Goal: Task Accomplishment & Management: Use online tool/utility

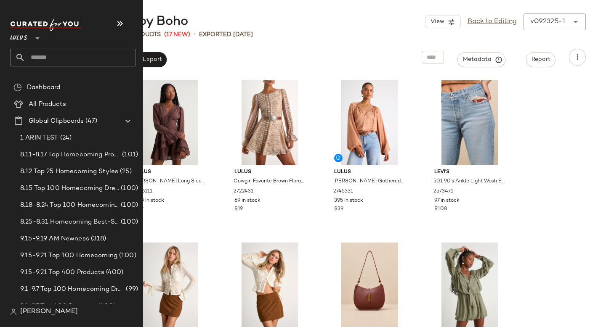
click at [41, 48] on div "Lulus **" at bounding box center [73, 42] width 126 height 47
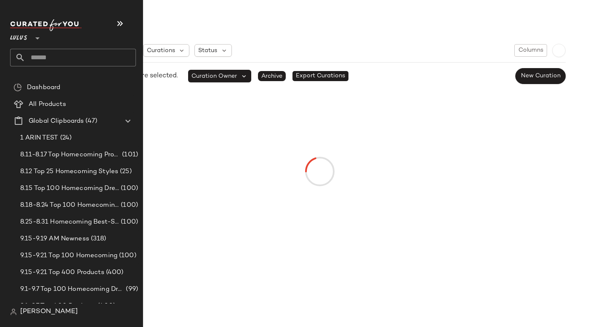
click at [51, 60] on input "text" at bounding box center [80, 58] width 111 height 18
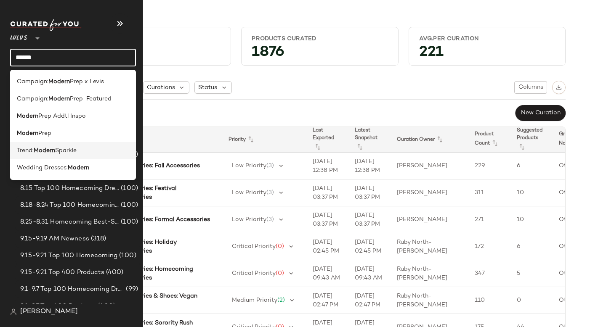
type input "******"
click at [59, 154] on span "Sparkle" at bounding box center [65, 150] width 21 height 9
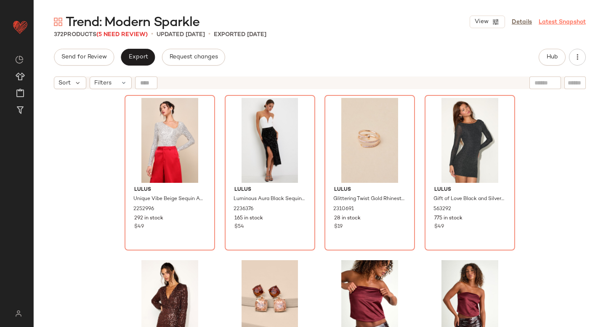
click at [552, 23] on link "Latest Snapshot" at bounding box center [562, 22] width 47 height 9
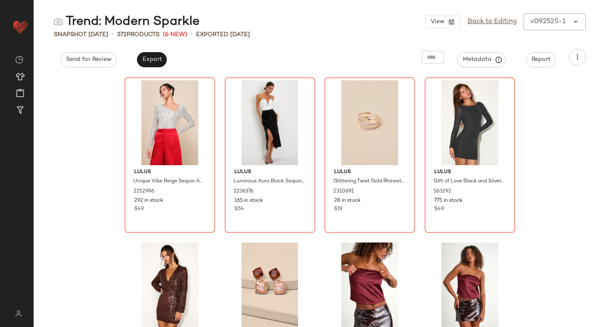
click at [547, 24] on div "View Back to Editing v092525-1 ******" at bounding box center [505, 21] width 161 height 17
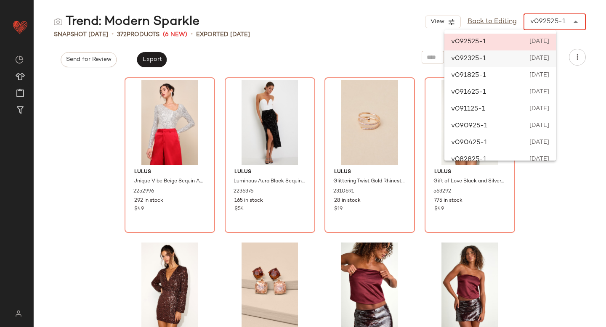
click at [546, 63] on span "September 23rd 2025" at bounding box center [538, 59] width 21 height 10
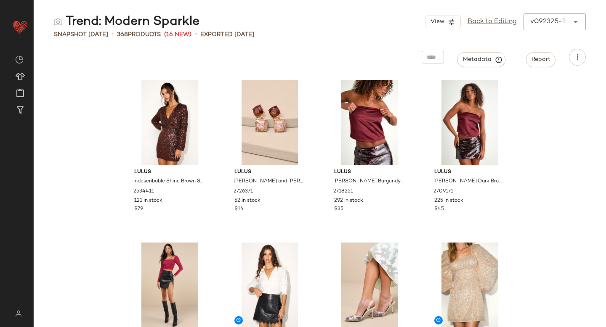
click at [537, 29] on div "v092325-1 ******" at bounding box center [546, 21] width 45 height 17
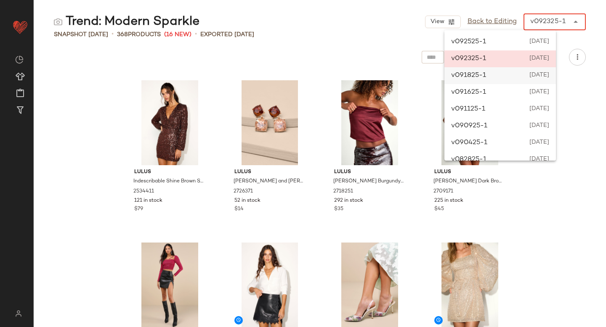
click at [528, 76] on span "September 18th 2025" at bounding box center [538, 76] width 21 height 10
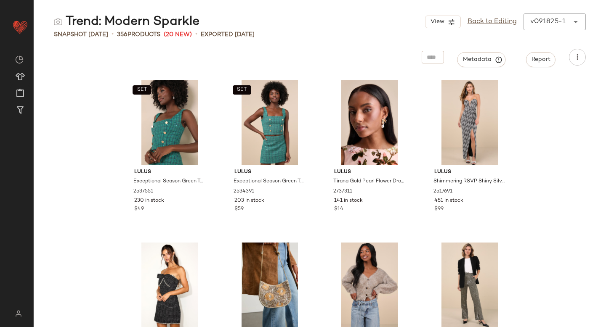
click at [541, 24] on div "v091825-1" at bounding box center [547, 22] width 35 height 10
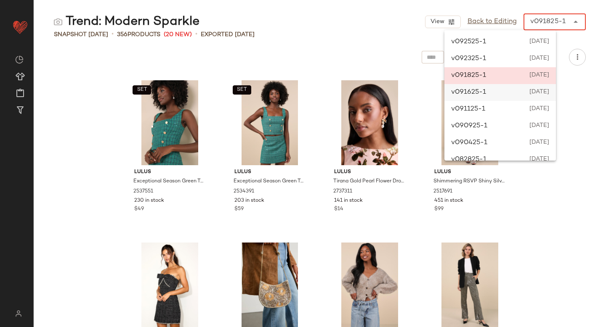
click at [538, 88] on span "September 16th 2025" at bounding box center [538, 93] width 21 height 10
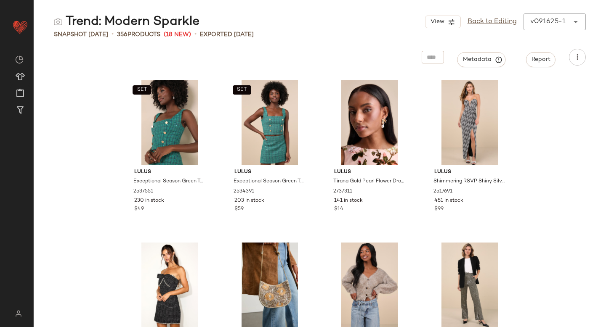
click at [541, 24] on div "v091625-1" at bounding box center [547, 22] width 35 height 10
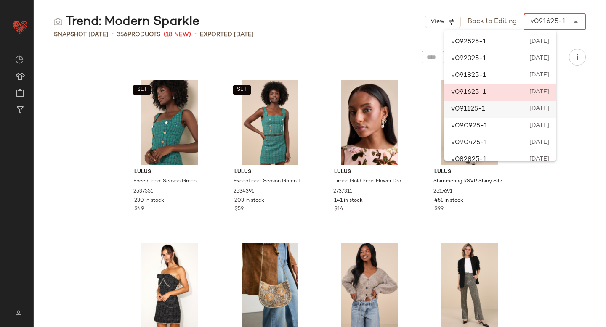
click at [527, 112] on div "v091125-1 September 11th 2025" at bounding box center [500, 109] width 112 height 17
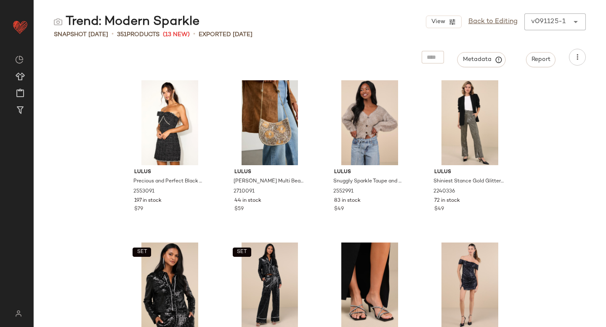
click at [544, 28] on div "v091125-1 ******" at bounding box center [546, 21] width 45 height 17
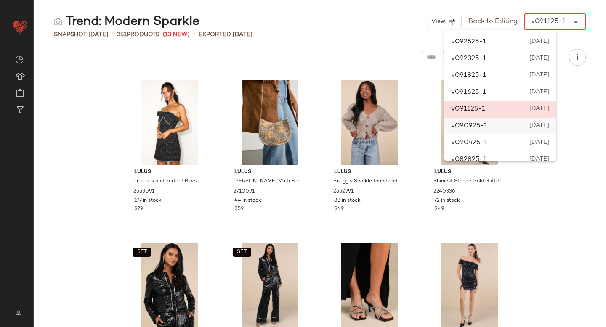
click at [546, 120] on div "v090925-1 September 9th 2025" at bounding box center [500, 126] width 112 height 17
type input "******"
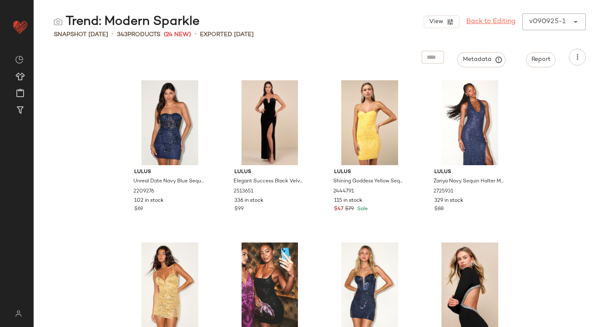
click at [489, 24] on link "Back to Editing" at bounding box center [490, 22] width 49 height 10
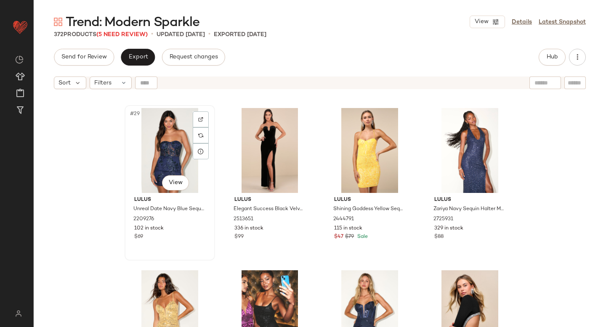
scroll to position [1161, 0]
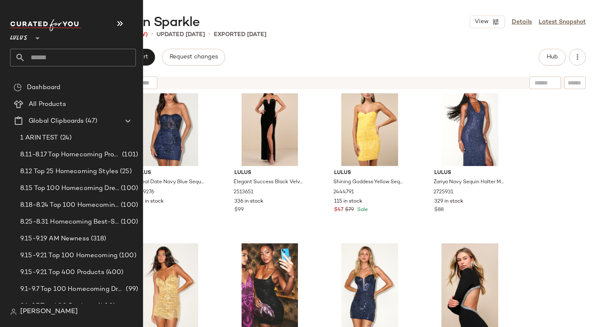
click at [70, 56] on input "text" at bounding box center [80, 58] width 111 height 18
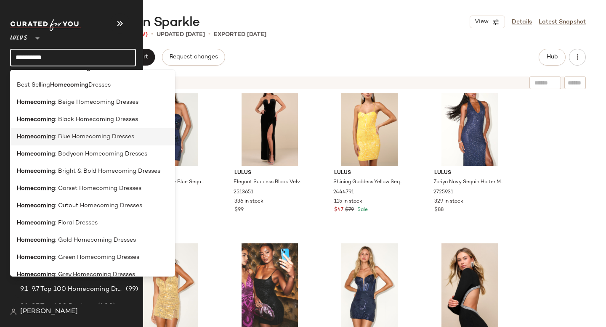
scroll to position [173, 0]
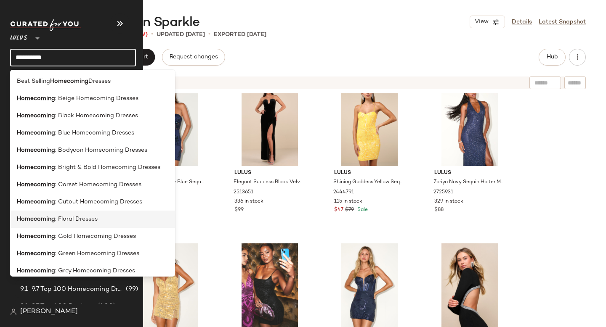
type input "**********"
click at [80, 213] on div "Homecoming : Floral Dresses" at bounding box center [92, 219] width 165 height 17
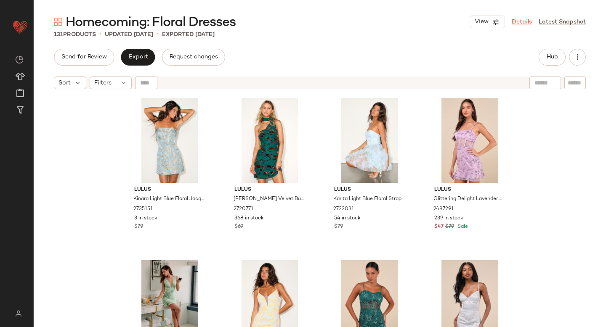
click at [518, 21] on link "Details" at bounding box center [522, 22] width 20 height 9
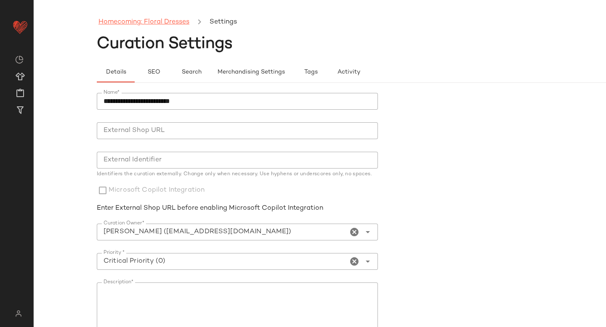
click at [164, 22] on link "Homecoming: Floral Dresses" at bounding box center [143, 22] width 91 height 11
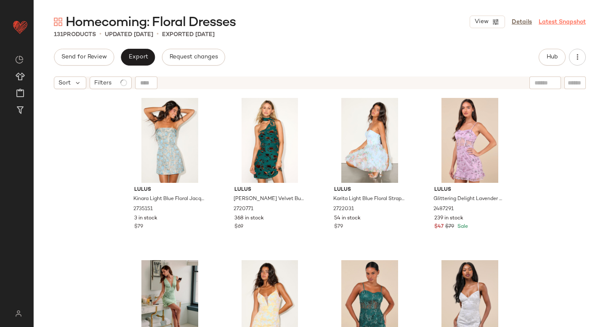
click at [567, 18] on link "Latest Snapshot" at bounding box center [562, 22] width 47 height 9
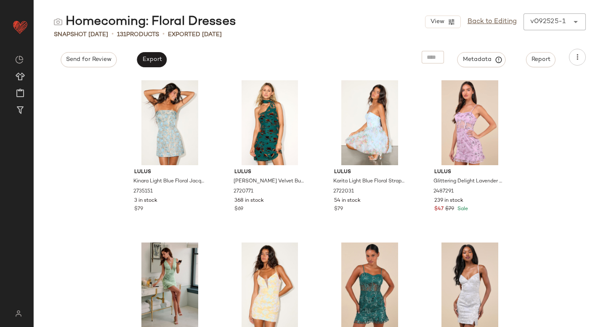
click at [547, 21] on div "View Back to Editing v092525-1 ******" at bounding box center [505, 21] width 161 height 17
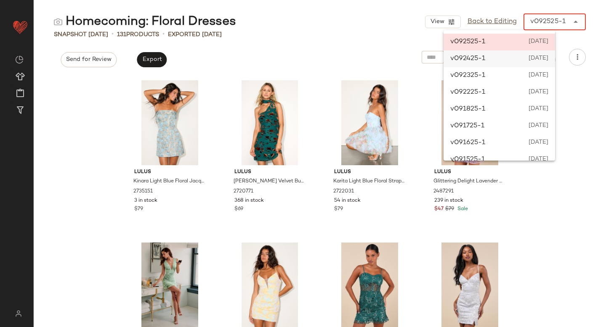
click at [535, 59] on span "September 24th 2025" at bounding box center [537, 59] width 21 height 10
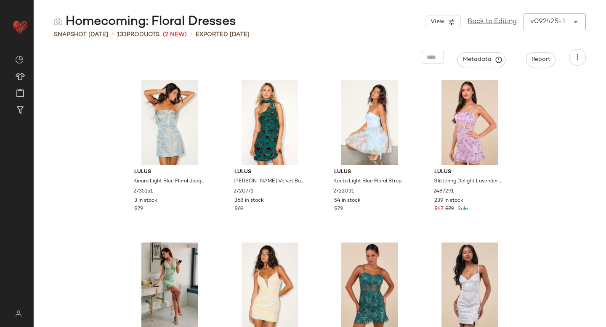
click at [546, 24] on div "v092425-1" at bounding box center [547, 22] width 35 height 10
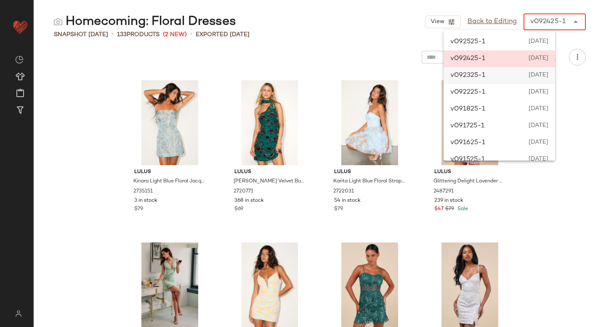
click at [518, 74] on div "v092325-1 September 23rd 2025" at bounding box center [500, 75] width 112 height 17
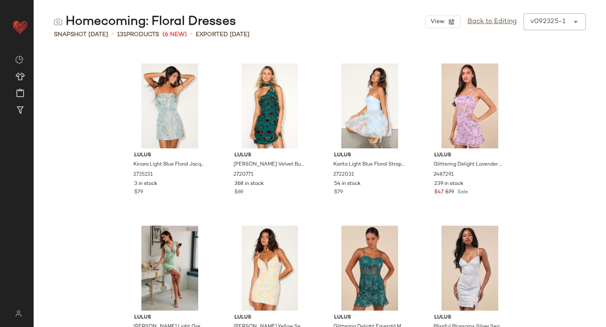
click at [539, 24] on div "v092325-1" at bounding box center [547, 22] width 35 height 10
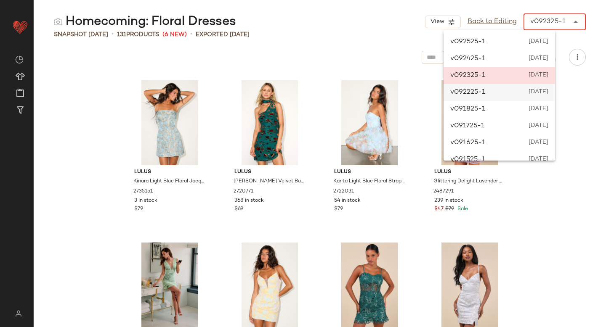
click at [524, 92] on div "v092225-1 September 22nd 2025" at bounding box center [500, 92] width 112 height 17
type input "******"
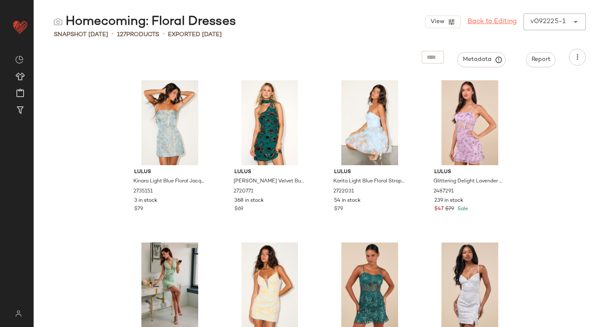
click at [498, 23] on link "Back to Editing" at bounding box center [492, 22] width 49 height 10
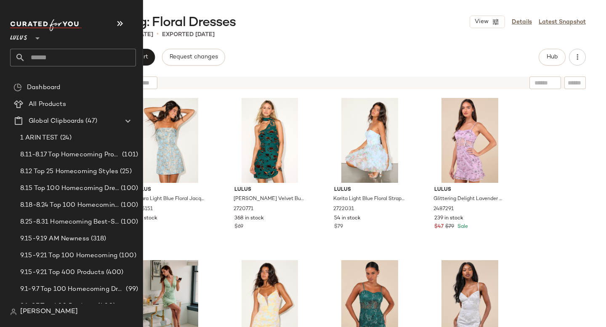
click at [51, 61] on input "text" at bounding box center [80, 58] width 111 height 18
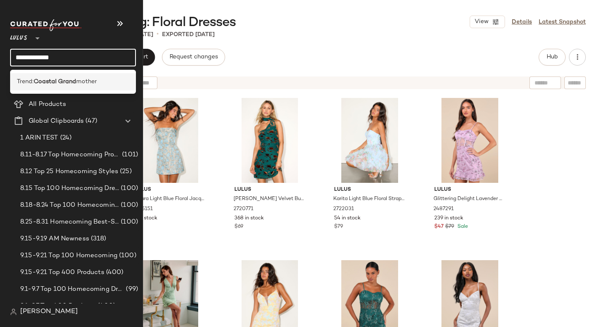
type input "**********"
click at [40, 85] on b "Coastal Grand" at bounding box center [55, 81] width 43 height 9
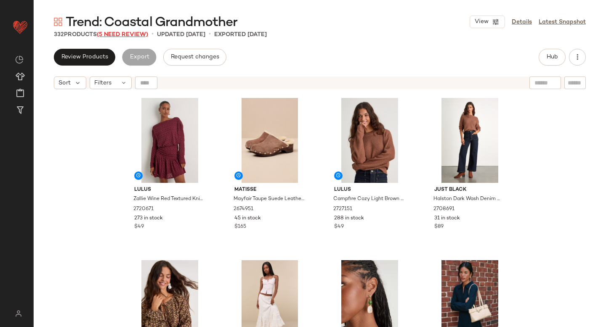
click at [104, 36] on span "(5 Need Review)" at bounding box center [122, 35] width 51 height 6
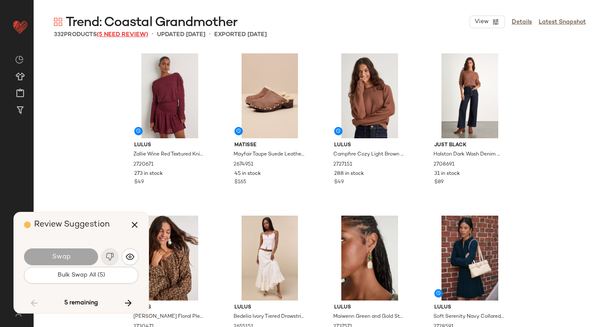
scroll to position [4387, 0]
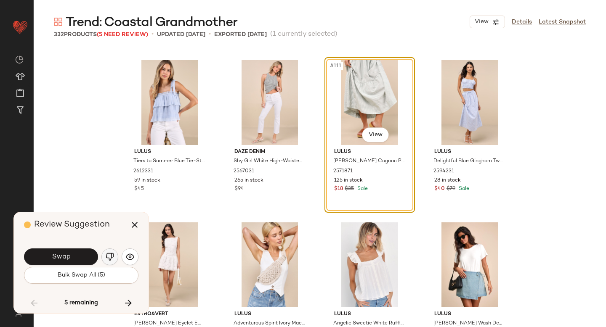
click at [108, 258] on img "button" at bounding box center [110, 257] width 8 height 8
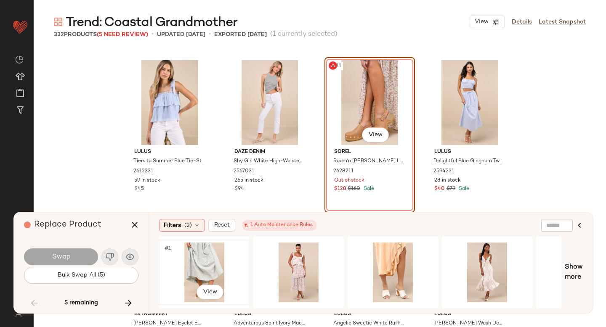
click at [218, 268] on div "#1 View" at bounding box center [204, 273] width 85 height 60
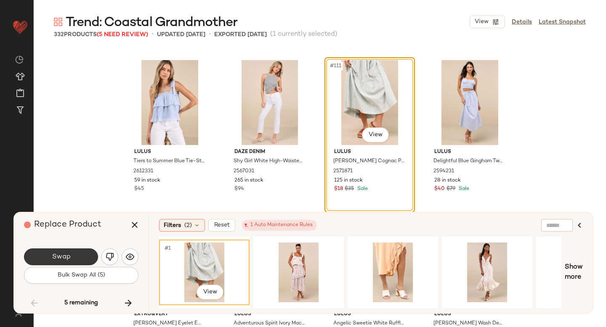
click at [77, 261] on button "Swap" at bounding box center [61, 257] width 74 height 17
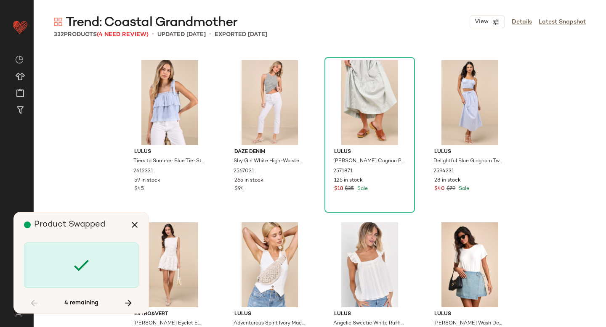
scroll to position [6337, 0]
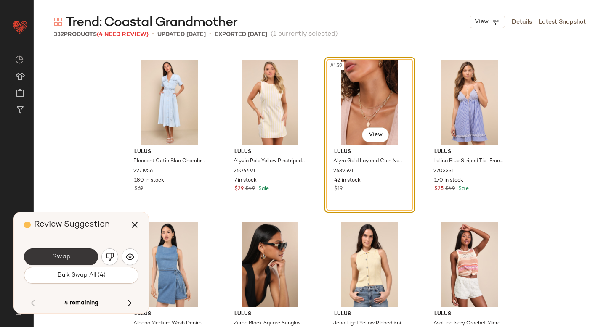
click at [67, 253] on span "Swap" at bounding box center [60, 257] width 19 height 8
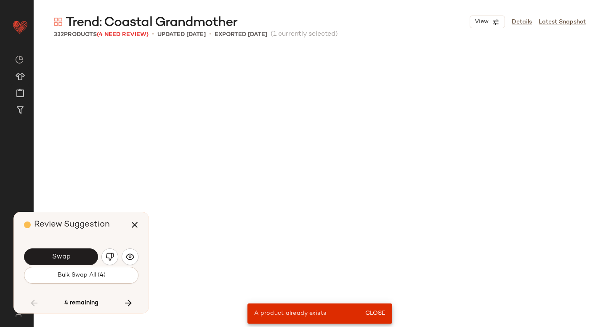
scroll to position [1462, 0]
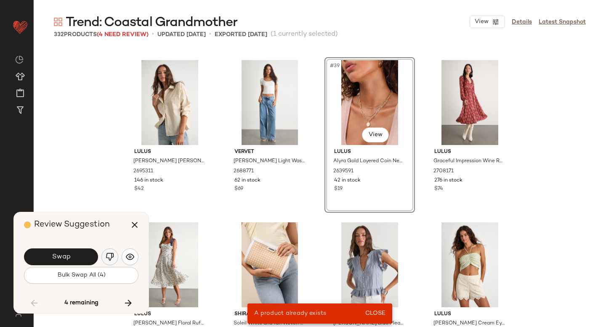
click at [112, 258] on img "button" at bounding box center [110, 257] width 8 height 8
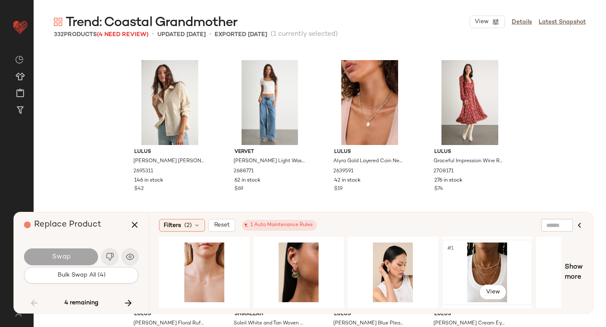
click at [479, 261] on div "#1 View" at bounding box center [487, 273] width 85 height 60
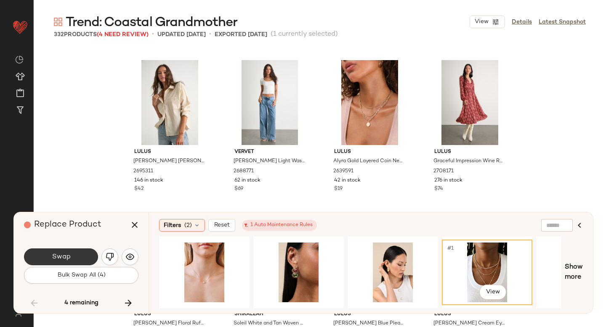
click at [82, 260] on button "Swap" at bounding box center [61, 257] width 74 height 17
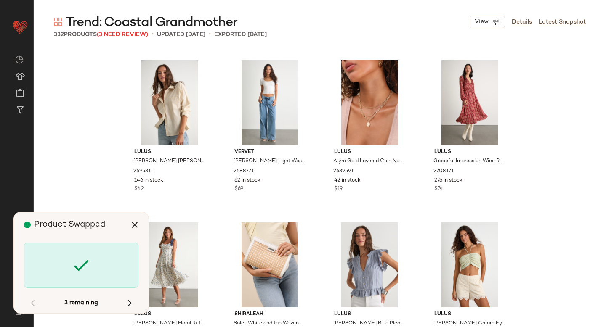
scroll to position [8936, 0]
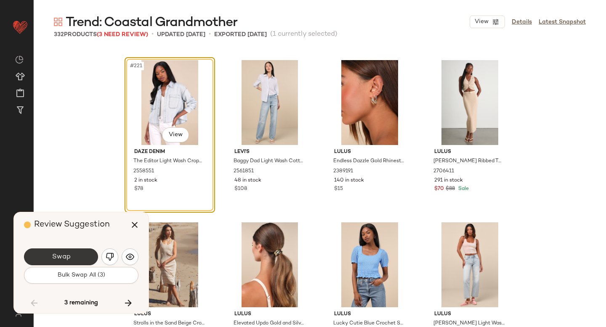
click at [82, 262] on button "Swap" at bounding box center [61, 257] width 74 height 17
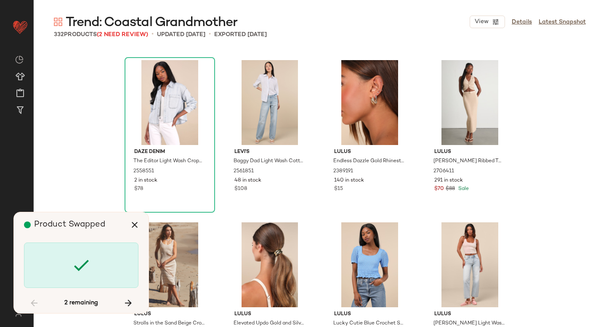
scroll to position [9586, 0]
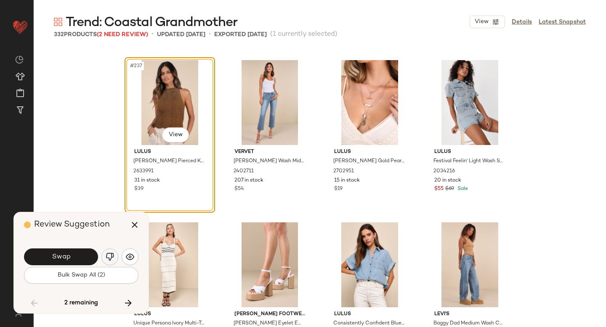
click at [104, 256] on button "button" at bounding box center [109, 257] width 17 height 17
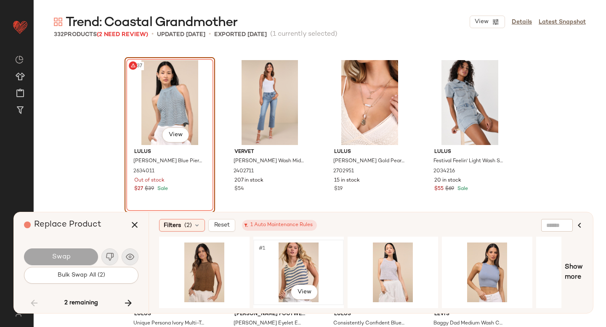
click at [274, 268] on div "#1 View" at bounding box center [298, 273] width 85 height 60
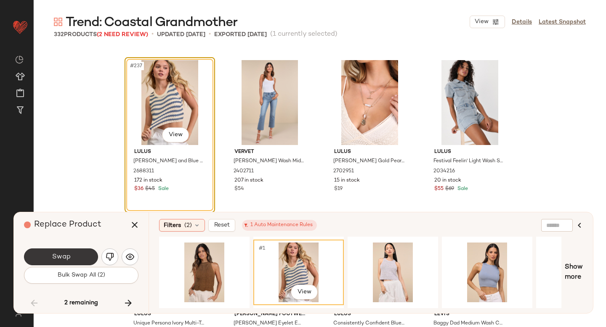
click at [73, 255] on button "Swap" at bounding box center [61, 257] width 74 height 17
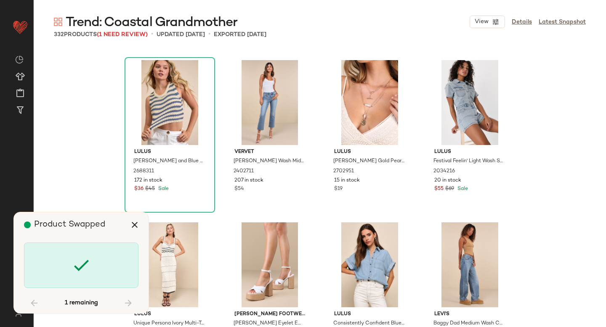
scroll to position [13208, 0]
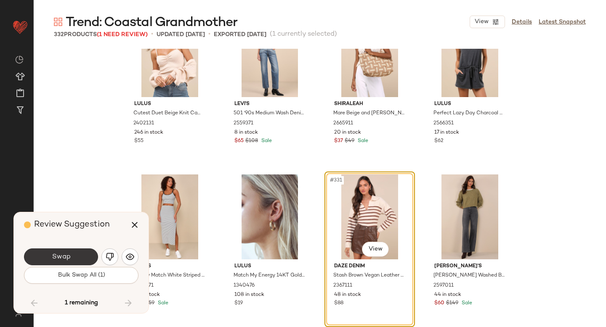
click at [84, 256] on button "Swap" at bounding box center [61, 257] width 74 height 17
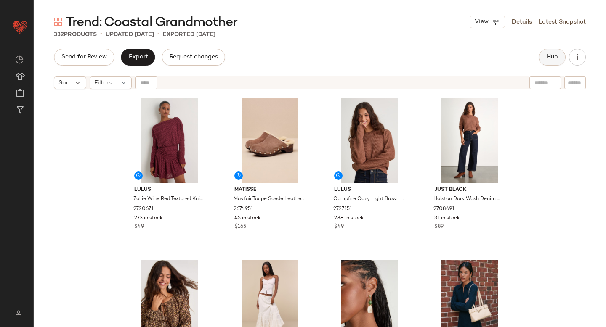
click at [556, 57] on span "Hub" at bounding box center [552, 57] width 12 height 7
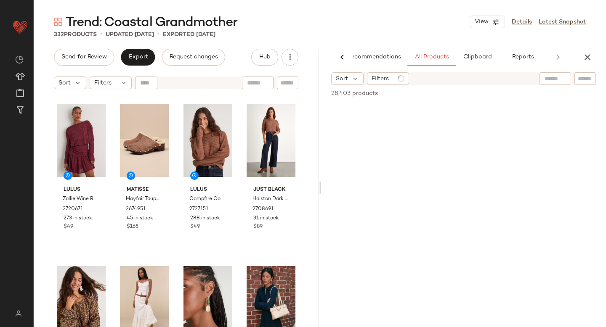
scroll to position [0, 20]
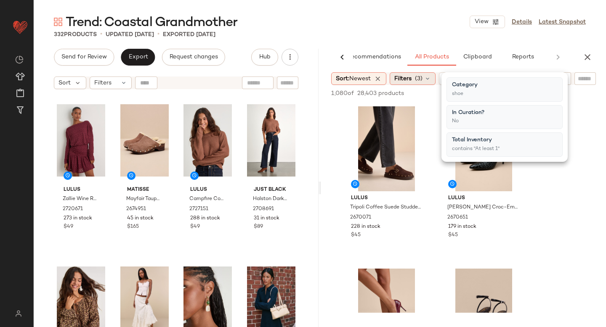
click at [420, 79] on span "(3)" at bounding box center [419, 79] width 8 height 9
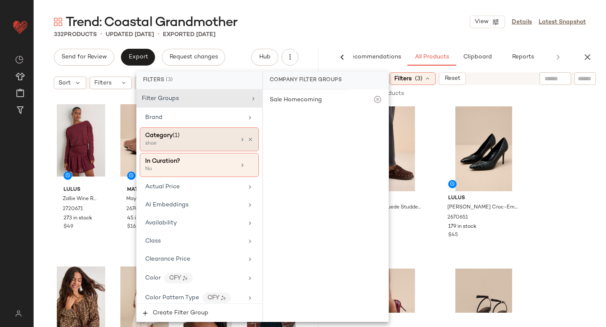
click at [197, 139] on div "Category (1)" at bounding box center [190, 135] width 90 height 9
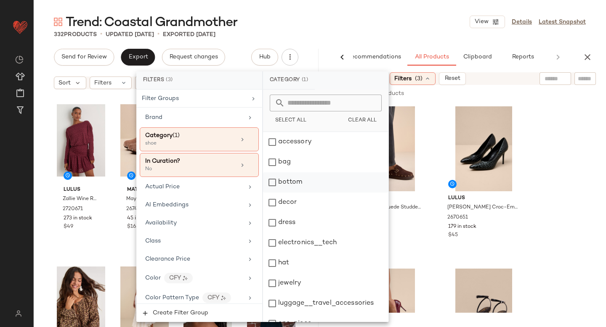
click at [278, 187] on div "bottom" at bounding box center [325, 183] width 125 height 20
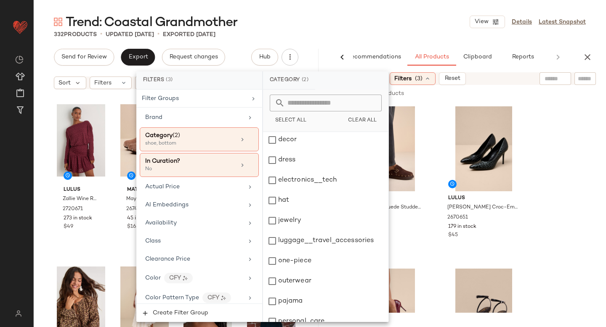
scroll to position [153, 0]
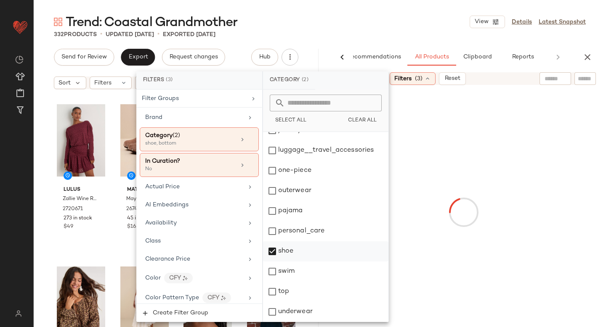
click at [274, 253] on div "shoe" at bounding box center [325, 252] width 125 height 20
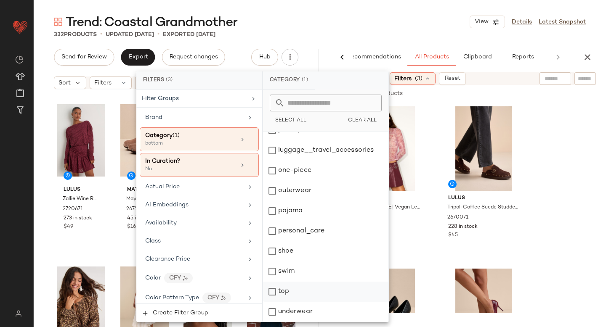
click at [273, 292] on div "top" at bounding box center [325, 292] width 125 height 20
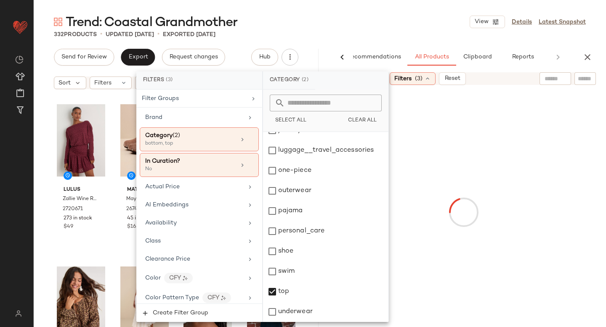
click at [575, 164] on div at bounding box center [464, 213] width 282 height 252
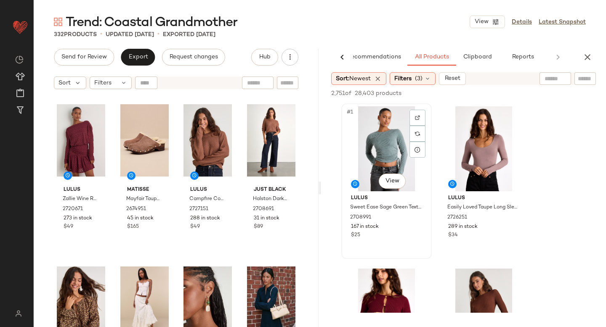
click at [428, 181] on div "#1 View" at bounding box center [386, 148] width 85 height 85
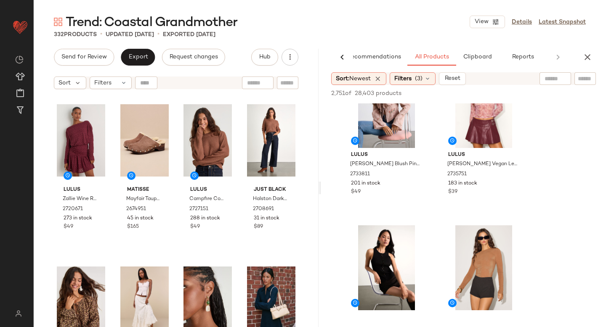
scroll to position [488, 0]
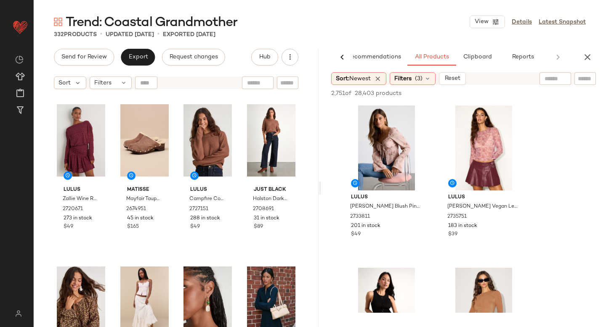
click at [548, 79] on input "text" at bounding box center [555, 79] width 21 height 9
type input "*******"
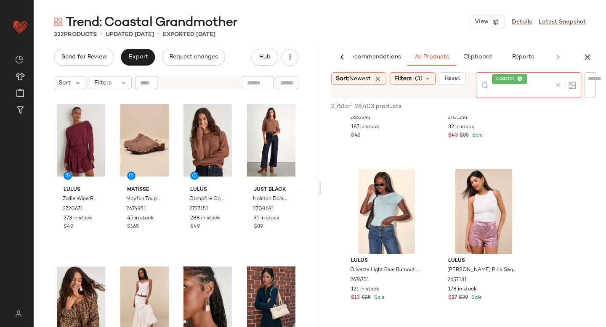
scroll to position [1631, 0]
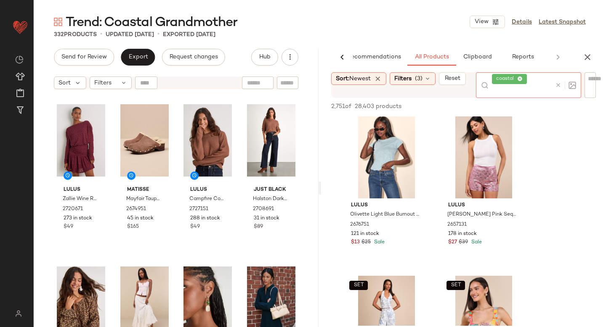
click at [562, 86] on icon at bounding box center [558, 85] width 6 height 6
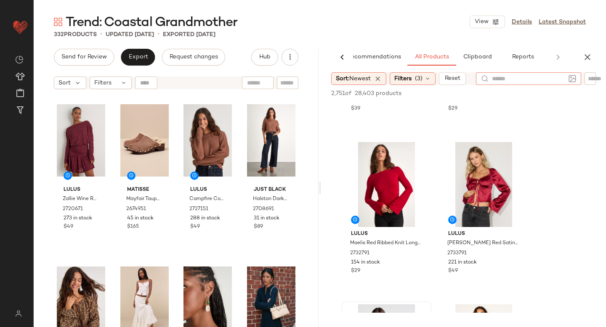
scroll to position [424, 0]
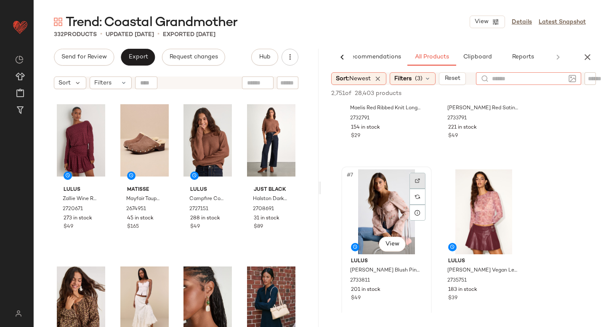
click at [411, 177] on div at bounding box center [418, 181] width 16 height 16
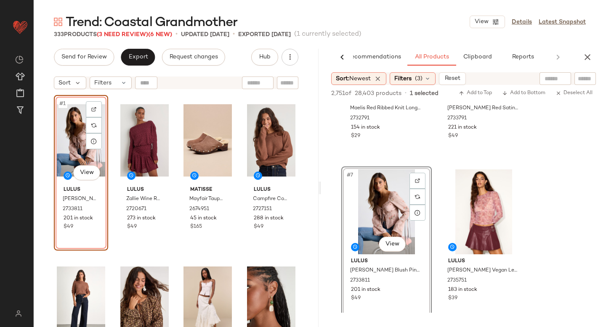
drag, startPoint x: 368, startPoint y: 173, endPoint x: 376, endPoint y: 11, distance: 161.4
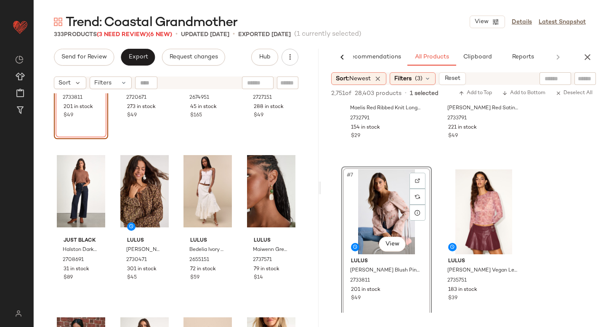
scroll to position [0, 0]
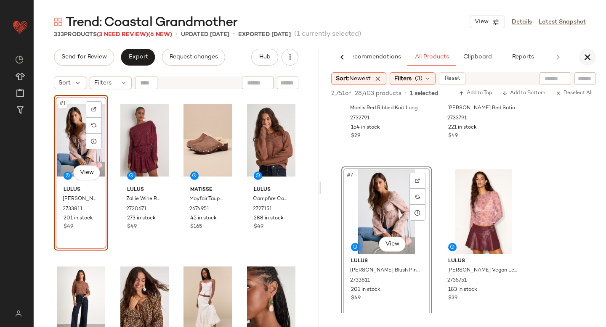
click at [593, 51] on button "button" at bounding box center [587, 57] width 17 height 17
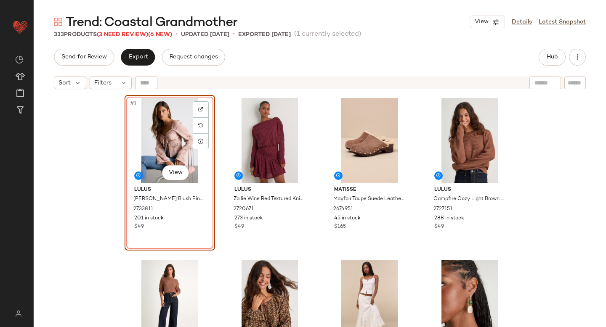
click at [153, 152] on div "#1 View" at bounding box center [170, 140] width 85 height 85
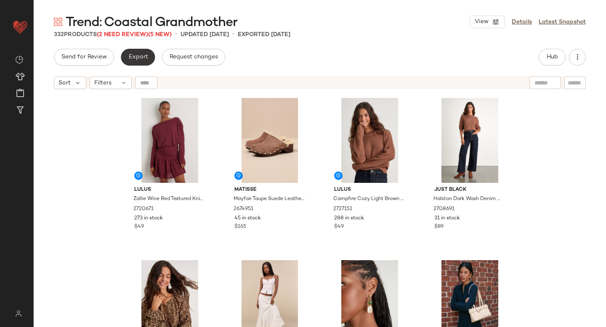
click at [138, 57] on span "Export" at bounding box center [138, 57] width 20 height 7
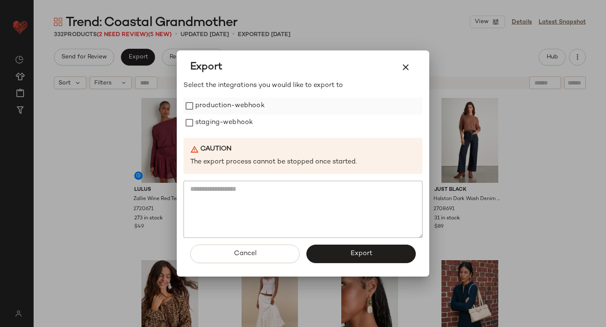
click at [199, 105] on label "production-webhook" at bounding box center [229, 106] width 69 height 17
click at [228, 123] on label "staging-webhook" at bounding box center [224, 122] width 58 height 17
click at [379, 251] on button "Export" at bounding box center [360, 254] width 109 height 19
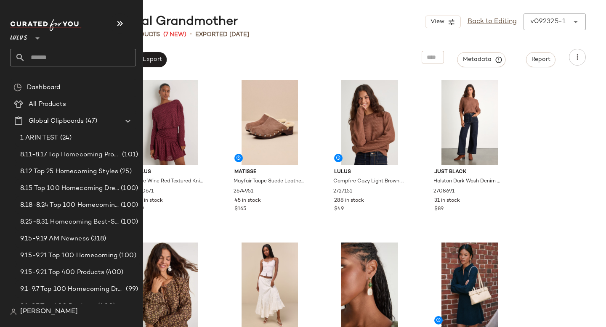
click at [52, 62] on input "text" at bounding box center [80, 58] width 111 height 18
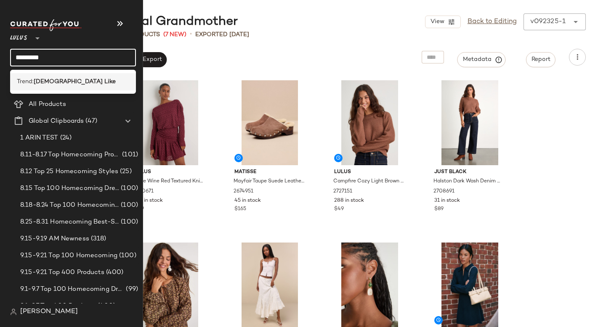
type input "*********"
click at [60, 80] on b "Lady Like" at bounding box center [75, 81] width 82 height 9
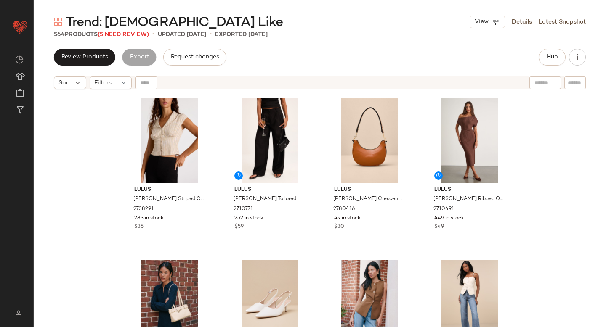
click at [111, 35] on span "(5 Need Review)" at bounding box center [123, 35] width 51 height 6
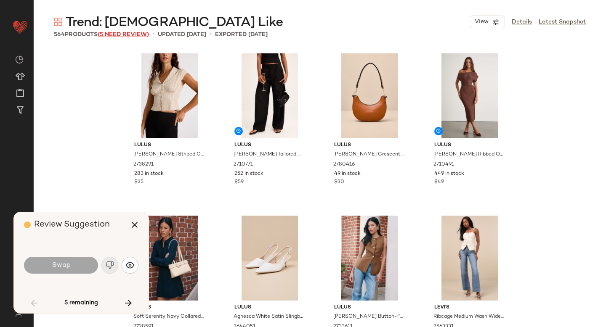
scroll to position [1462, 0]
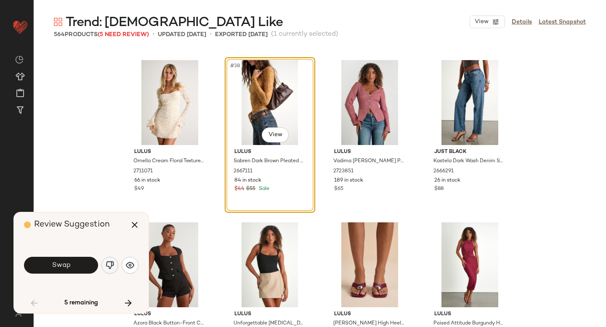
click at [106, 265] on img "button" at bounding box center [110, 265] width 8 height 8
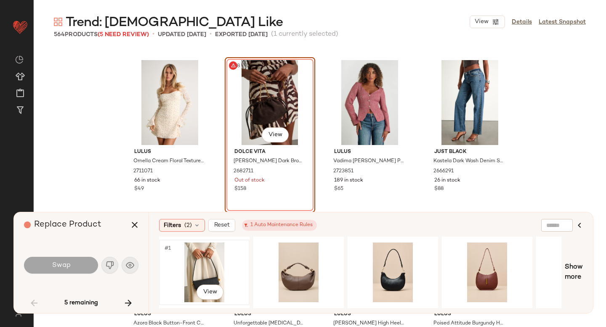
click at [210, 253] on div "#1 View" at bounding box center [204, 273] width 85 height 60
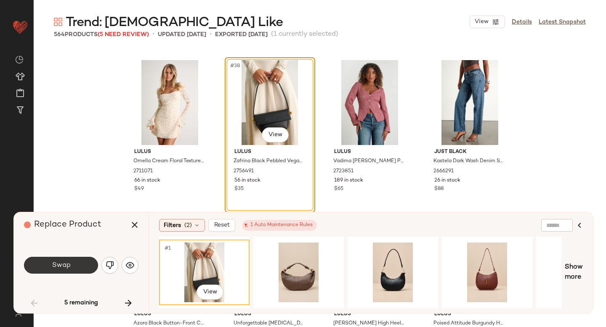
click at [52, 261] on button "Swap" at bounding box center [61, 265] width 74 height 17
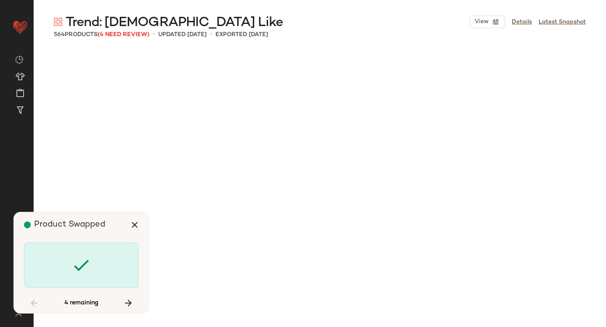
scroll to position [7149, 0]
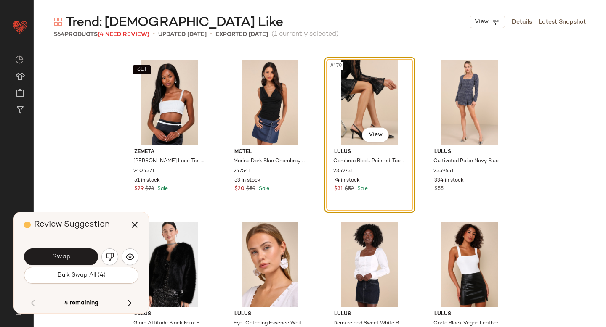
click at [52, 261] on span "Swap" at bounding box center [60, 257] width 19 height 8
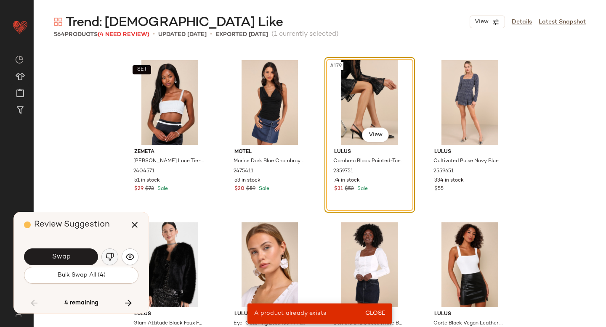
click at [109, 256] on img "button" at bounding box center [110, 257] width 8 height 8
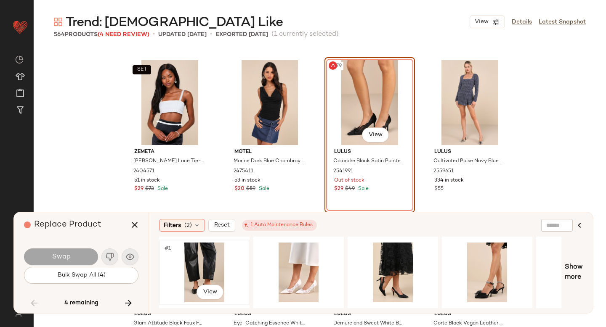
click at [203, 272] on div "#1 View" at bounding box center [204, 273] width 85 height 60
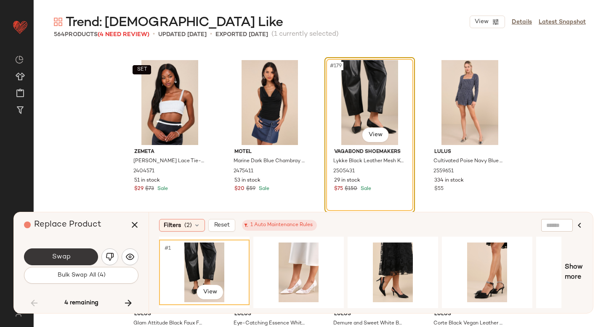
click at [87, 256] on button "Swap" at bounding box center [61, 257] width 74 height 17
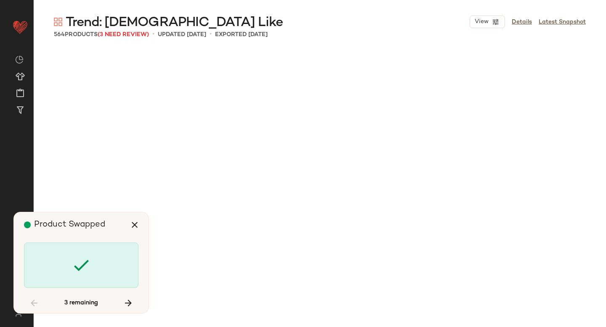
scroll to position [13810, 0]
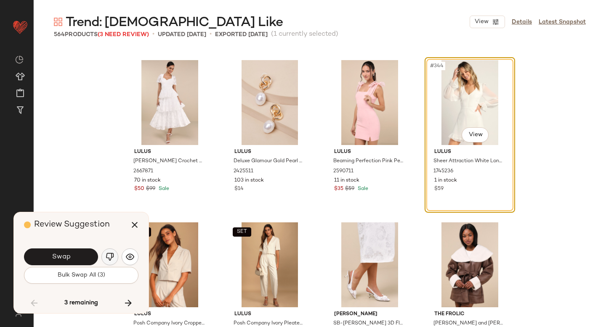
click at [109, 257] on img "button" at bounding box center [110, 257] width 8 height 8
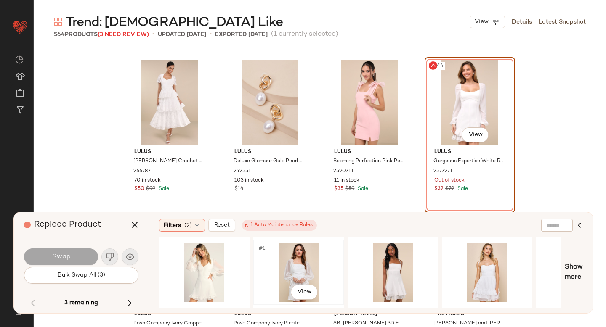
click at [302, 255] on div "#1 View" at bounding box center [298, 273] width 85 height 60
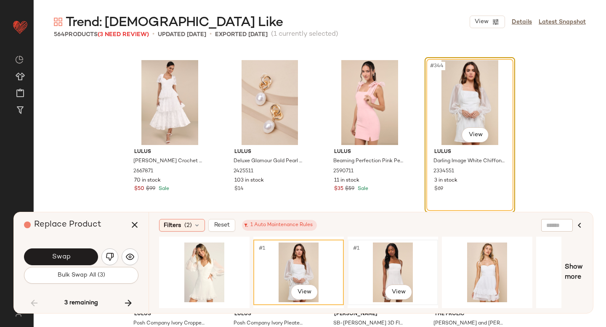
click at [395, 251] on div "#1 View" at bounding box center [393, 273] width 85 height 60
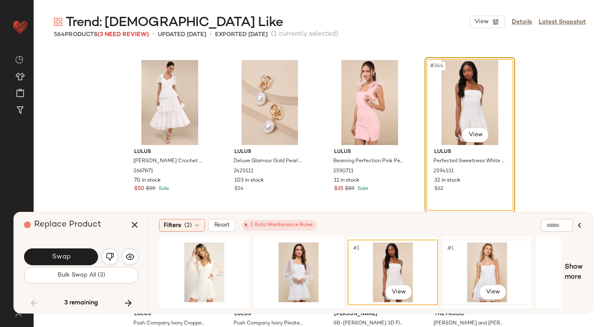
click at [482, 258] on div "#1 View" at bounding box center [487, 273] width 85 height 60
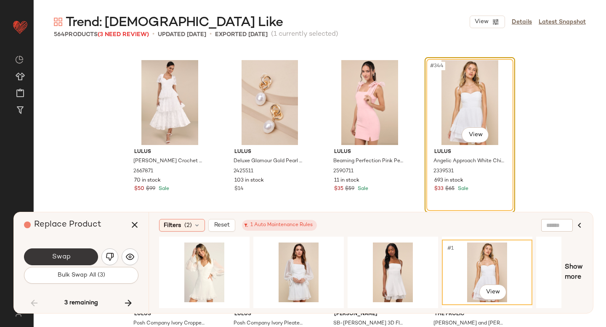
click at [86, 256] on button "Swap" at bounding box center [61, 257] width 74 height 17
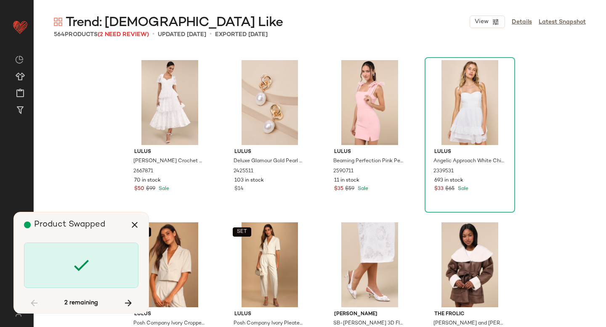
scroll to position [14785, 0]
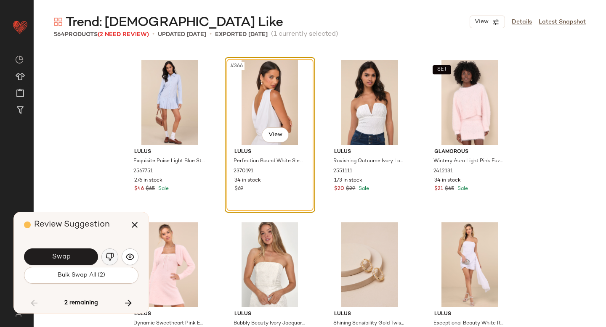
click at [108, 258] on img "button" at bounding box center [110, 257] width 8 height 8
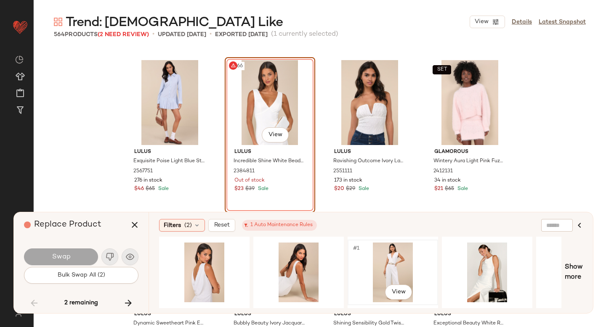
click at [379, 255] on div "#1 View" at bounding box center [393, 273] width 85 height 60
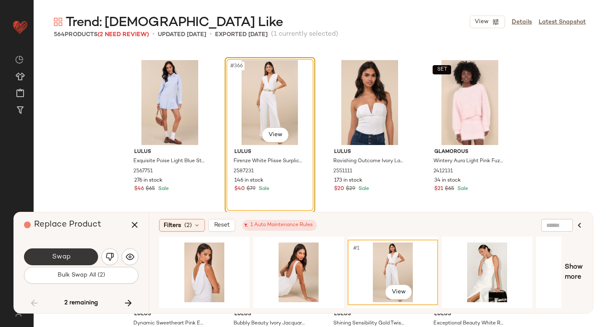
click at [84, 257] on button "Swap" at bounding box center [61, 257] width 74 height 17
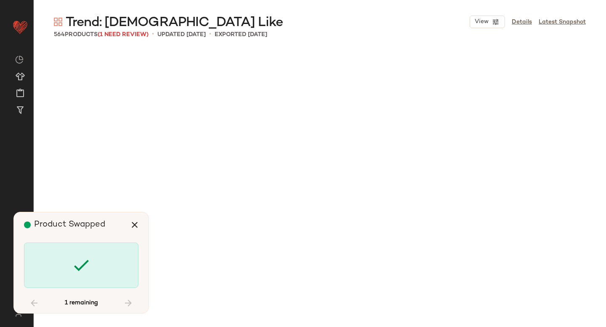
scroll to position [17385, 0]
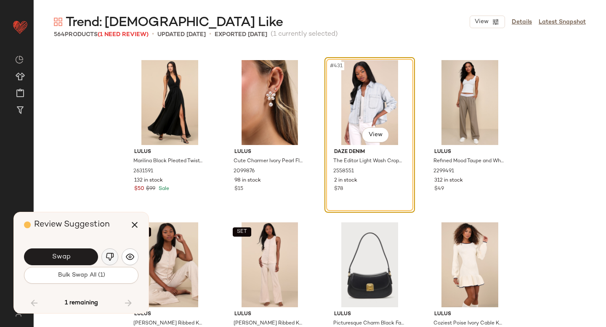
click at [114, 257] on img "button" at bounding box center [110, 257] width 8 height 8
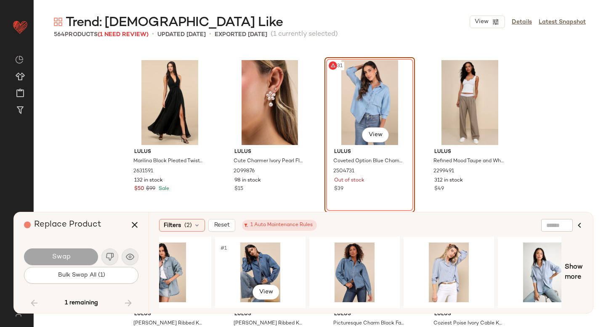
scroll to position [0, 322]
click at [439, 263] on div "#1 View" at bounding box center [448, 273] width 85 height 60
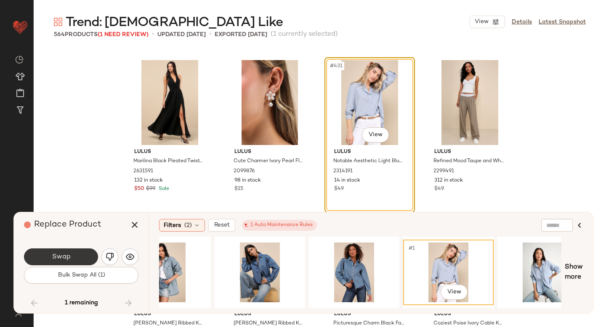
click at [82, 260] on button "Swap" at bounding box center [61, 257] width 74 height 17
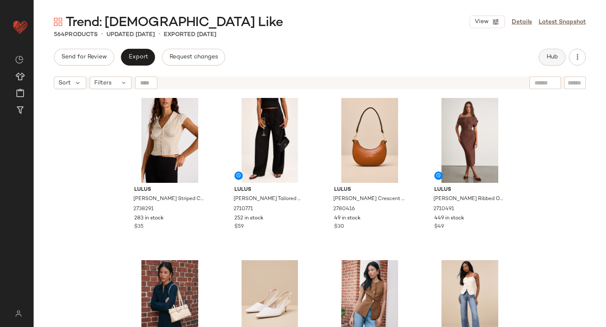
click at [555, 54] on span "Hub" at bounding box center [552, 57] width 12 height 7
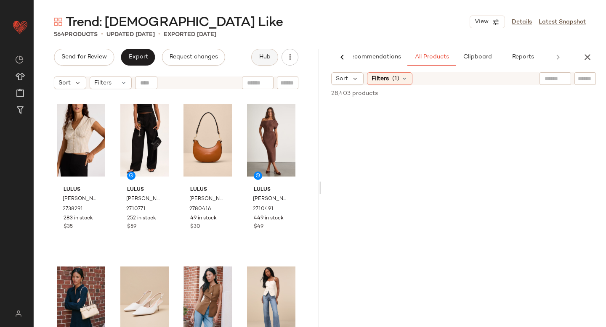
scroll to position [0, 20]
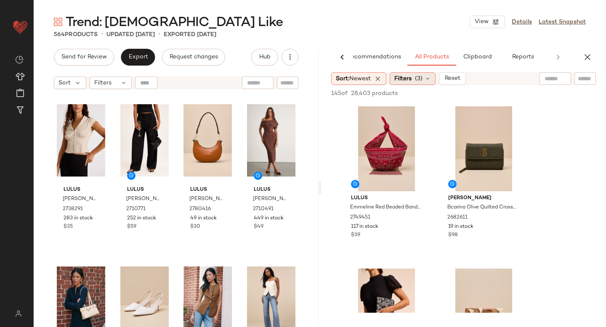
click at [419, 76] on span "(3)" at bounding box center [419, 79] width 8 height 9
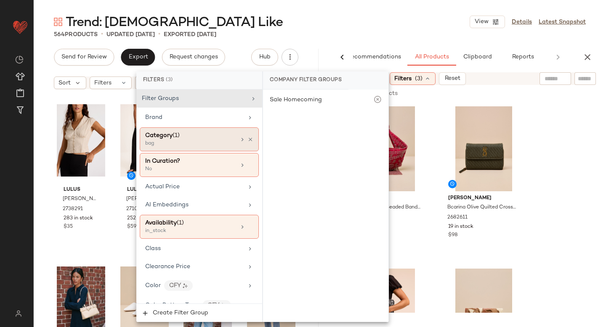
click at [178, 134] on span "(1)" at bounding box center [176, 136] width 7 height 6
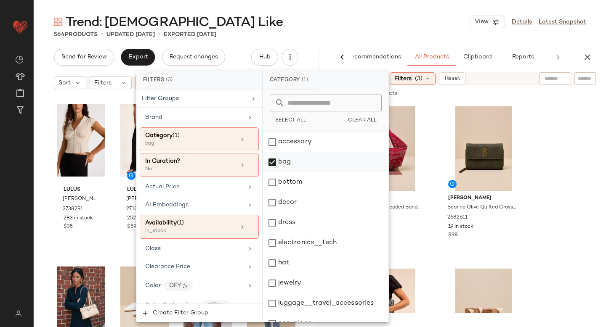
click at [270, 169] on div "bag" at bounding box center [325, 162] width 125 height 20
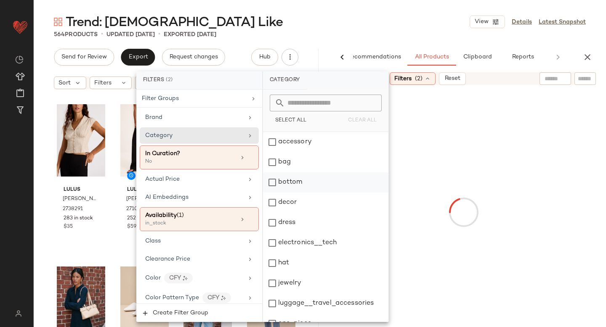
click at [271, 183] on div "bottom" at bounding box center [325, 183] width 125 height 20
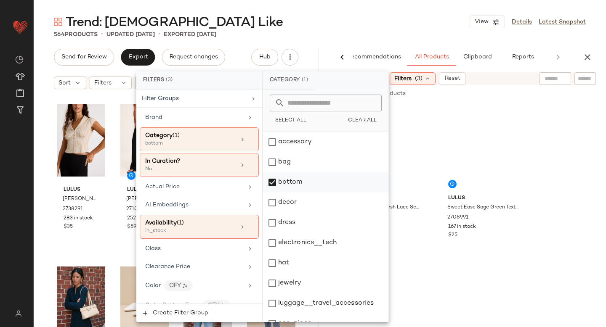
scroll to position [153, 0]
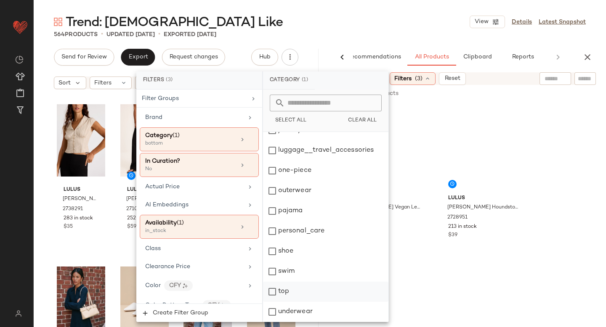
click at [267, 295] on div "top" at bounding box center [325, 292] width 125 height 20
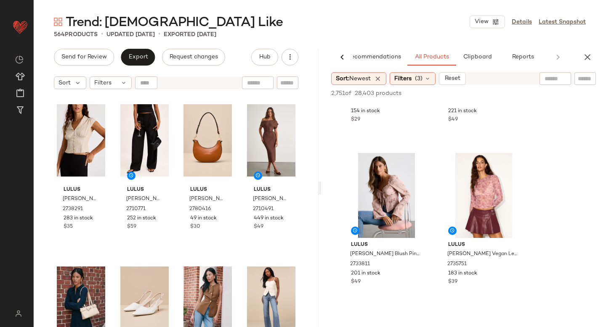
scroll to position [628, 0]
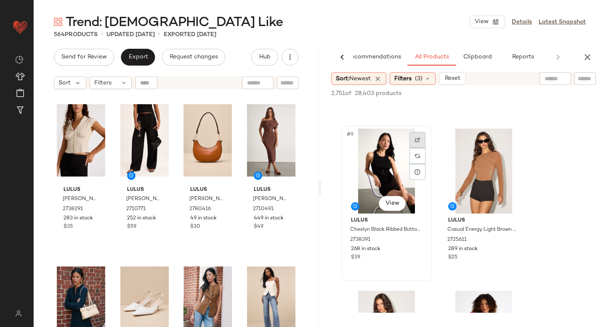
click at [413, 138] on div at bounding box center [418, 140] width 16 height 16
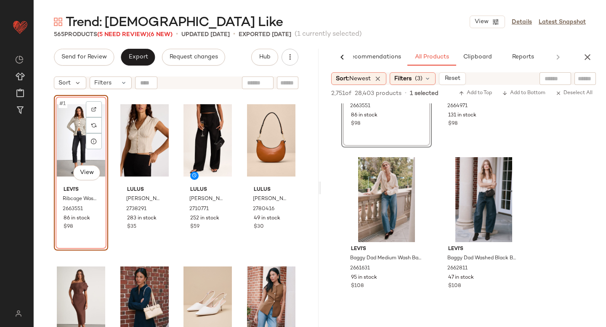
scroll to position [6799, 0]
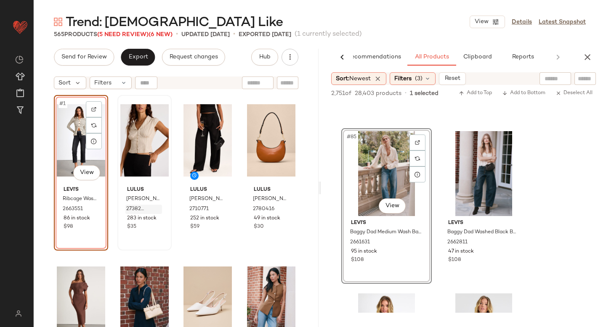
drag, startPoint x: 353, startPoint y: 184, endPoint x: 127, endPoint y: 210, distance: 227.5
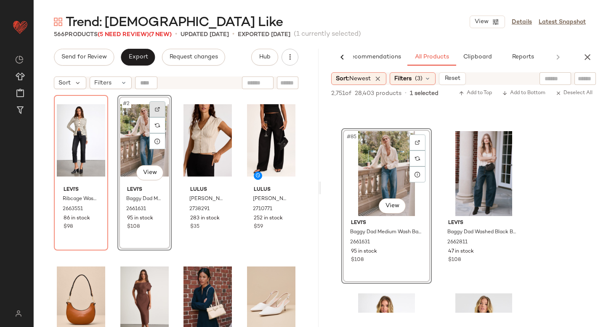
click at [155, 105] on div at bounding box center [157, 109] width 16 height 16
click at [416, 83] on div "Filters (3)" at bounding box center [413, 78] width 46 height 13
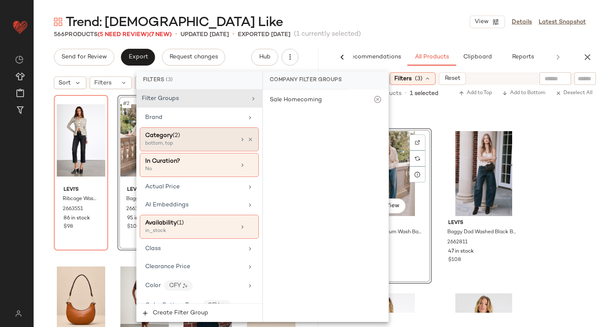
click at [161, 143] on div "bottom, top" at bounding box center [187, 144] width 84 height 8
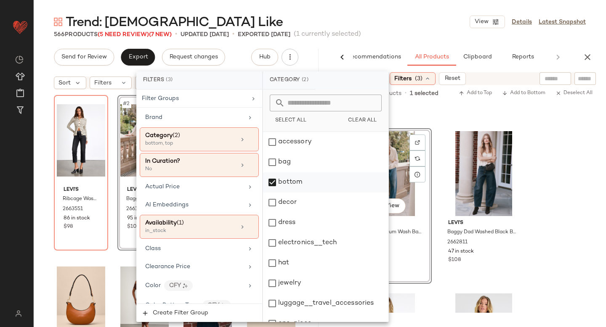
click at [279, 180] on div "bottom" at bounding box center [325, 183] width 125 height 20
click at [273, 218] on div "dress" at bounding box center [325, 223] width 125 height 20
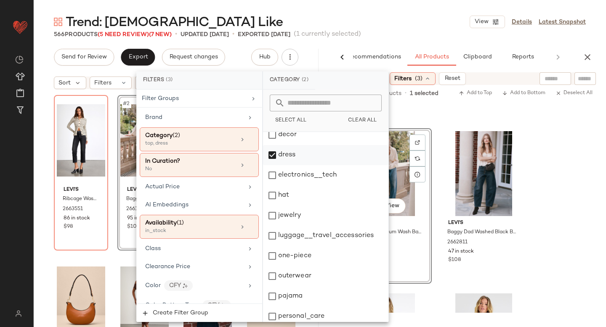
scroll to position [153, 0]
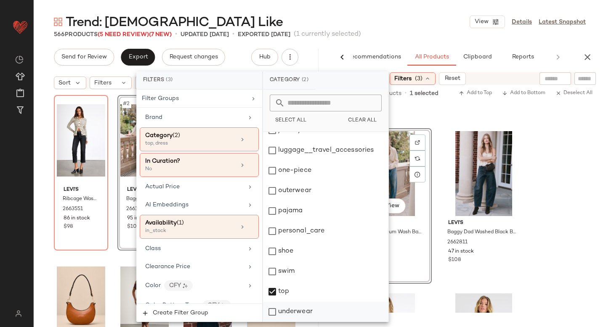
click at [272, 303] on div "underwear" at bounding box center [325, 312] width 125 height 20
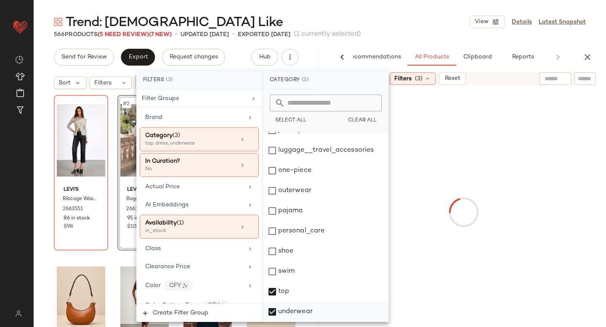
click at [272, 293] on div "top" at bounding box center [325, 292] width 125 height 20
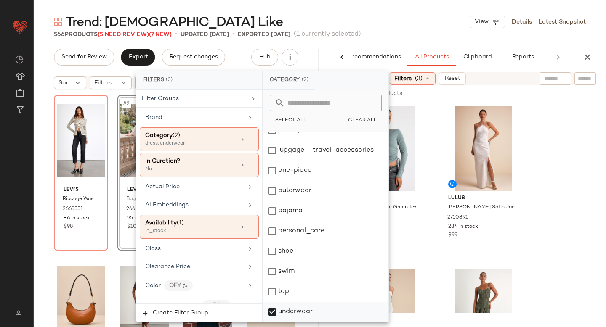
click at [272, 312] on div "underwear" at bounding box center [325, 312] width 125 height 20
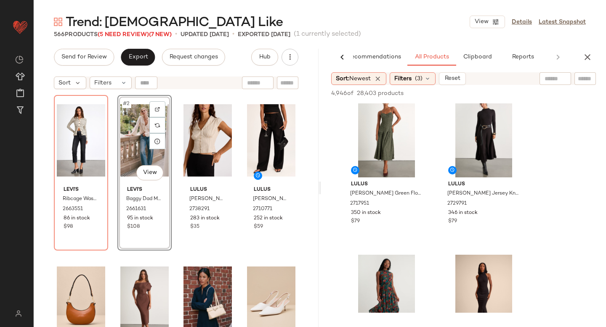
scroll to position [190, 0]
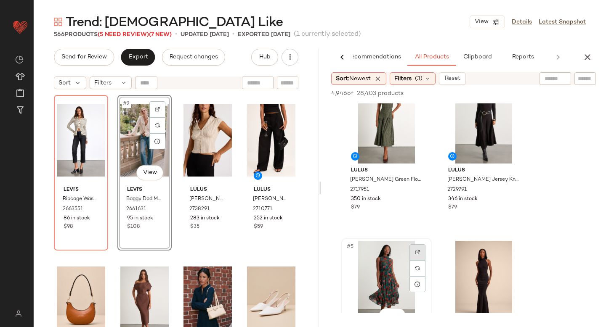
click at [415, 255] on div at bounding box center [418, 253] width 16 height 16
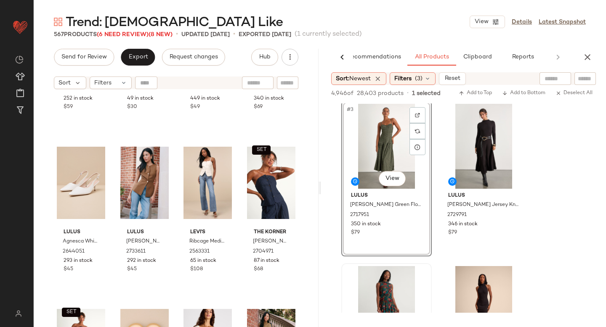
scroll to position [0, 0]
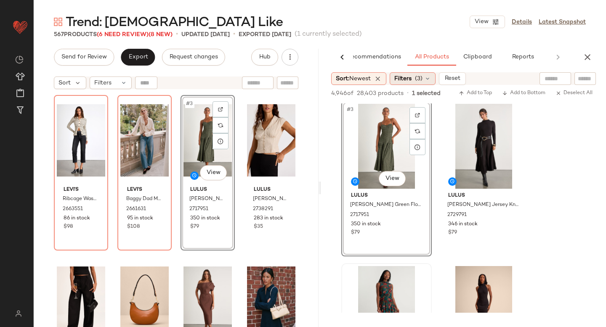
click at [422, 80] on span "(3)" at bounding box center [419, 79] width 8 height 9
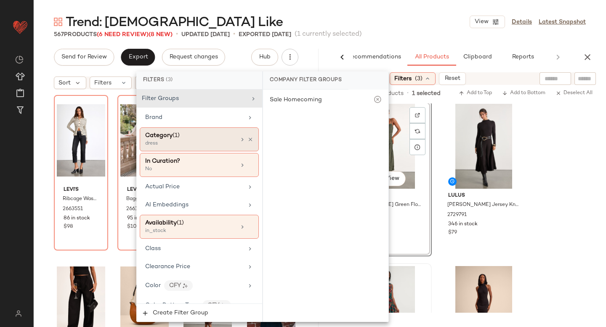
click at [203, 140] on div "dress" at bounding box center [187, 144] width 84 height 8
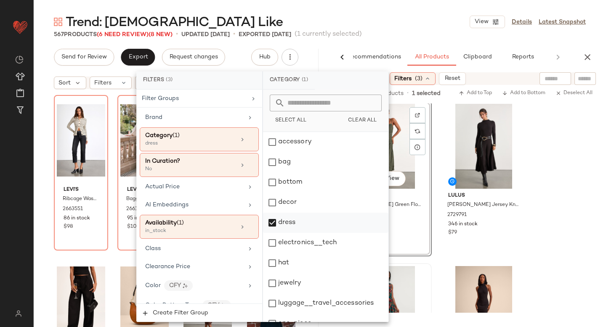
click at [272, 222] on div "dress" at bounding box center [325, 223] width 125 height 20
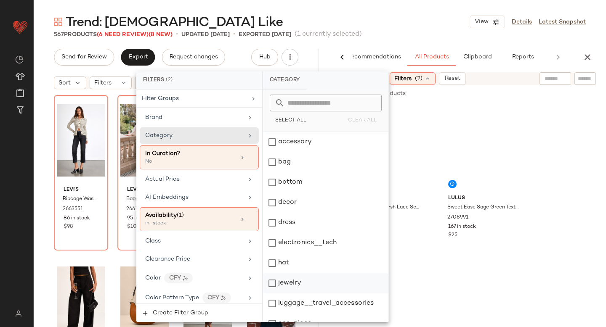
click at [274, 283] on div "jewelry" at bounding box center [325, 284] width 125 height 20
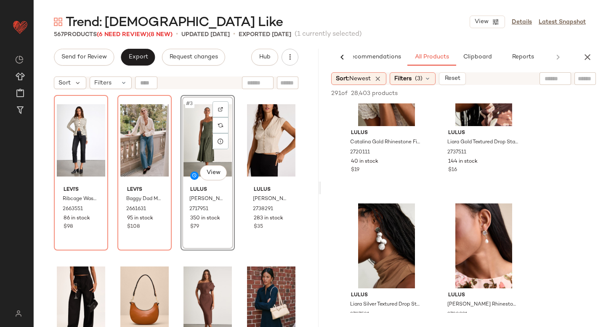
scroll to position [1913, 0]
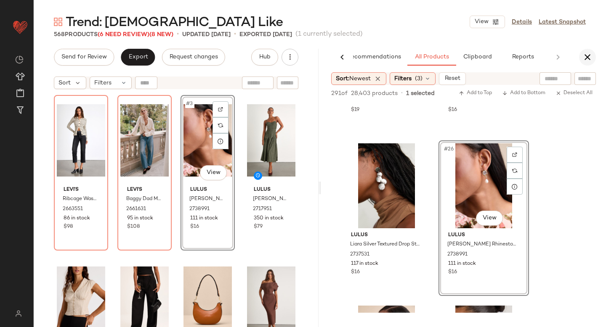
click at [589, 56] on icon "button" at bounding box center [588, 57] width 10 height 10
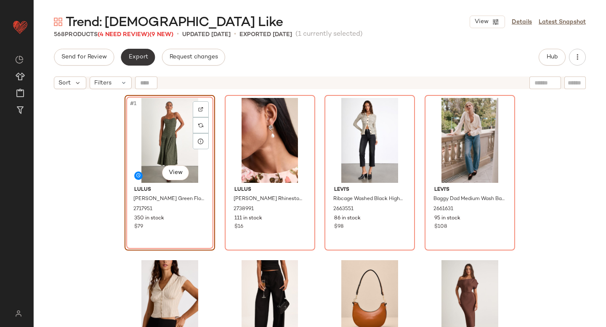
click at [134, 56] on span "Export" at bounding box center [138, 57] width 20 height 7
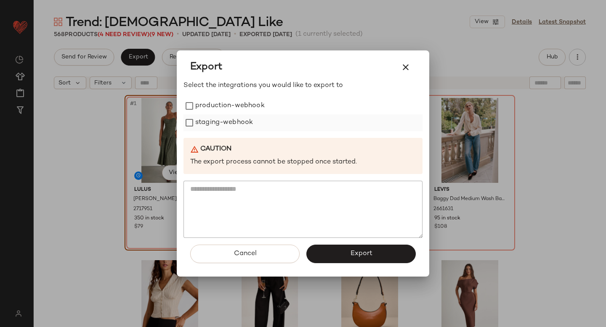
click at [186, 114] on div "staging-webhook" at bounding box center [303, 122] width 239 height 17
click at [318, 248] on button "Export" at bounding box center [360, 254] width 109 height 19
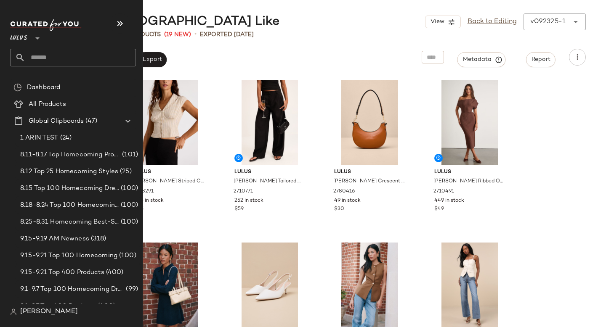
click at [32, 58] on input "text" at bounding box center [80, 58] width 111 height 18
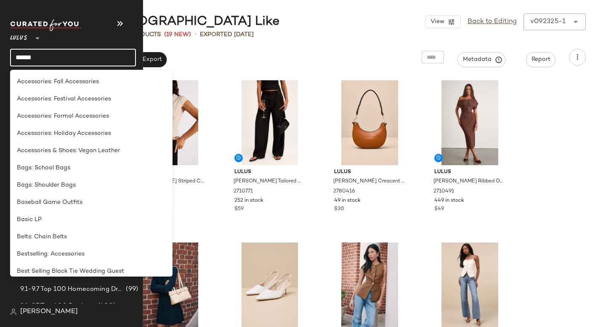
type input "*******"
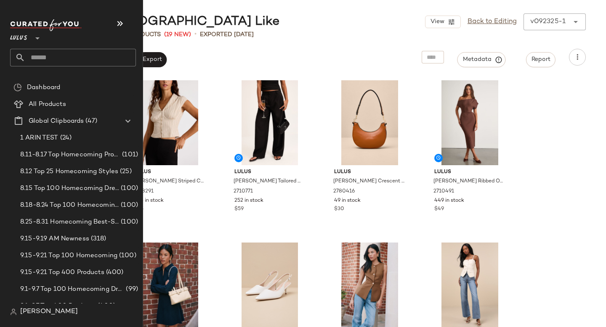
click at [64, 60] on input "text" at bounding box center [80, 58] width 111 height 18
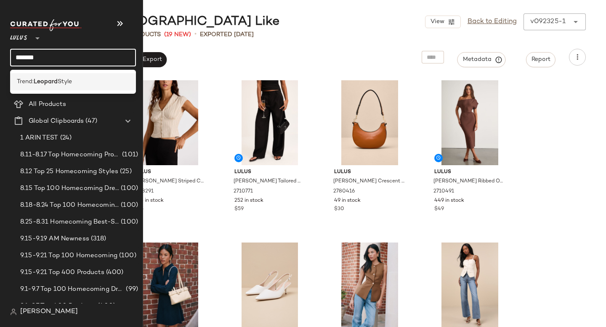
type input "*******"
click at [61, 83] on span "Style" at bounding box center [65, 81] width 14 height 9
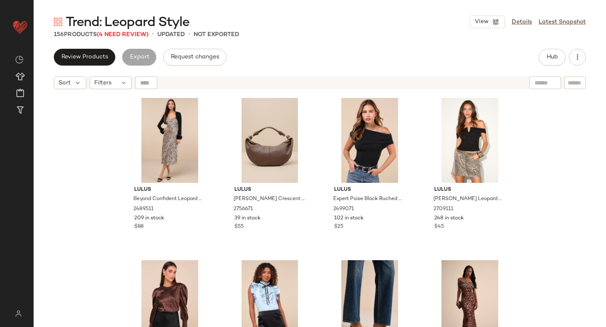
click at [348, 27] on div "Trend: Leopard Style View Details Latest Snapshot" at bounding box center [320, 21] width 572 height 17
click at [114, 36] on span "(4 Need Review)" at bounding box center [123, 35] width 52 height 6
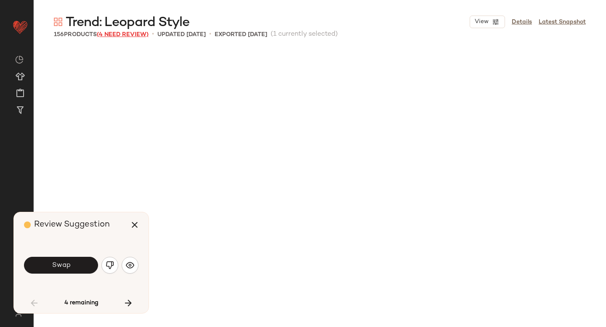
scroll to position [494, 0]
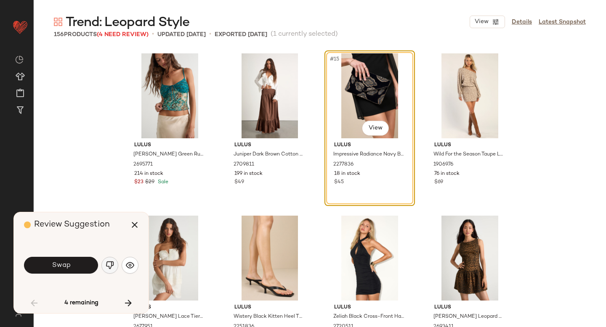
click at [115, 269] on button "button" at bounding box center [109, 265] width 17 height 17
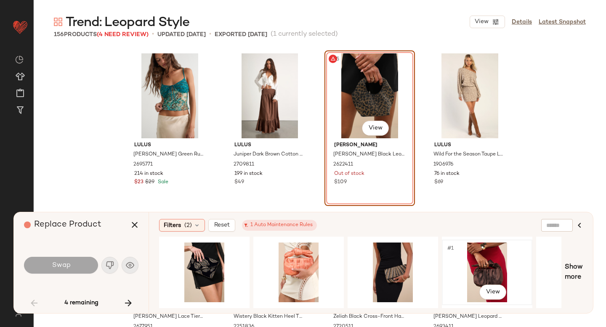
click at [491, 261] on div "#1 View" at bounding box center [487, 273] width 85 height 60
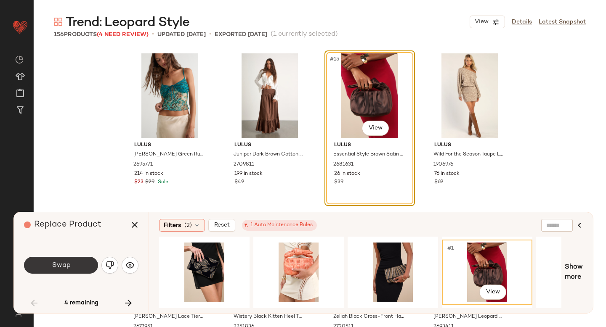
click at [54, 265] on span "Swap" at bounding box center [60, 266] width 19 height 8
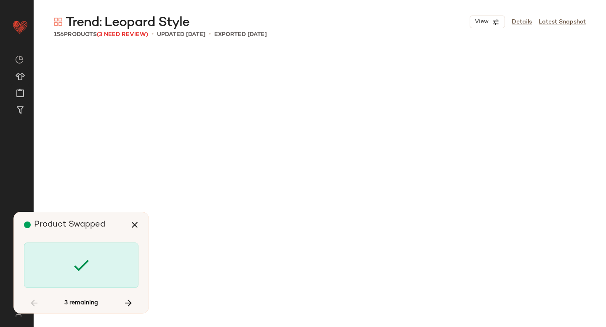
scroll to position [1462, 0]
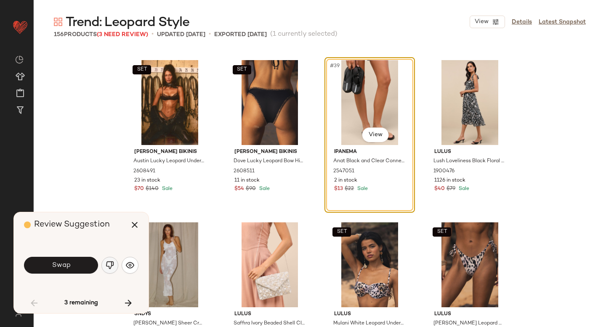
click at [114, 269] on img "button" at bounding box center [110, 265] width 8 height 8
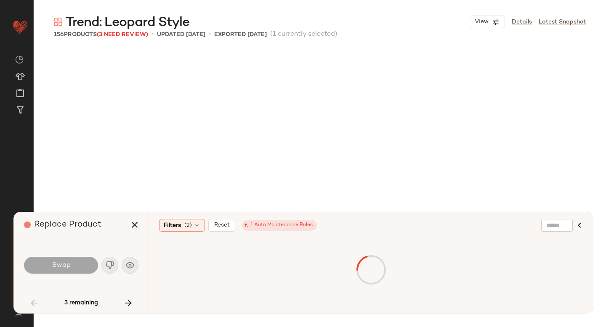
scroll to position [1462, 0]
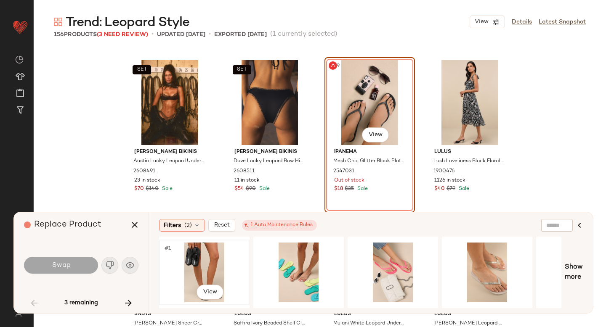
click at [192, 276] on div "#1 View" at bounding box center [204, 273] width 85 height 60
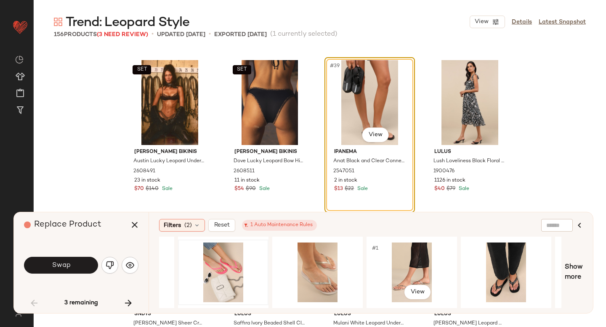
scroll to position [0, 297]
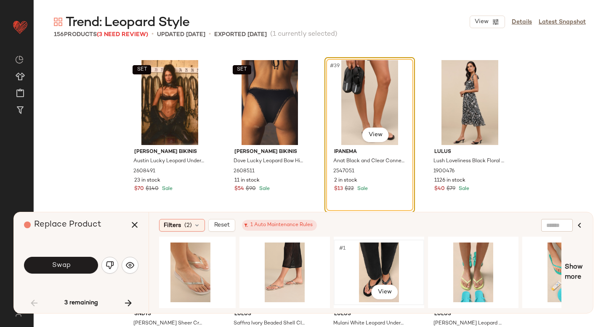
click at [370, 264] on div "#1 View" at bounding box center [379, 273] width 85 height 60
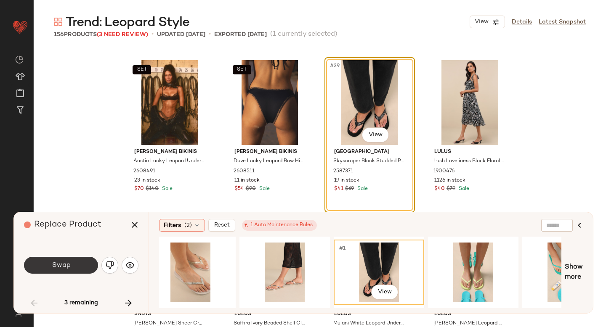
click at [75, 268] on button "Swap" at bounding box center [61, 265] width 74 height 17
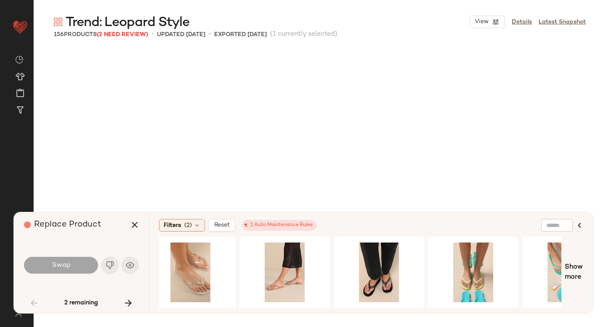
scroll to position [1787, 0]
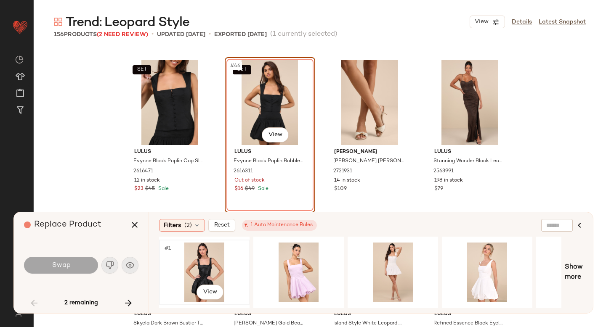
click at [178, 267] on div "#1 View" at bounding box center [204, 273] width 85 height 60
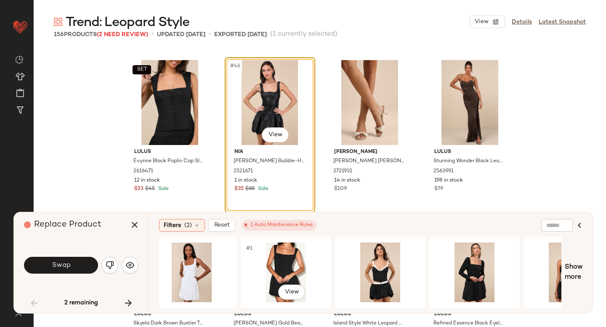
scroll to position [0, 485]
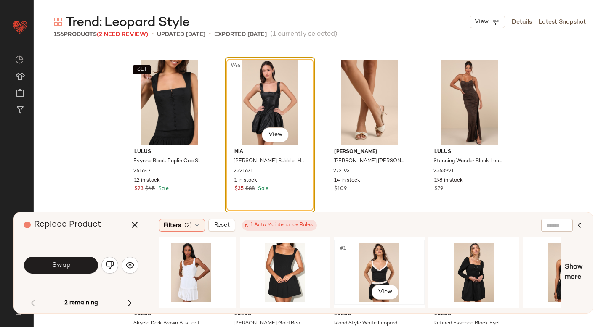
click at [370, 258] on div "#1 View" at bounding box center [379, 273] width 85 height 60
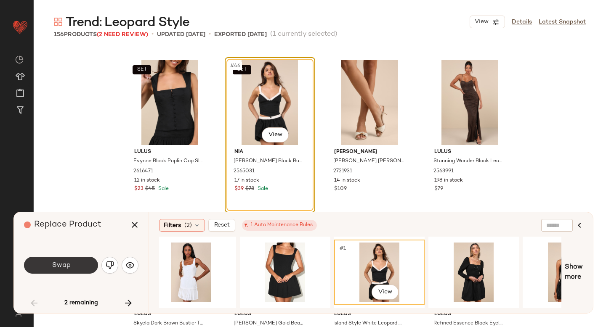
click at [59, 262] on span "Swap" at bounding box center [60, 266] width 19 height 8
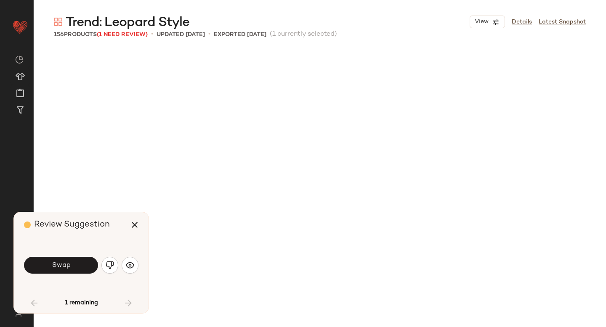
scroll to position [2112, 0]
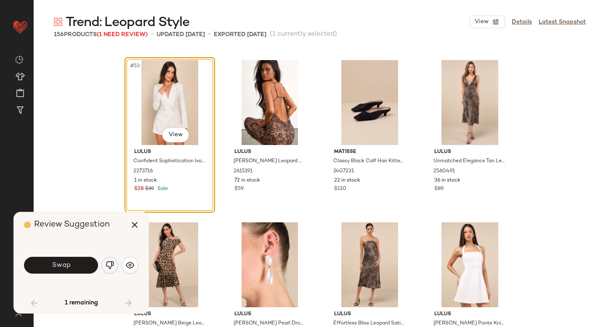
click at [112, 262] on img "button" at bounding box center [110, 265] width 8 height 8
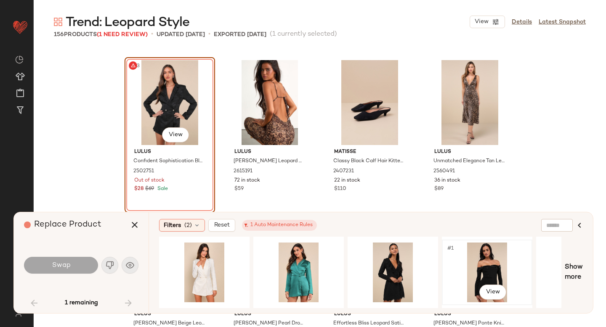
click at [492, 258] on div "#1 View" at bounding box center [487, 273] width 85 height 60
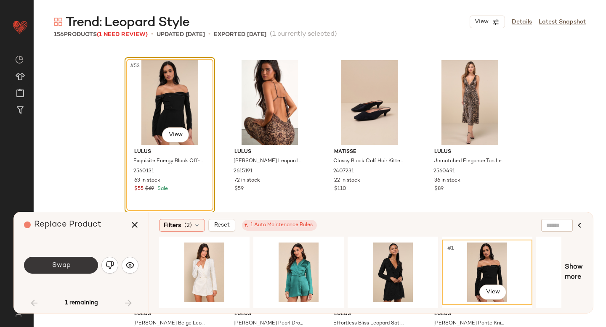
click at [85, 263] on button "Swap" at bounding box center [61, 265] width 74 height 17
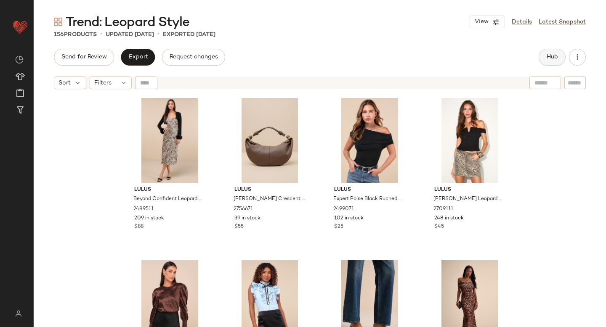
click at [553, 64] on button "Hub" at bounding box center [552, 57] width 27 height 17
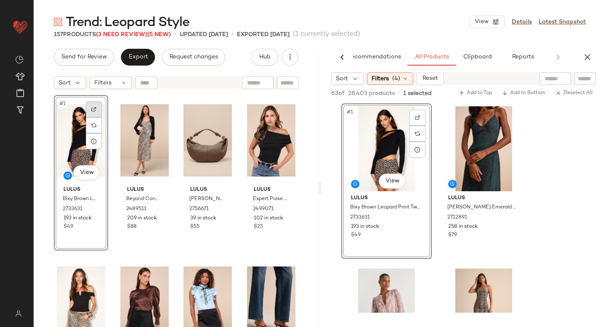
click at [90, 107] on div at bounding box center [94, 109] width 16 height 16
click at [581, 79] on input "text" at bounding box center [585, 79] width 15 height 9
paste input "*******"
type input "*******"
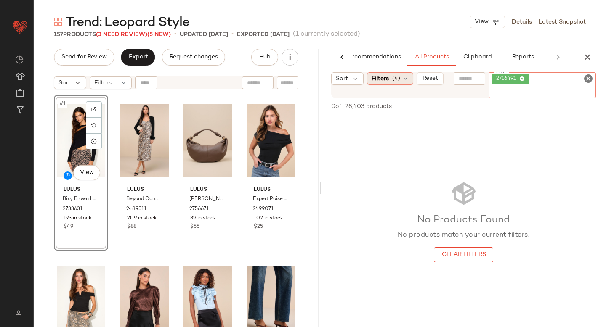
click at [407, 84] on div "Filters (4)" at bounding box center [390, 78] width 46 height 13
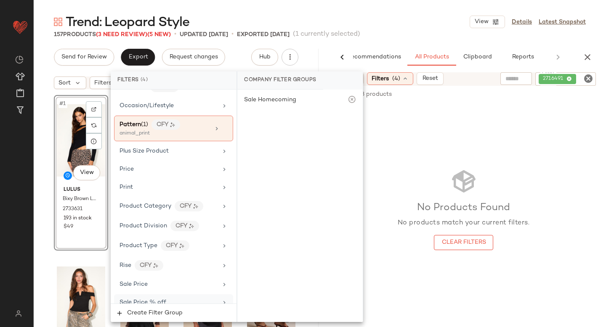
scroll to position [531, 0]
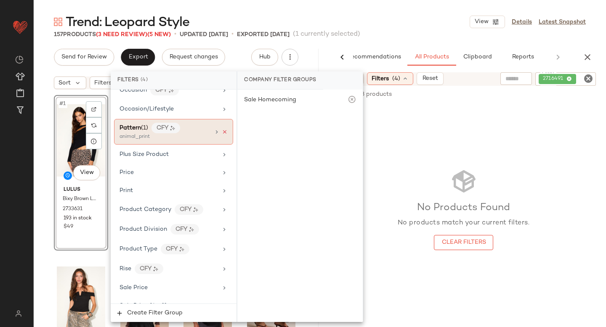
click at [222, 129] on icon at bounding box center [225, 132] width 6 height 6
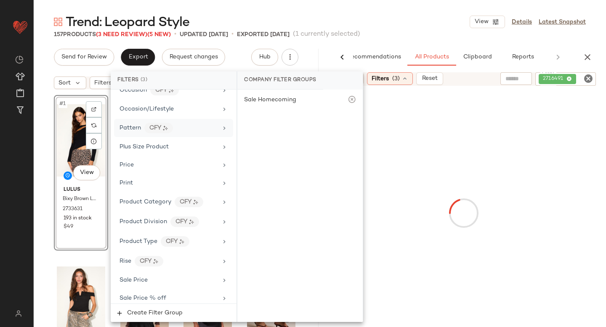
click at [548, 150] on div at bounding box center [464, 214] width 282 height 252
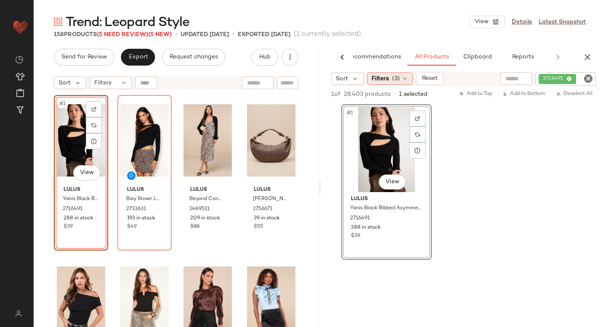
click at [397, 76] on span "(3)" at bounding box center [396, 79] width 8 height 9
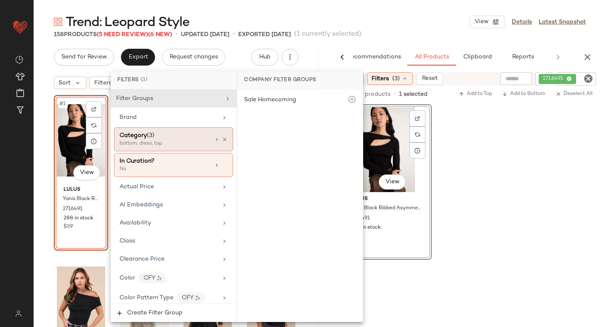
click at [153, 146] on div "bottom, dress, top" at bounding box center [162, 144] width 84 height 8
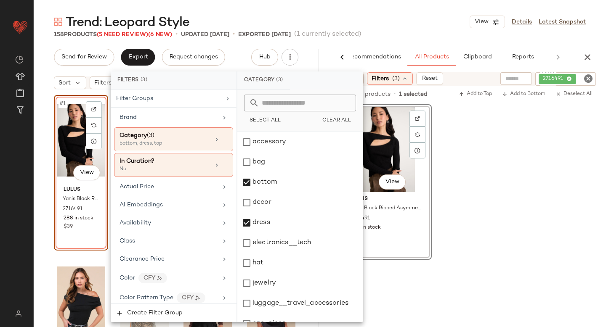
click at [540, 138] on div "#1 View Lulus Yanis Black Ribbed Asymmetrical Cutout Long Sleeve Top 2716491 28…" at bounding box center [463, 182] width 285 height 156
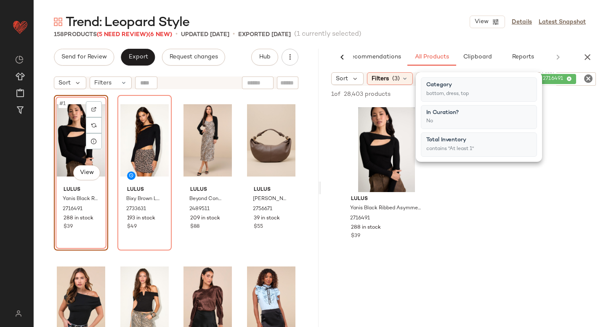
click at [587, 80] on icon "Clear Filter" at bounding box center [588, 79] width 10 height 10
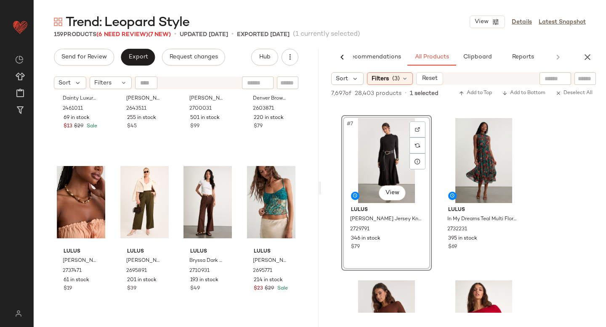
scroll to position [0, 0]
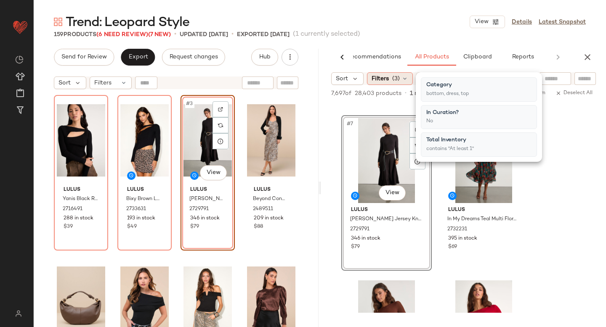
click at [384, 83] on div "Filters (3)" at bounding box center [390, 78] width 46 height 13
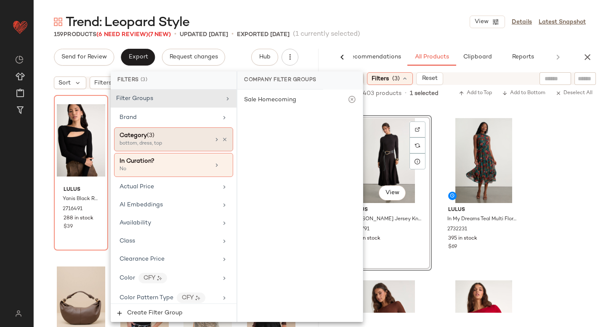
scroll to position [20, 0]
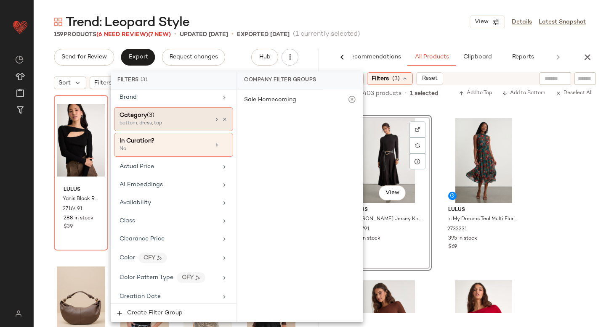
click at [154, 126] on div "bottom, dress, top" at bounding box center [162, 124] width 84 height 8
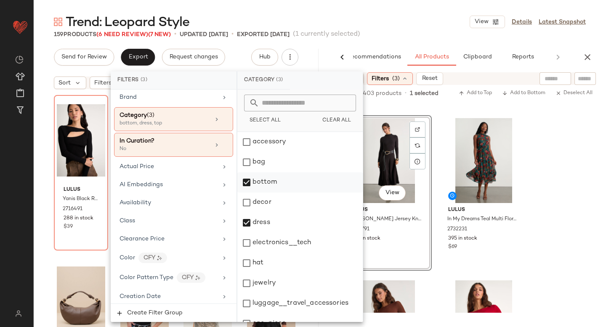
click at [261, 183] on div "bottom" at bounding box center [299, 183] width 125 height 20
click at [256, 223] on div "dress" at bounding box center [299, 223] width 125 height 20
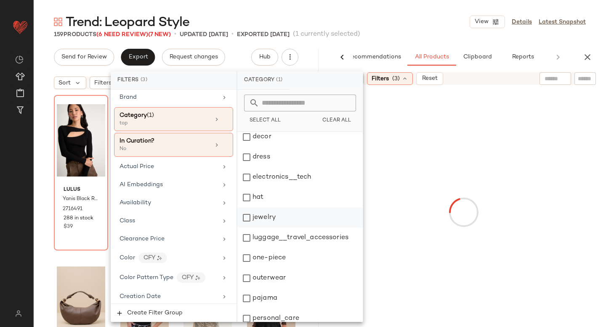
click at [258, 217] on div "jewelry" at bounding box center [299, 218] width 125 height 20
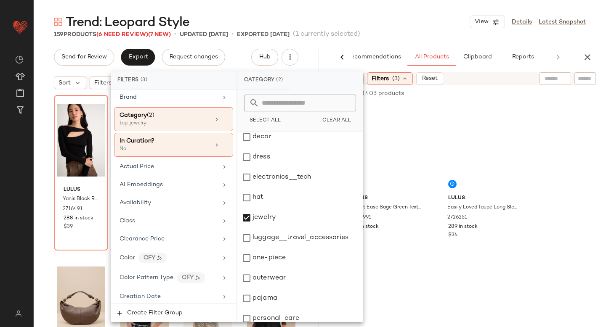
scroll to position [153, 0]
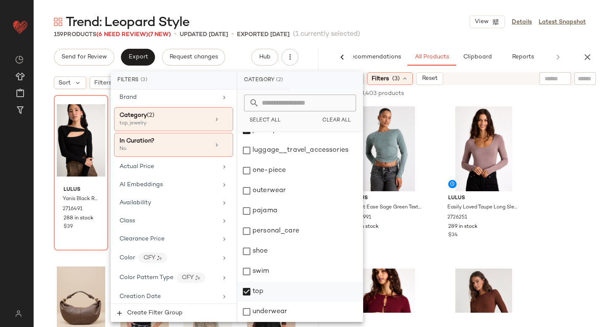
click at [255, 287] on div "top" at bounding box center [299, 292] width 125 height 20
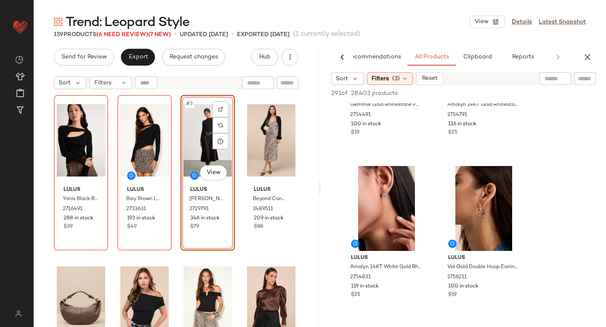
scroll to position [674, 0]
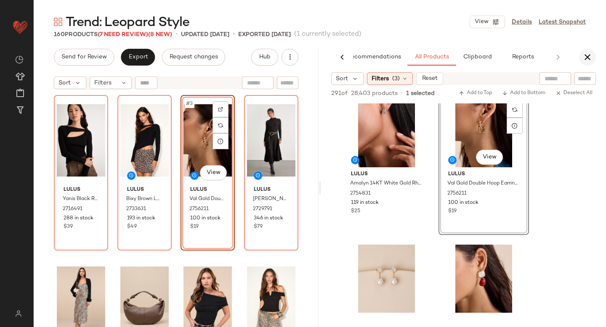
click at [585, 56] on icon "button" at bounding box center [588, 57] width 10 height 10
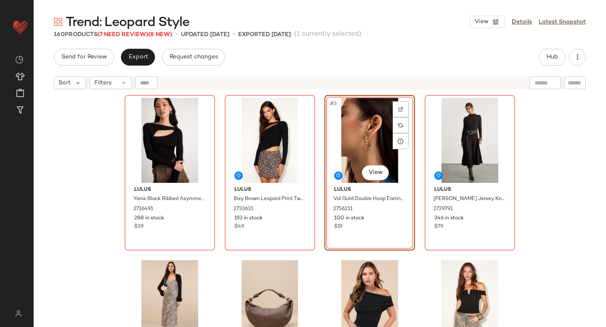
click at [598, 186] on div "Lulus Yanis Black Ribbed Asymmetrical Cutout Long Sleeve Top 2716491 288 in sto…" at bounding box center [320, 220] width 572 height 255
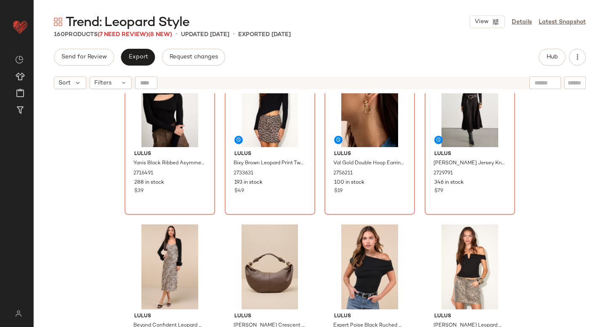
scroll to position [0, 0]
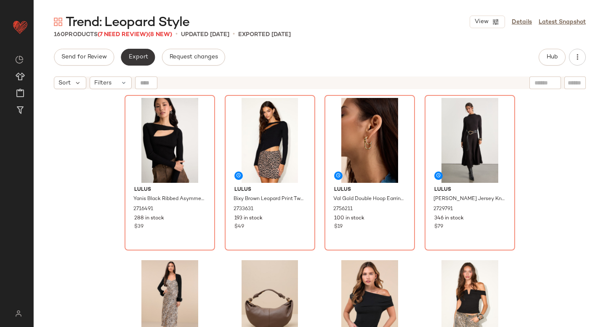
click at [140, 61] on button "Export" at bounding box center [138, 57] width 34 height 17
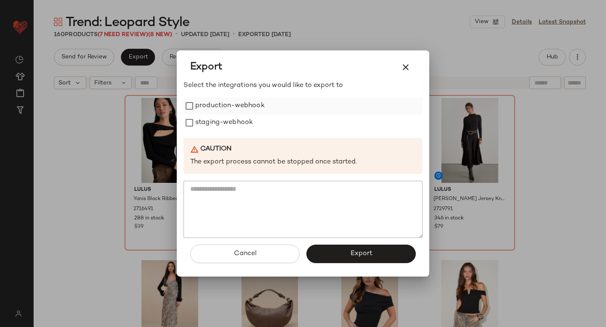
click at [225, 113] on label "production-webhook" at bounding box center [229, 106] width 69 height 17
click at [227, 122] on label "staging-webhook" at bounding box center [224, 122] width 58 height 17
click at [363, 252] on span "Export" at bounding box center [361, 254] width 22 height 8
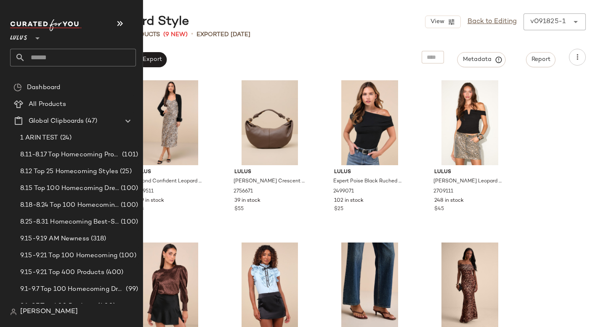
click at [43, 62] on input "text" at bounding box center [80, 58] width 111 height 18
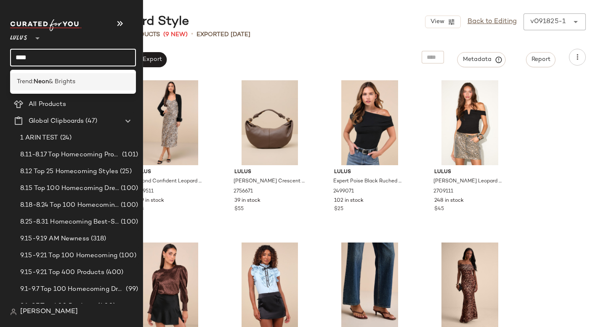
type input "****"
click at [56, 83] on span "& Brights" at bounding box center [62, 81] width 27 height 9
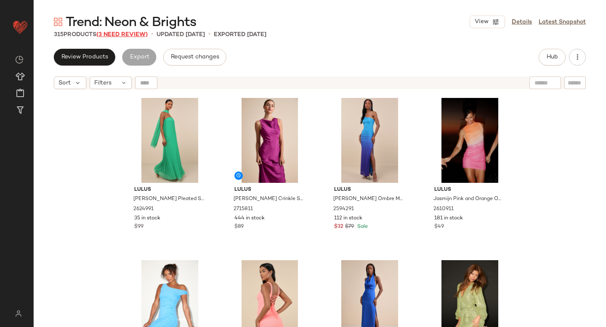
click at [121, 35] on span "(3 Need Review)" at bounding box center [121, 35] width 51 height 6
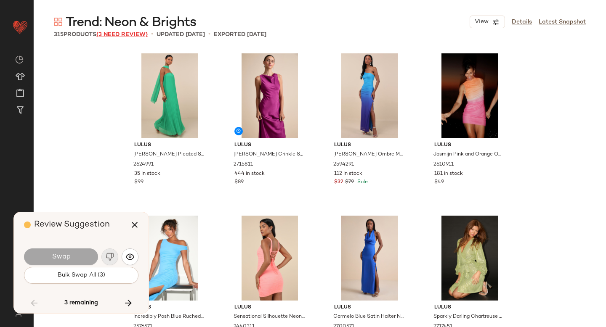
scroll to position [4874, 0]
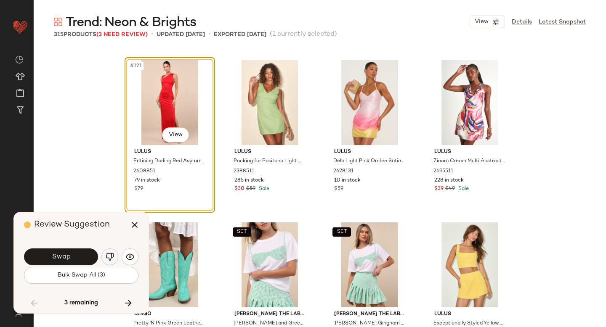
click at [101, 258] on button "button" at bounding box center [109, 257] width 17 height 17
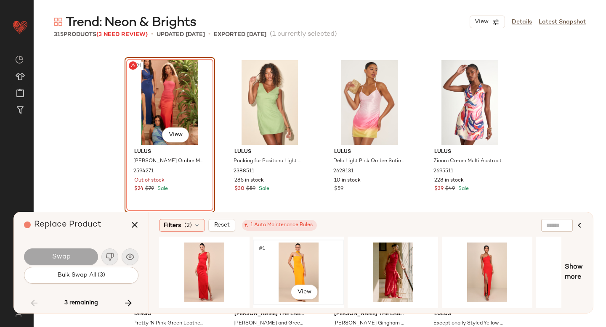
click at [287, 258] on div "#1 View" at bounding box center [298, 273] width 85 height 60
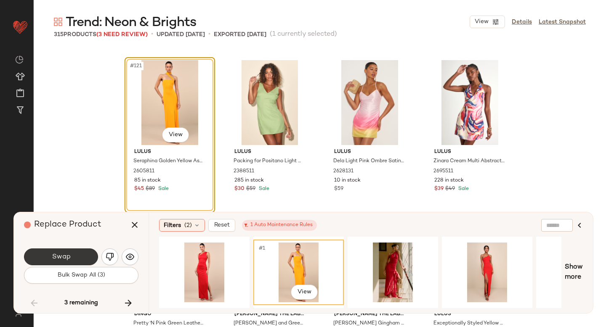
click at [58, 255] on span "Swap" at bounding box center [60, 257] width 19 height 8
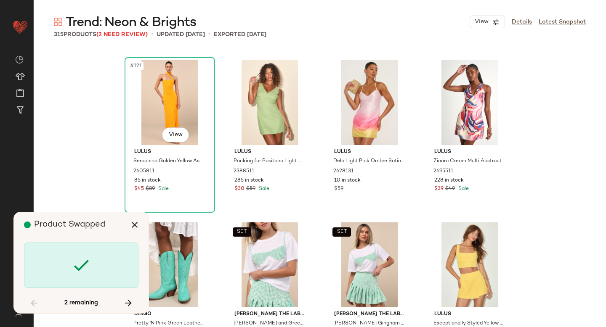
scroll to position [10561, 0]
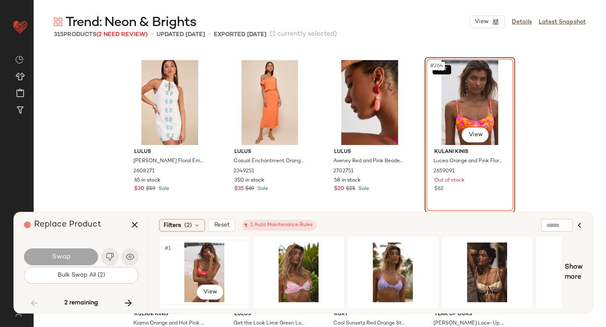
click at [186, 259] on div "#1 View" at bounding box center [204, 273] width 85 height 60
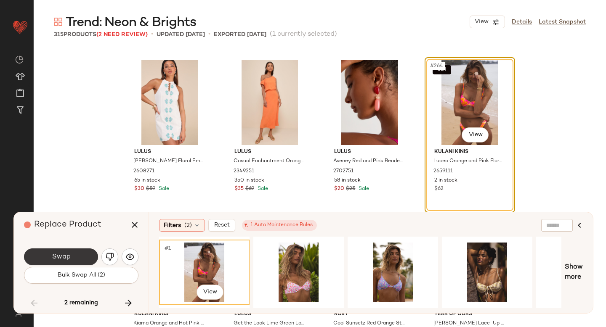
click at [54, 257] on span "Swap" at bounding box center [60, 257] width 19 height 8
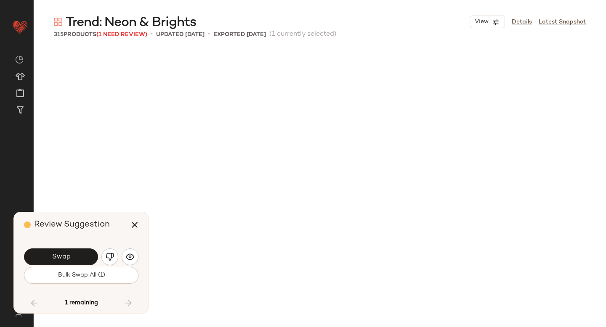
scroll to position [11048, 0]
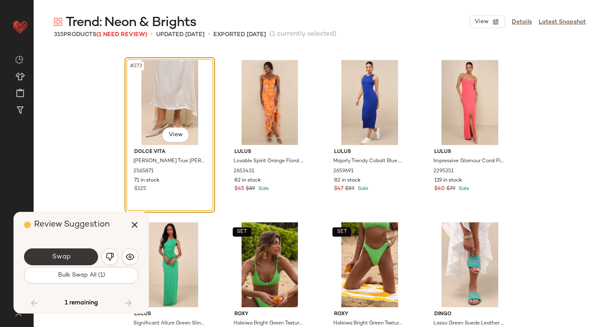
click at [80, 264] on button "Swap" at bounding box center [61, 257] width 74 height 17
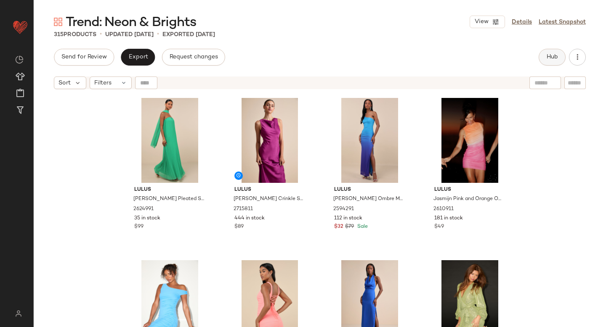
click at [551, 53] on button "Hub" at bounding box center [552, 57] width 27 height 17
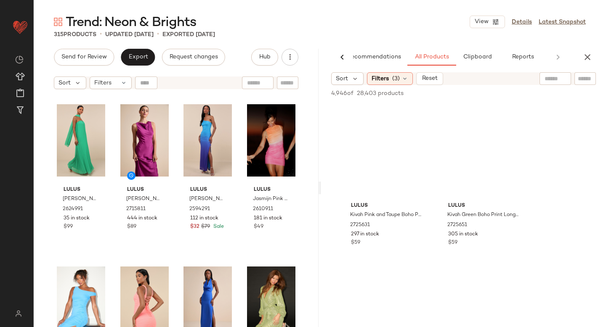
scroll to position [8198, 0]
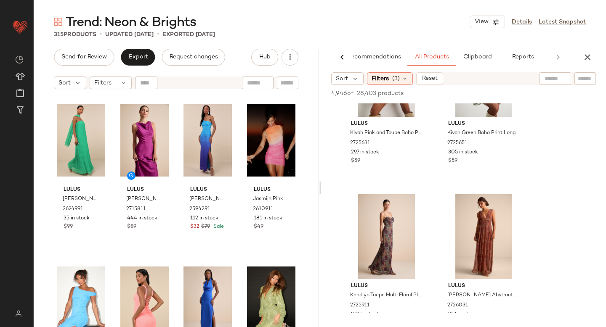
click at [551, 82] on input "text" at bounding box center [555, 79] width 21 height 9
type input "******"
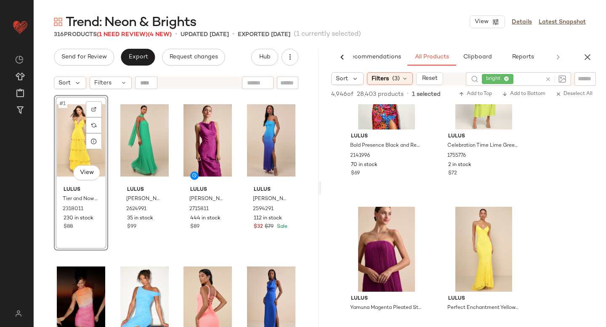
scroll to position [776, 0]
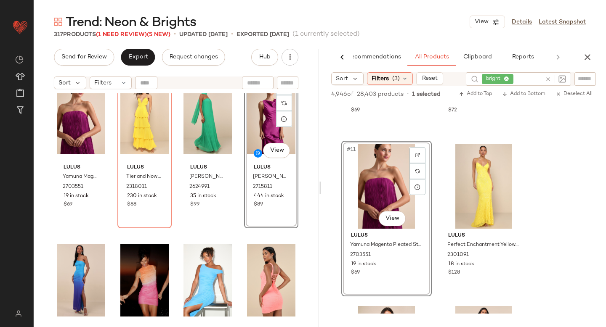
scroll to position [50, 0]
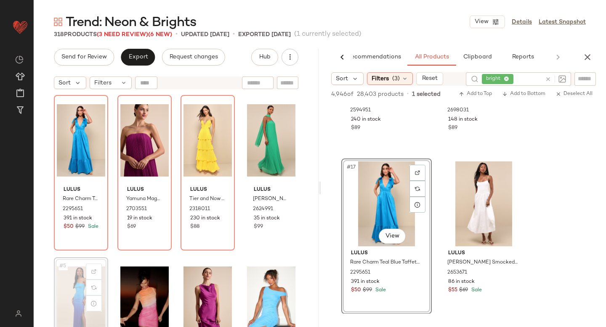
scroll to position [11, 0]
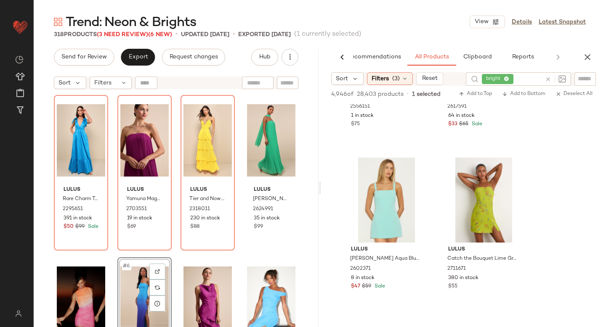
scroll to position [4029, 0]
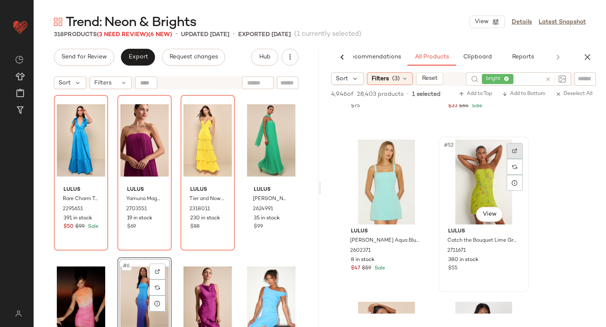
click at [514, 152] on img at bounding box center [514, 151] width 5 height 5
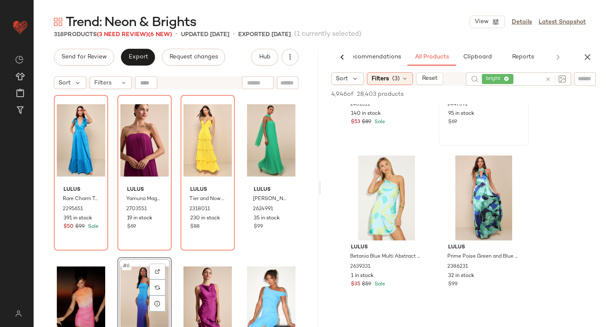
scroll to position [4501, 0]
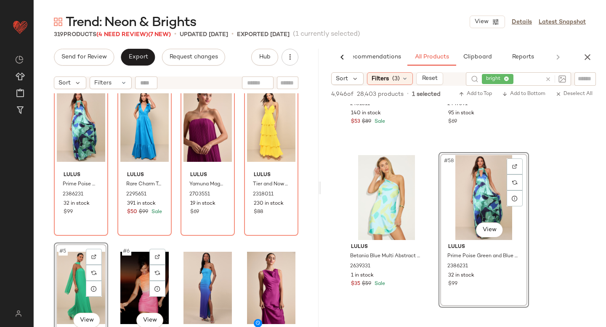
scroll to position [15, 0]
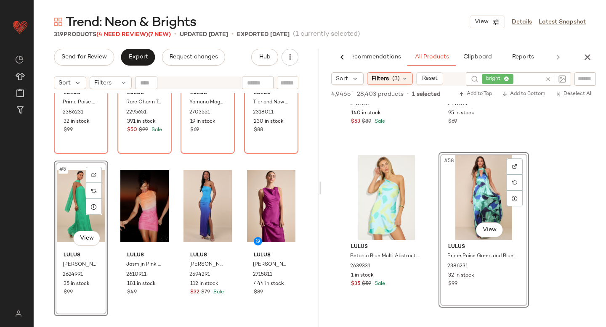
scroll to position [105, 0]
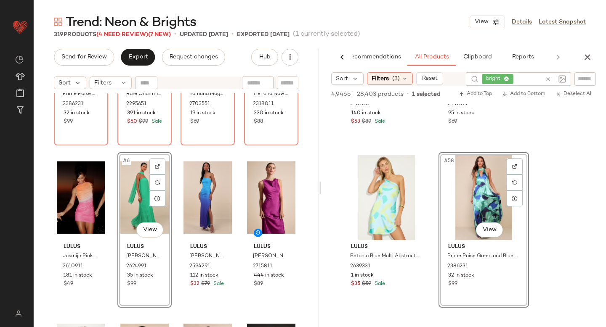
click at [546, 79] on icon at bounding box center [548, 79] width 6 height 6
type input "****"
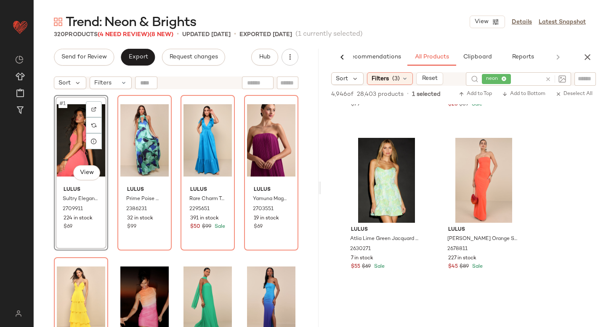
scroll to position [1282, 0]
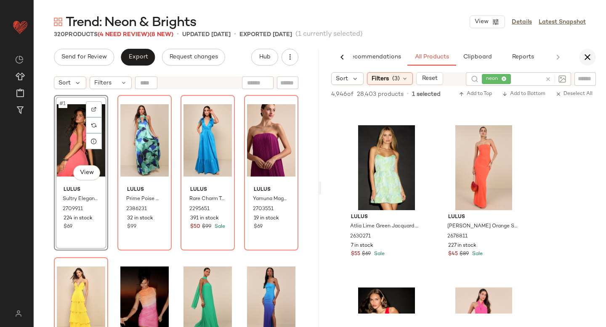
click at [587, 61] on icon "button" at bounding box center [588, 57] width 10 height 10
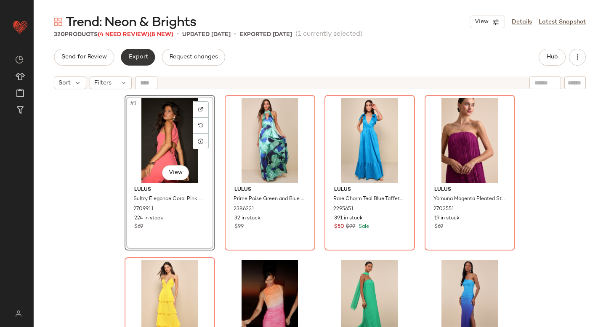
click at [133, 54] on span "Export" at bounding box center [138, 57] width 20 height 7
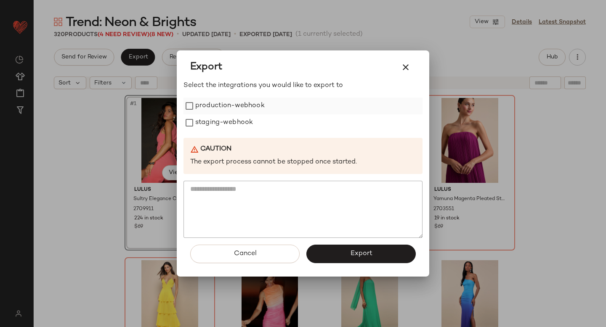
click at [215, 109] on label "production-webhook" at bounding box center [229, 106] width 69 height 17
click at [215, 119] on label "staging-webhook" at bounding box center [224, 122] width 58 height 17
click at [330, 247] on button "Export" at bounding box center [360, 254] width 109 height 19
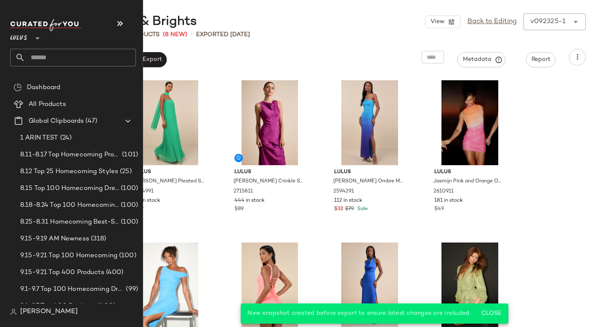
click at [69, 61] on input "text" at bounding box center [80, 58] width 111 height 18
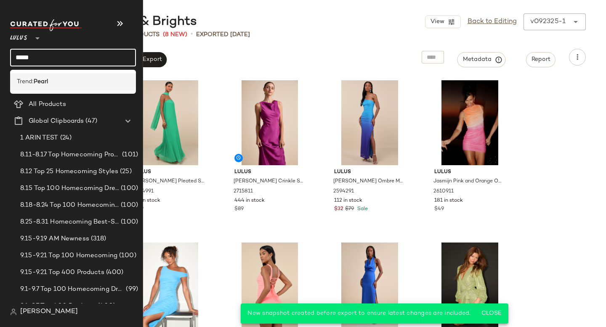
type input "*****"
click at [86, 82] on div "Trend: Pearl" at bounding box center [73, 81] width 112 height 9
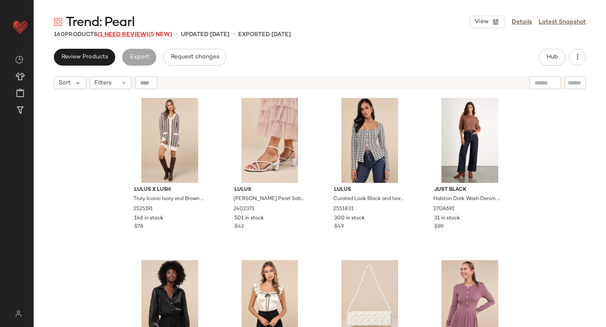
click at [144, 35] on span "(1 Need Review)" at bounding box center [123, 35] width 51 height 6
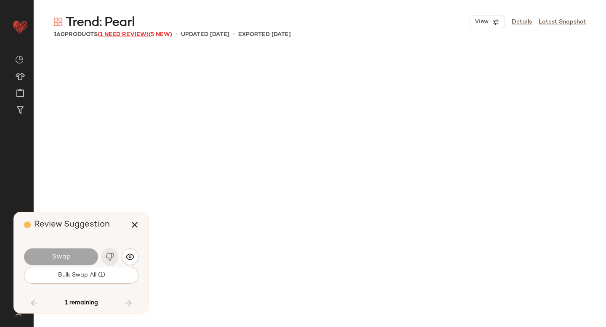
scroll to position [5687, 0]
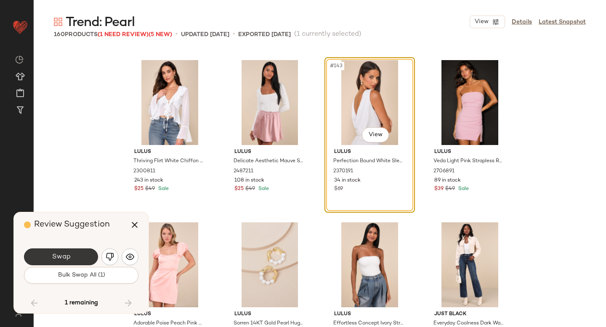
click at [84, 253] on button "Swap" at bounding box center [61, 257] width 74 height 17
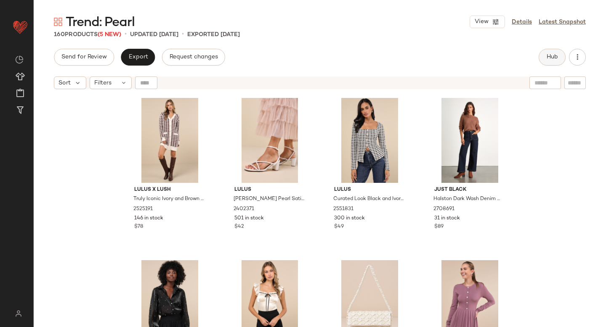
click at [551, 49] on button "Hub" at bounding box center [552, 57] width 27 height 17
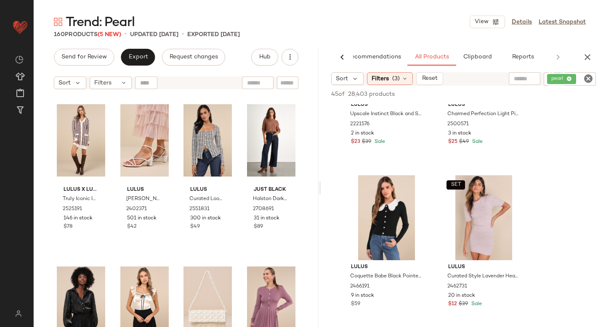
scroll to position [1232, 0]
click at [590, 59] on icon "button" at bounding box center [588, 57] width 10 height 10
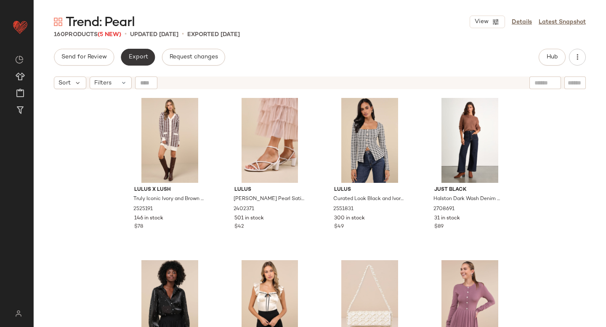
click at [135, 63] on button "Export" at bounding box center [138, 57] width 34 height 17
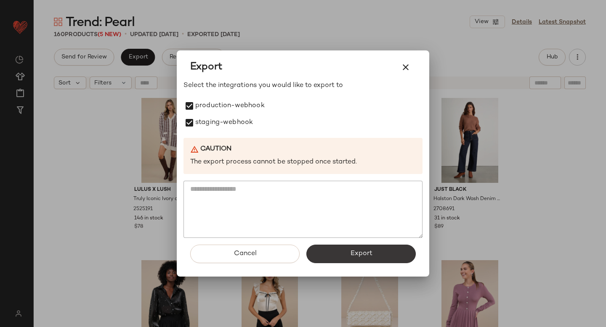
click at [336, 259] on button "Export" at bounding box center [360, 254] width 109 height 19
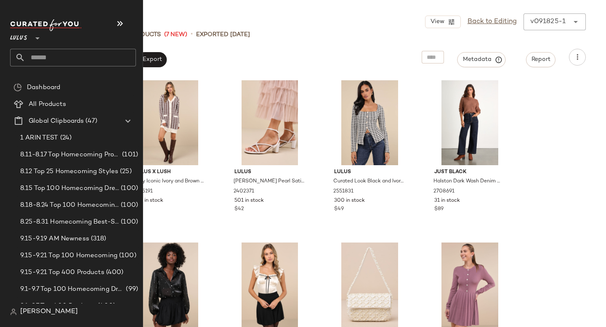
click at [85, 55] on input "text" at bounding box center [80, 58] width 111 height 18
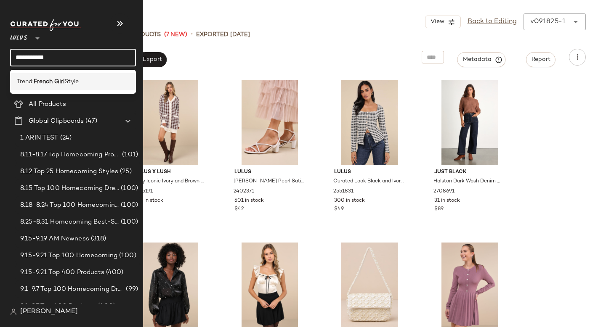
type input "**********"
click at [89, 75] on div "Trend: French Girl Style" at bounding box center [73, 81] width 126 height 17
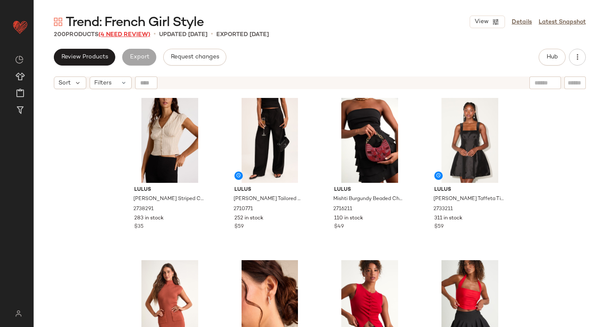
click at [139, 34] on span "(4 Need Review)" at bounding box center [124, 35] width 52 height 6
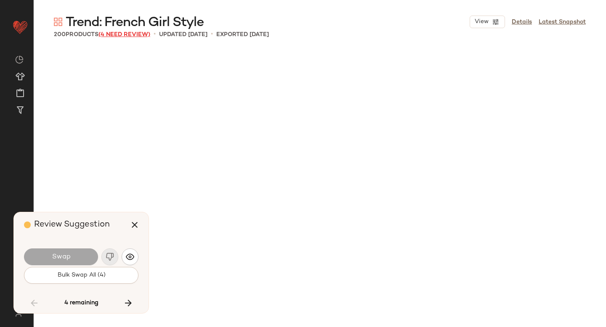
scroll to position [3087, 0]
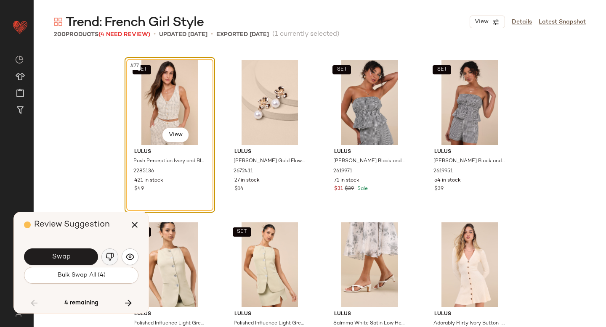
click at [106, 254] on img "button" at bounding box center [110, 257] width 8 height 8
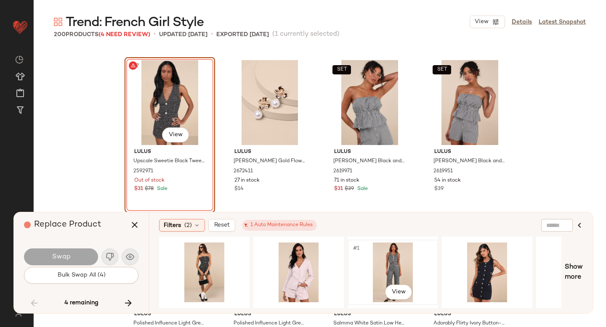
click at [409, 255] on div "#1 View" at bounding box center [393, 273] width 85 height 60
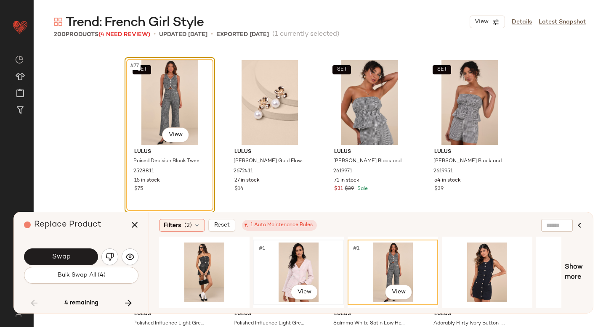
scroll to position [0, 115]
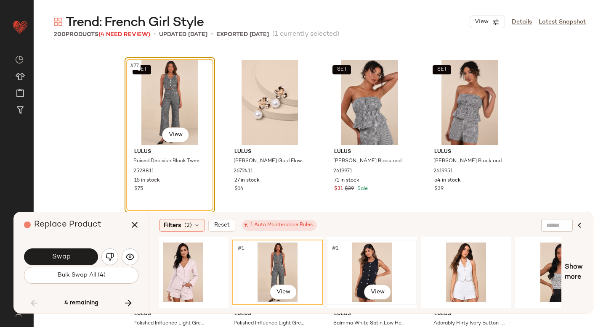
click at [359, 266] on div "#1 View" at bounding box center [372, 273] width 85 height 60
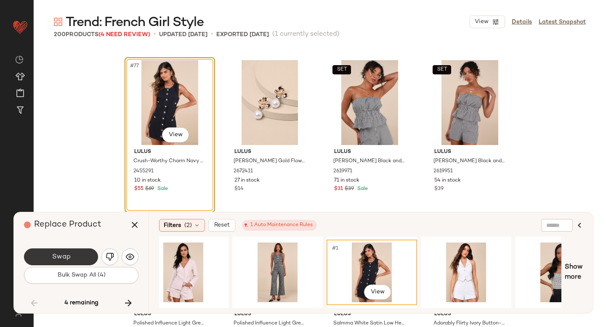
click at [81, 254] on button "Swap" at bounding box center [61, 257] width 74 height 17
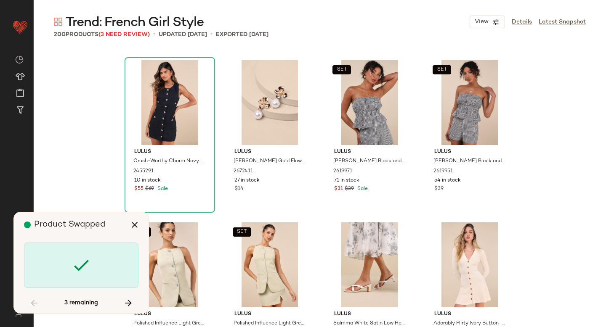
scroll to position [3737, 0]
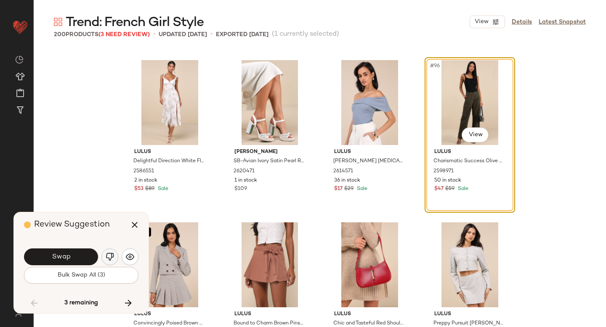
click at [111, 257] on img "button" at bounding box center [110, 257] width 8 height 8
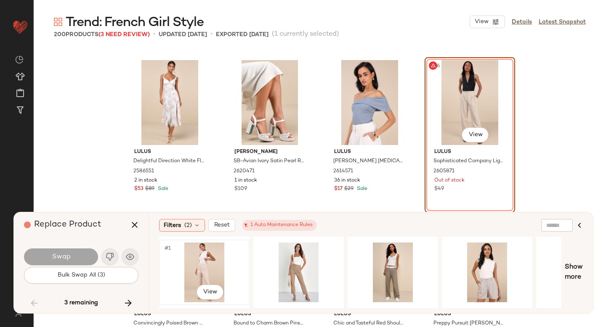
click at [210, 269] on div "#1 View" at bounding box center [204, 273] width 85 height 60
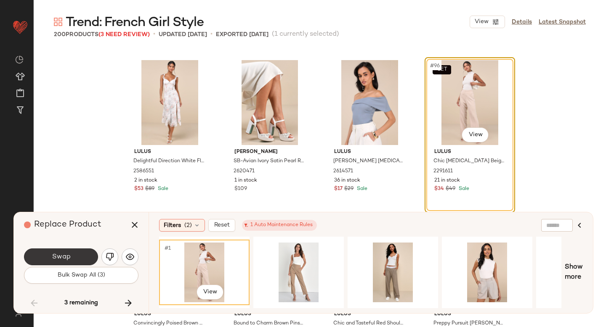
click at [60, 257] on span "Swap" at bounding box center [60, 257] width 19 height 8
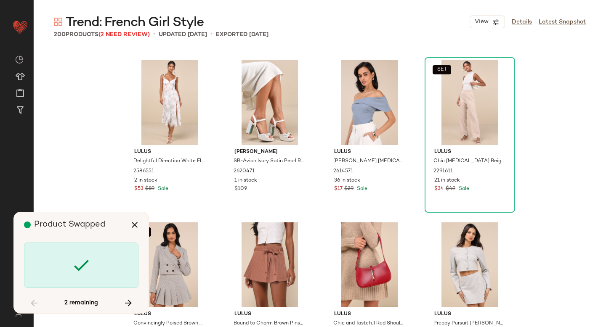
scroll to position [6337, 0]
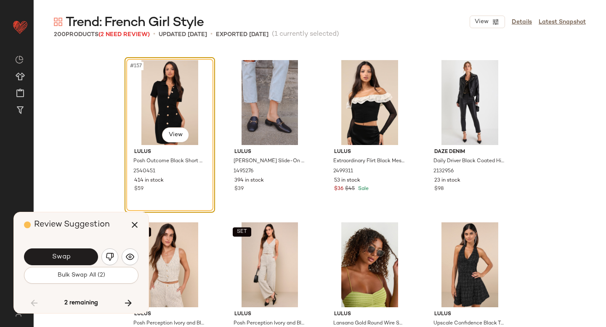
click at [60, 257] on span "Swap" at bounding box center [60, 257] width 19 height 8
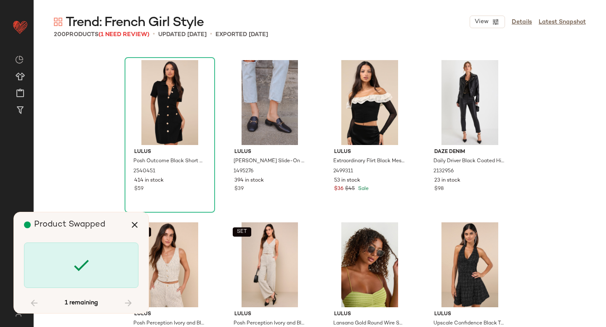
scroll to position [7847, 0]
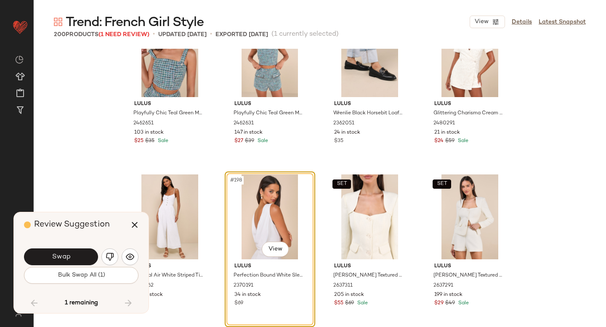
click at [60, 257] on span "Swap" at bounding box center [60, 257] width 19 height 8
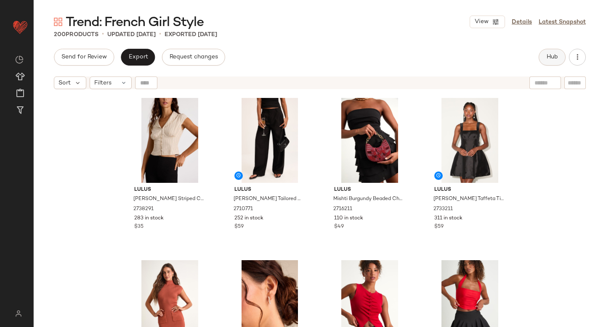
click at [550, 50] on button "Hub" at bounding box center [552, 57] width 27 height 17
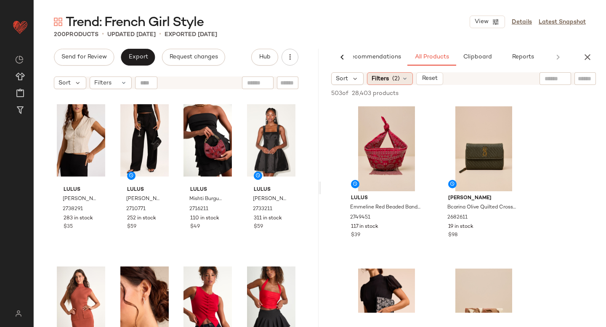
click at [402, 76] on icon at bounding box center [405, 78] width 7 height 7
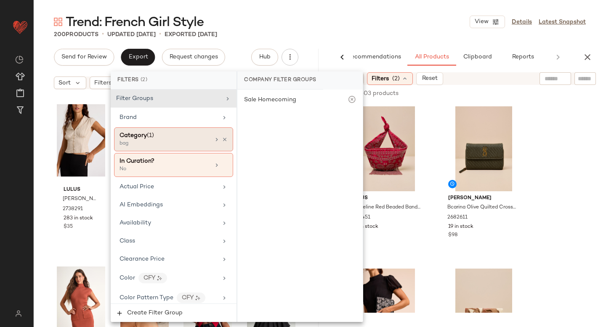
click at [179, 141] on div "bag" at bounding box center [162, 144] width 84 height 8
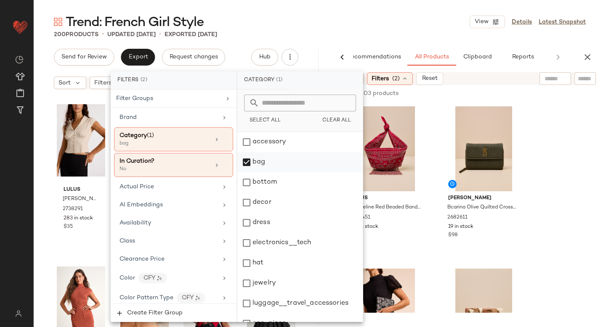
click at [241, 160] on div "bag" at bounding box center [299, 162] width 125 height 20
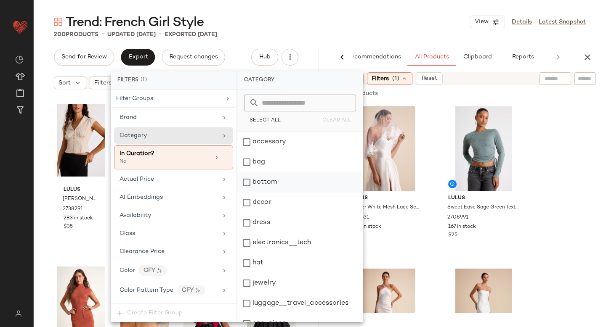
click at [250, 189] on div "bottom" at bounding box center [299, 183] width 125 height 20
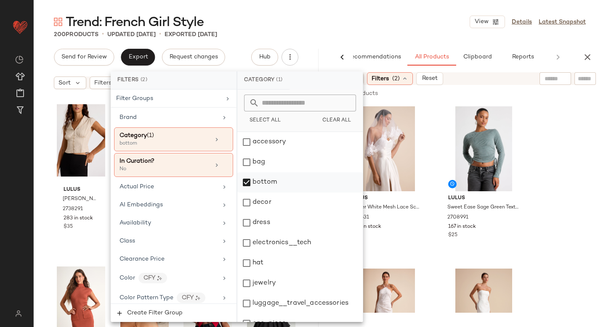
scroll to position [153, 0]
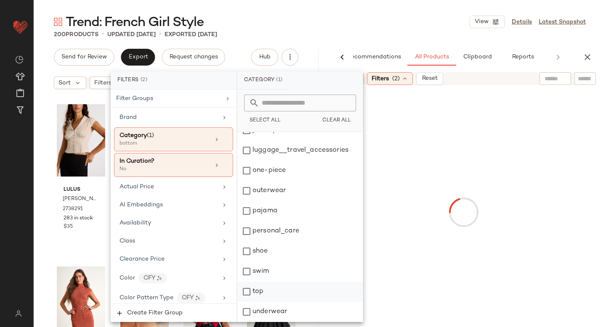
click at [247, 296] on div "top" at bounding box center [299, 292] width 125 height 20
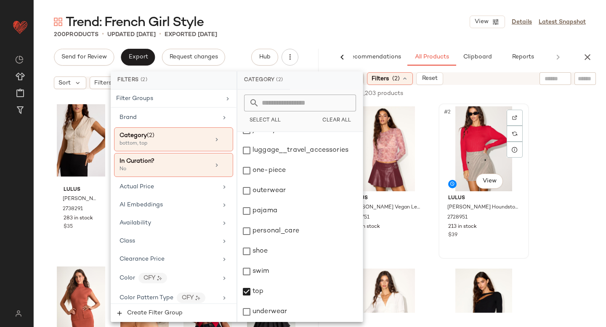
click at [523, 219] on div "Lulus Andy Beige Houndstooth High-Rise Mini Skirt 2728951 213 in stock $39" at bounding box center [484, 216] width 85 height 49
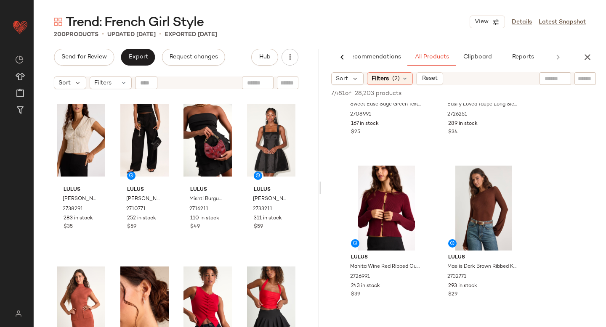
scroll to position [107, 0]
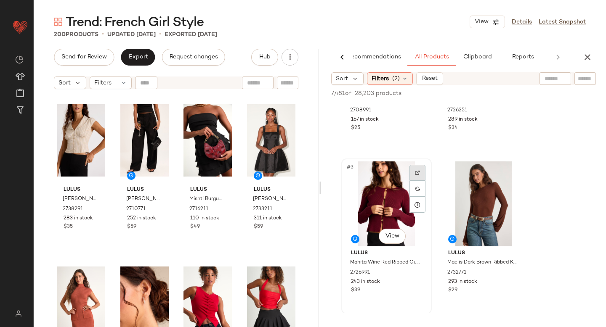
click at [420, 171] on img at bounding box center [417, 172] width 5 height 5
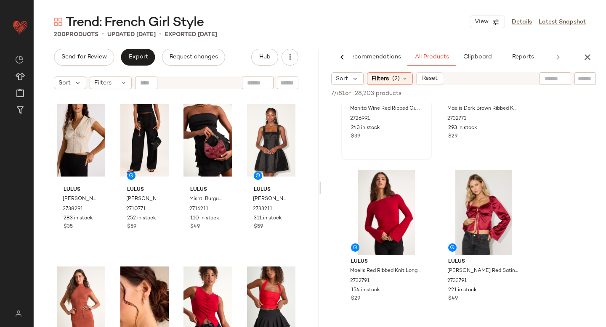
scroll to position [305, 0]
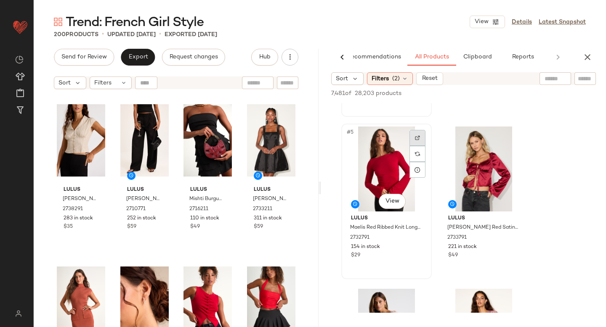
click at [412, 134] on div at bounding box center [418, 138] width 16 height 16
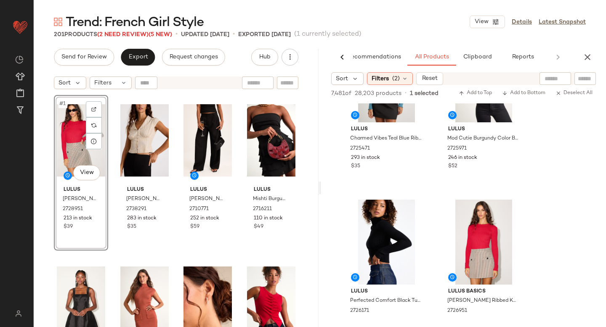
scroll to position [1247, 0]
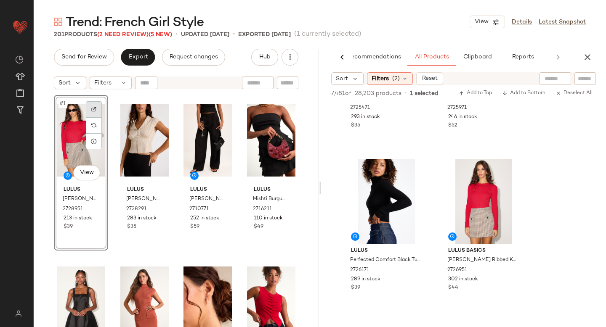
click at [96, 105] on div at bounding box center [94, 109] width 16 height 16
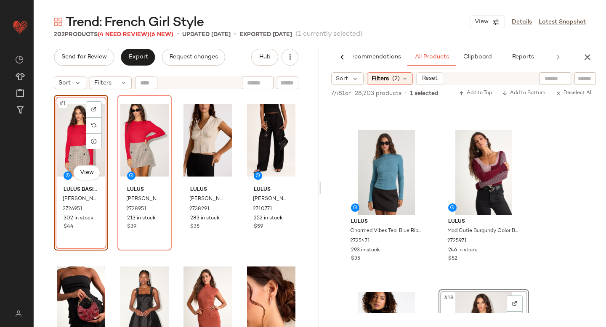
scroll to position [1015, 0]
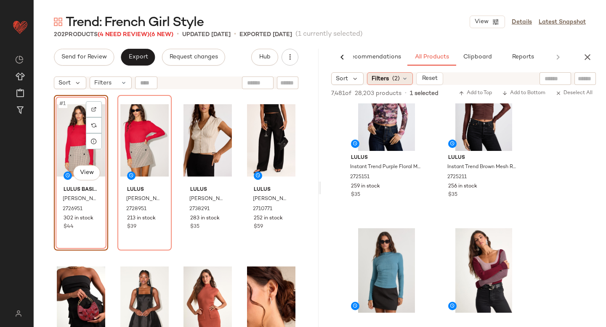
click at [375, 79] on span "Filters" at bounding box center [380, 79] width 17 height 9
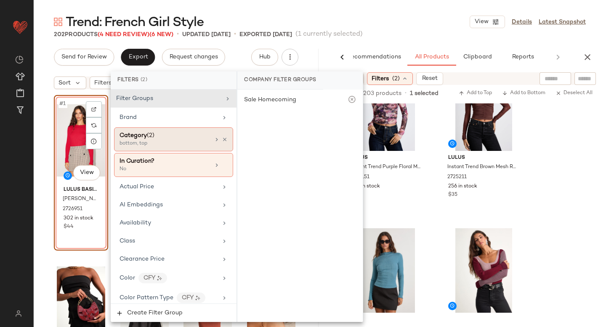
click at [193, 137] on div "Category (2)" at bounding box center [165, 135] width 90 height 9
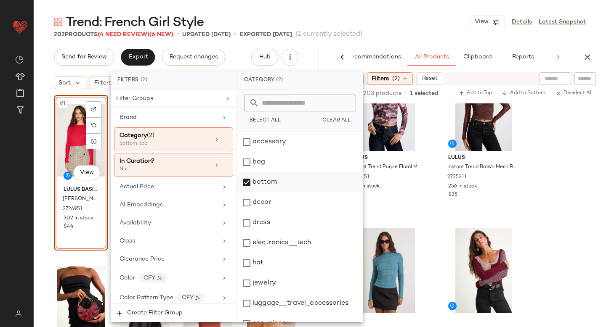
click at [250, 182] on div "bottom" at bounding box center [299, 183] width 125 height 20
click at [248, 226] on div "dress" at bounding box center [299, 223] width 125 height 20
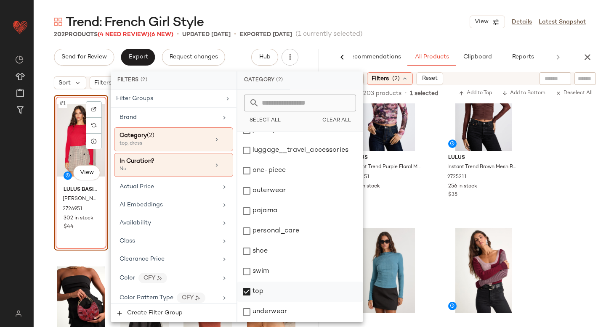
click at [250, 292] on div "top" at bounding box center [299, 292] width 125 height 20
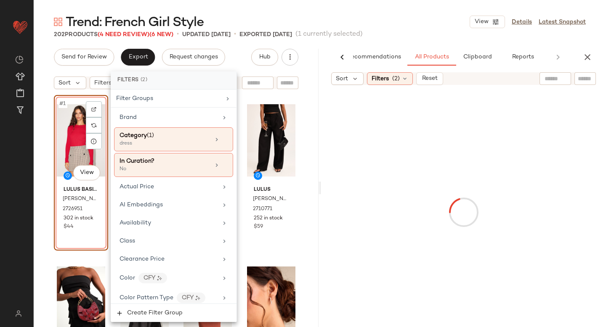
click at [536, 187] on div at bounding box center [464, 213] width 282 height 252
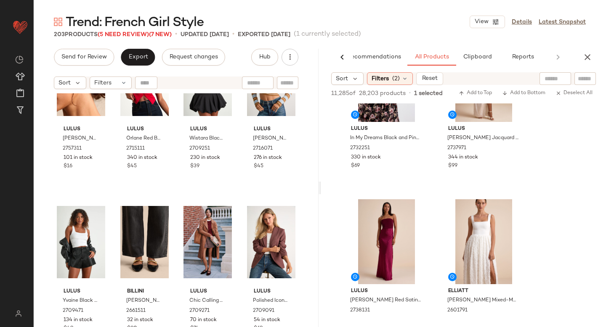
scroll to position [0, 0]
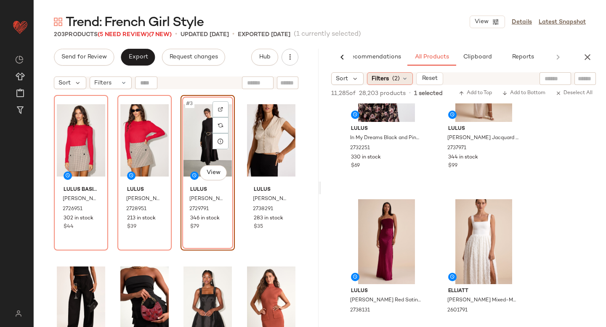
click at [387, 77] on span "Filters" at bounding box center [380, 79] width 17 height 9
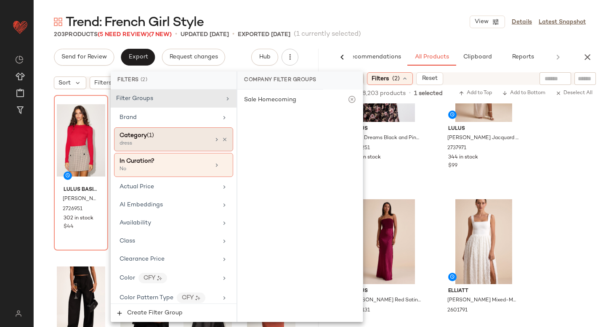
click at [183, 134] on div "Category (1)" at bounding box center [165, 135] width 90 height 9
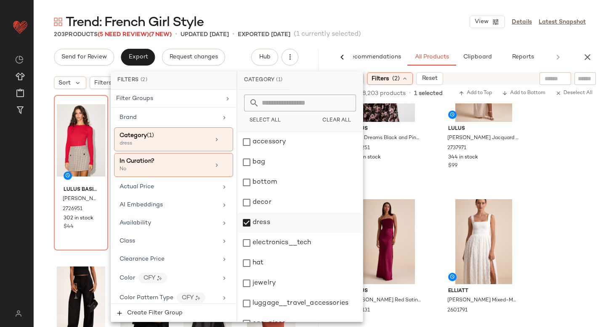
click at [246, 229] on div "dress" at bounding box center [299, 223] width 125 height 20
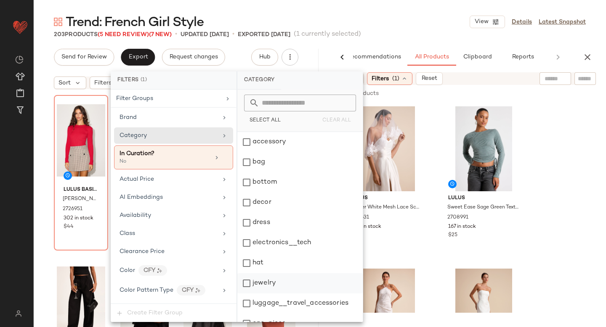
click at [249, 290] on div "jewelry" at bounding box center [299, 284] width 125 height 20
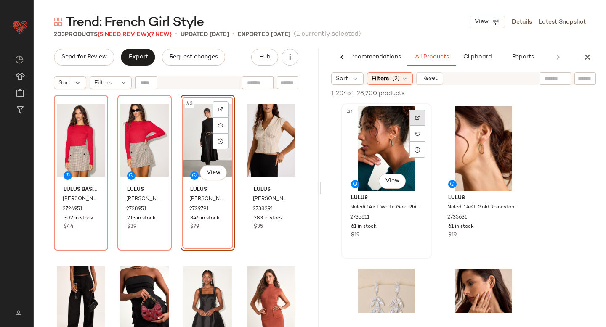
click at [417, 115] on div at bounding box center [418, 118] width 16 height 16
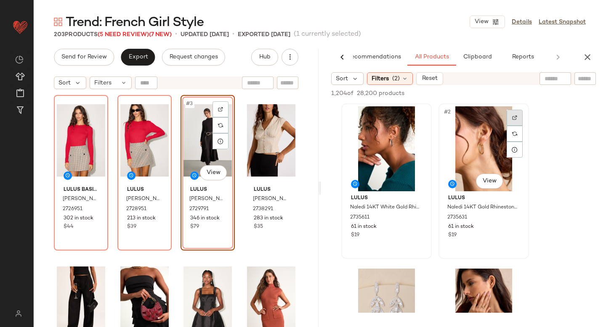
click at [514, 119] on img at bounding box center [514, 117] width 5 height 5
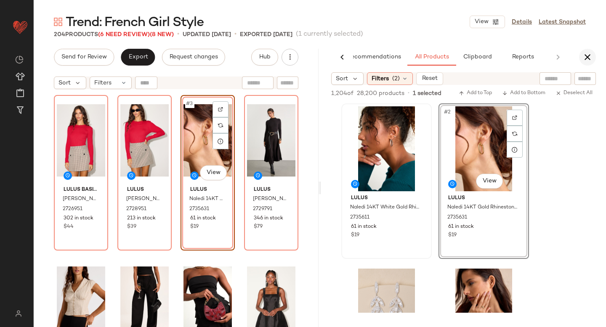
click at [591, 58] on icon "button" at bounding box center [588, 57] width 10 height 10
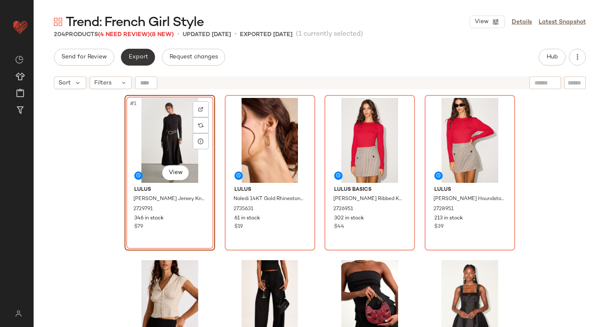
click at [151, 58] on button "Export" at bounding box center [138, 57] width 34 height 17
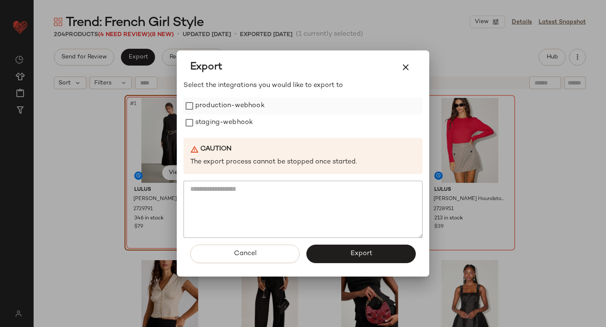
click at [232, 104] on label "production-webhook" at bounding box center [229, 106] width 69 height 17
click at [228, 127] on label "staging-webhook" at bounding box center [224, 122] width 58 height 17
click at [351, 261] on button "Export" at bounding box center [360, 254] width 109 height 19
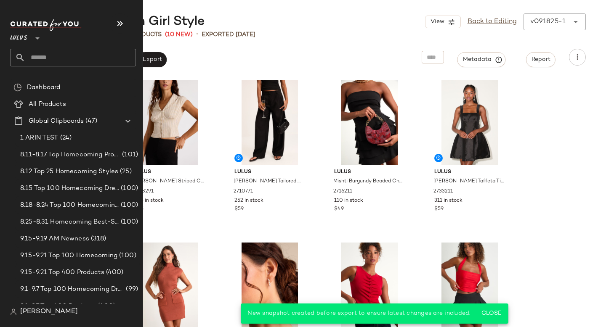
click at [67, 58] on input "text" at bounding box center [80, 58] width 111 height 18
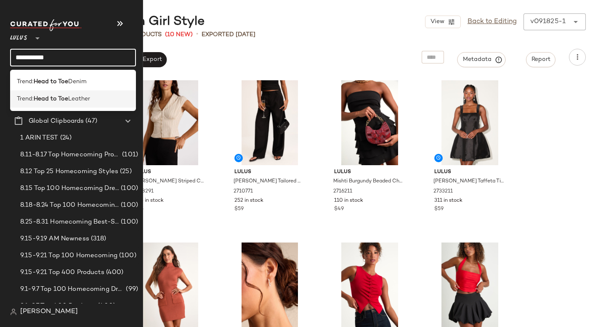
type input "**********"
click at [53, 101] on b "Head to Toe" at bounding box center [51, 99] width 35 height 9
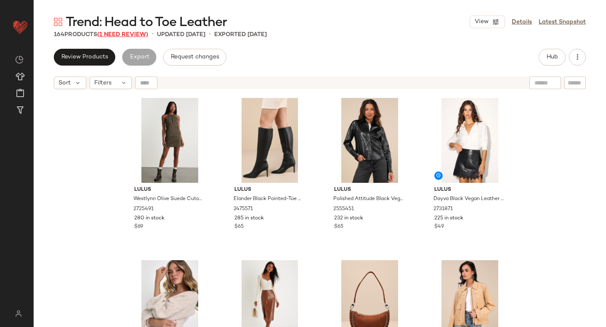
click at [128, 33] on span "(1 Need Review)" at bounding box center [122, 35] width 51 height 6
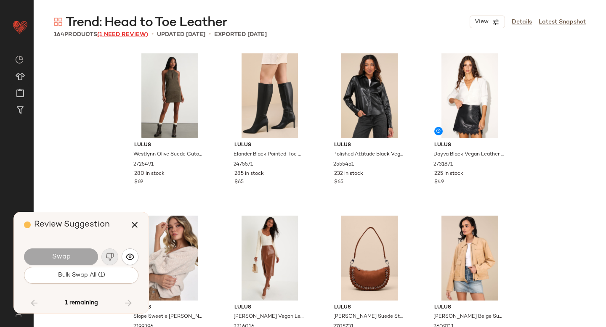
scroll to position [5524, 0]
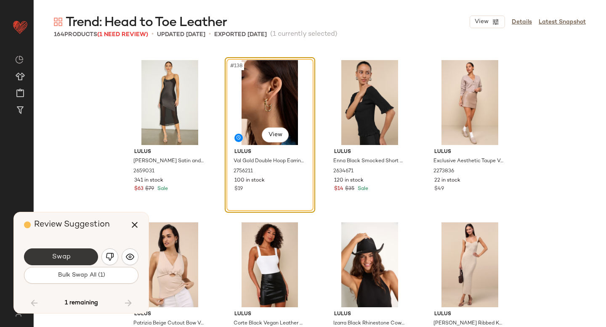
click at [63, 264] on button "Swap" at bounding box center [61, 257] width 74 height 17
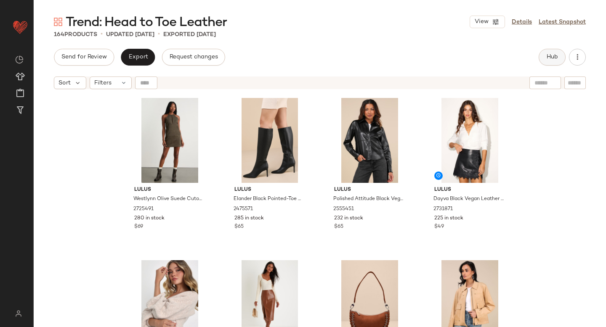
click at [558, 58] on button "Hub" at bounding box center [552, 57] width 27 height 17
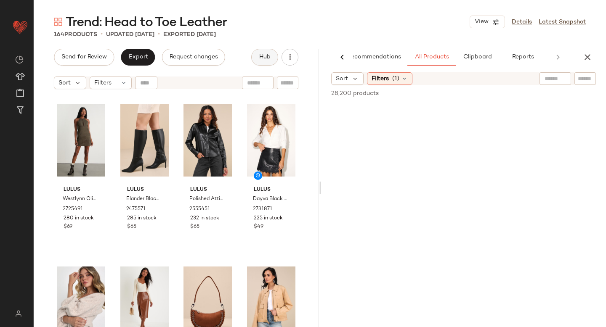
scroll to position [0, 20]
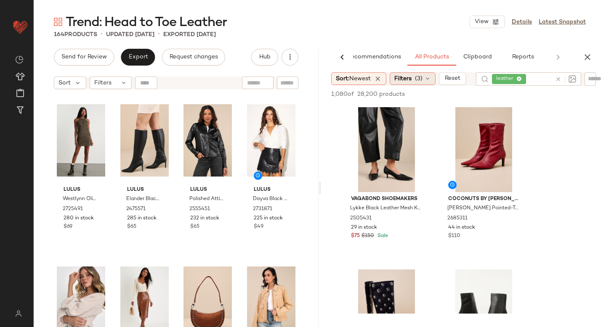
click at [429, 80] on icon at bounding box center [427, 78] width 7 height 7
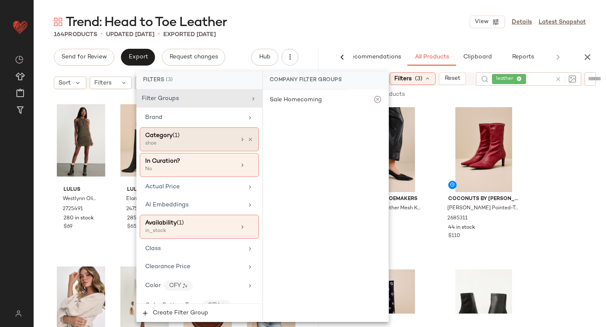
click at [159, 137] on span "Category" at bounding box center [158, 136] width 27 height 6
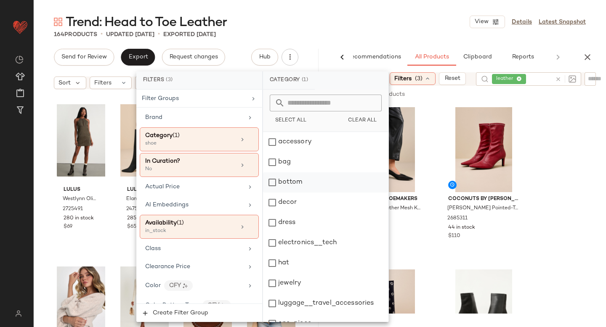
click at [280, 184] on div "bottom" at bounding box center [325, 183] width 125 height 20
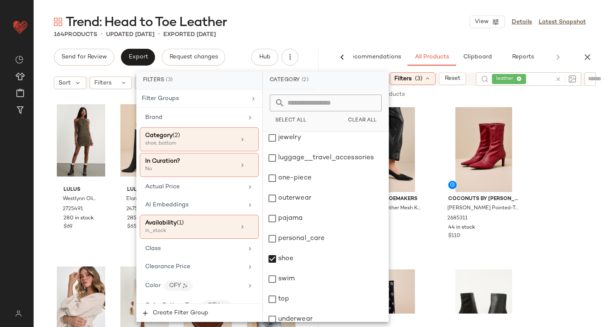
scroll to position [153, 0]
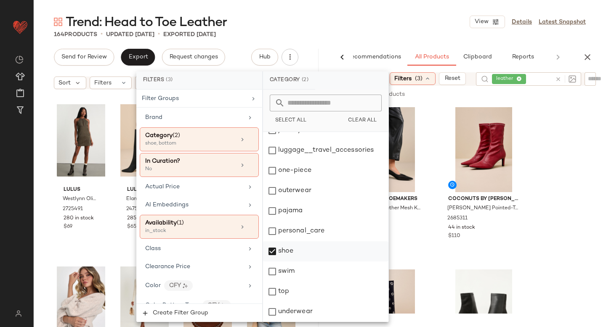
click at [271, 255] on div "shoe" at bounding box center [325, 252] width 125 height 20
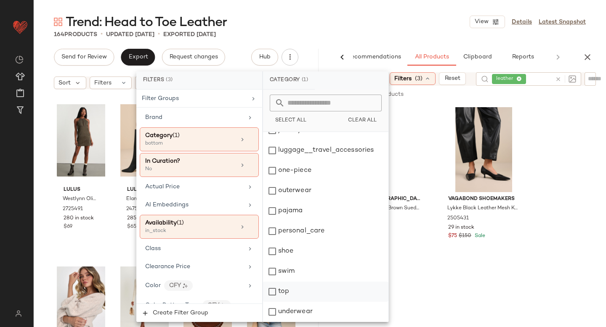
click at [269, 287] on div "top" at bounding box center [325, 292] width 125 height 20
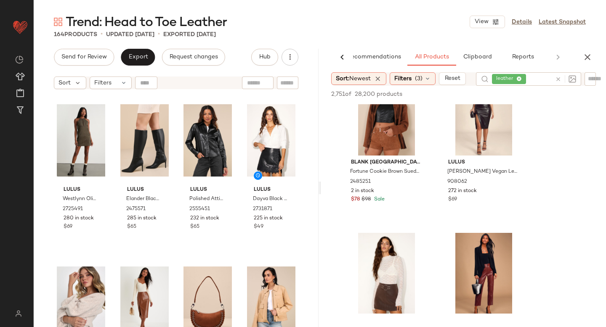
scroll to position [77, 0]
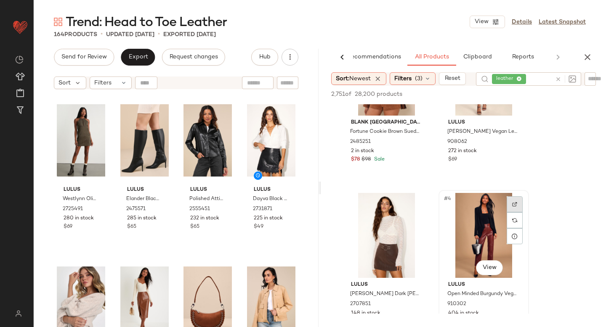
click at [517, 204] on div at bounding box center [515, 205] width 16 height 16
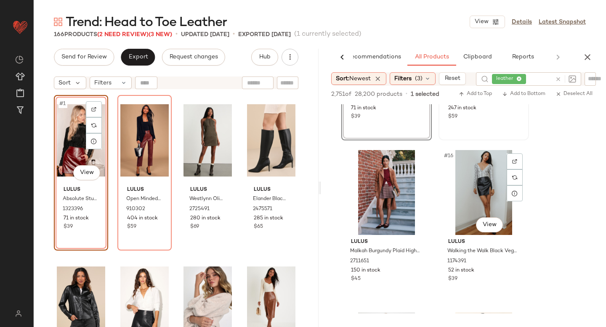
scroll to position [1214, 0]
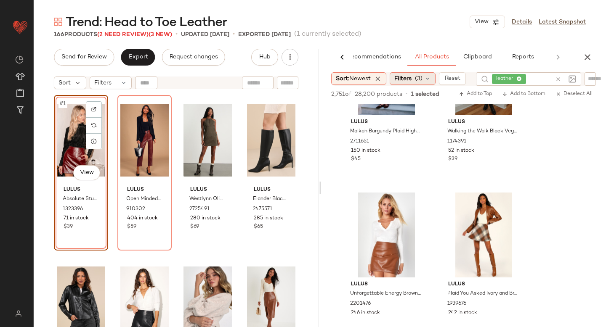
click at [402, 80] on span "Filters" at bounding box center [402, 79] width 17 height 9
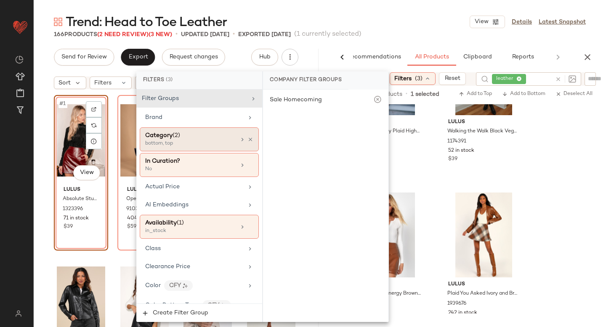
click at [218, 149] on div "Category (2) bottom, top" at bounding box center [199, 140] width 119 height 24
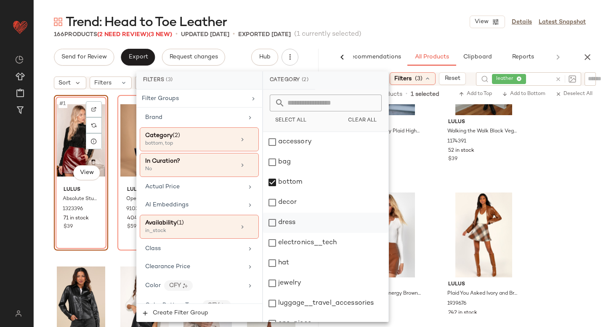
click at [269, 222] on div "dress" at bounding box center [325, 223] width 125 height 20
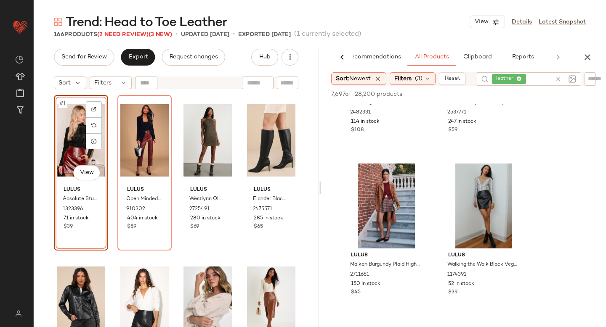
scroll to position [1009, 0]
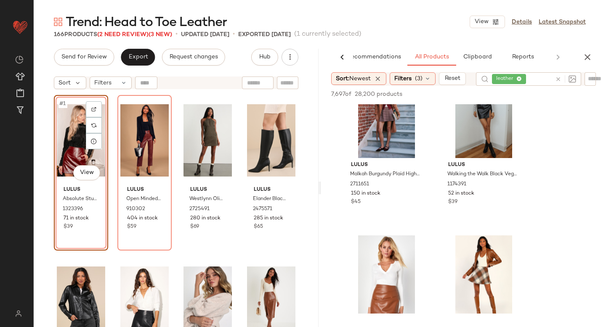
click at [562, 82] on icon at bounding box center [558, 79] width 6 height 6
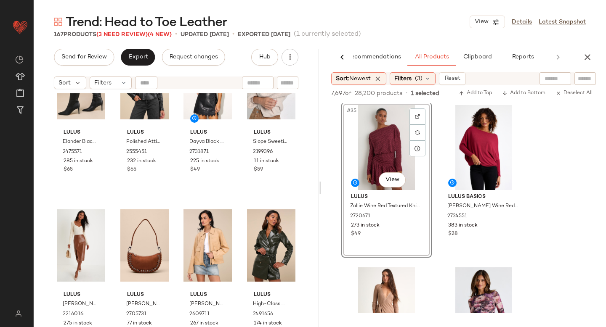
scroll to position [0, 0]
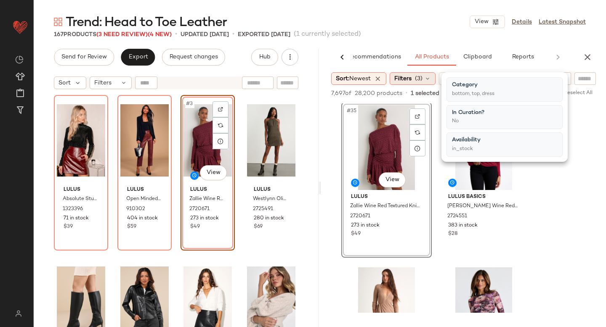
click at [419, 75] on span "(3)" at bounding box center [419, 79] width 8 height 9
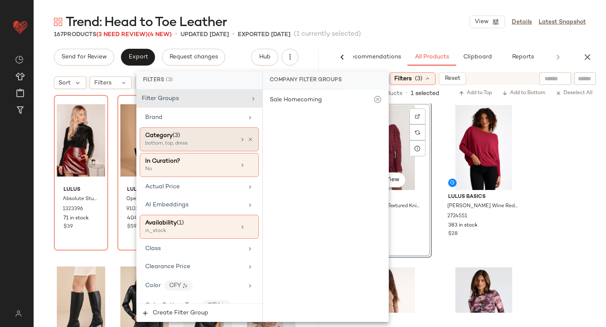
click at [161, 138] on span "Category" at bounding box center [158, 136] width 27 height 6
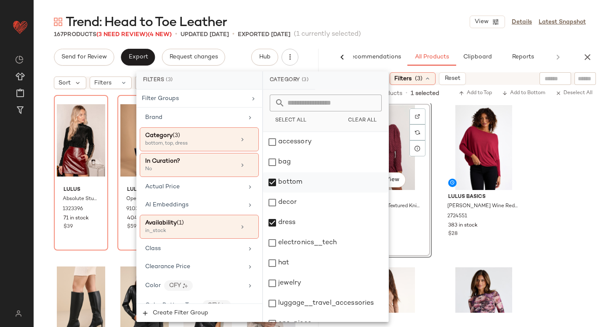
click at [276, 181] on div "bottom" at bounding box center [325, 183] width 125 height 20
click at [270, 232] on div "dress" at bounding box center [325, 223] width 125 height 20
click at [274, 279] on div "jewelry" at bounding box center [325, 284] width 125 height 20
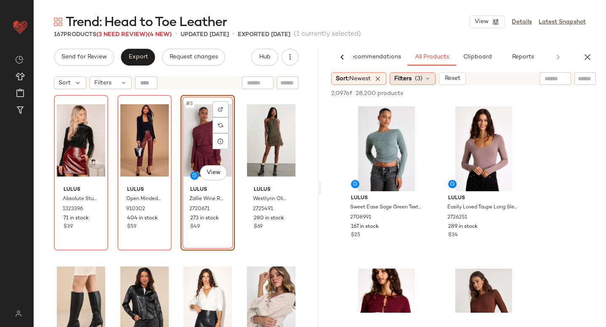
click at [416, 83] on div "Filters (3)" at bounding box center [413, 78] width 46 height 13
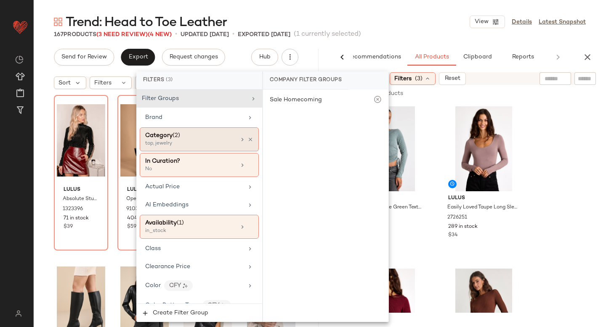
click at [196, 146] on div "top, jewelry" at bounding box center [187, 144] width 84 height 8
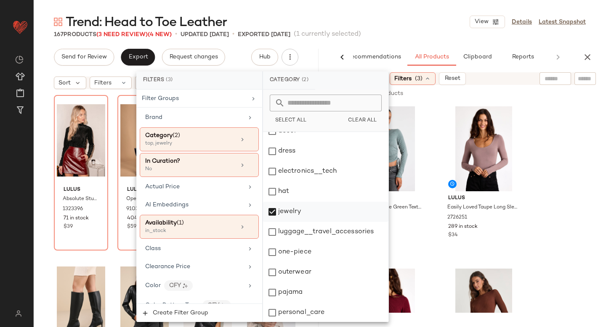
scroll to position [153, 0]
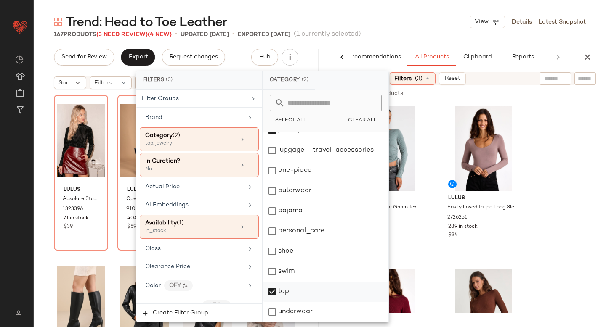
click at [270, 292] on div "top" at bounding box center [325, 292] width 125 height 20
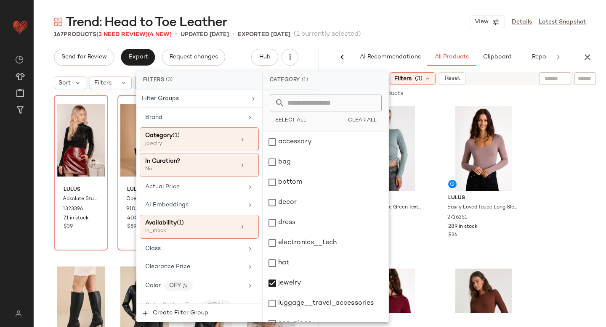
scroll to position [153, 0]
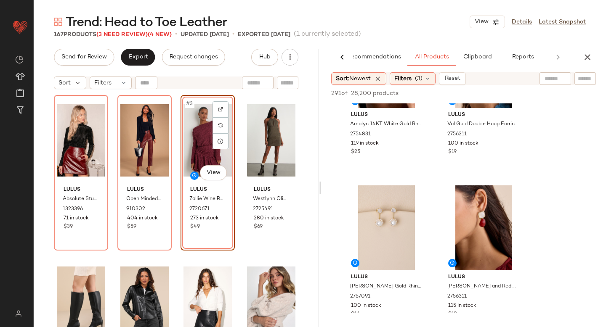
scroll to position [749, 0]
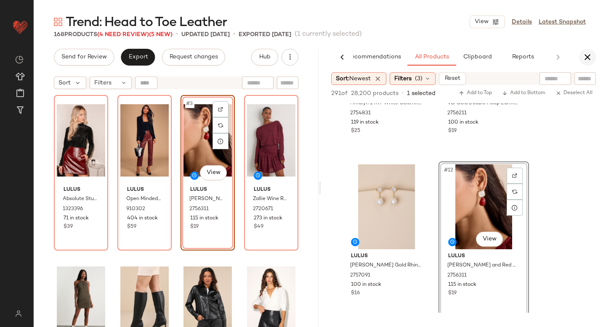
click at [590, 56] on icon "button" at bounding box center [588, 57] width 10 height 10
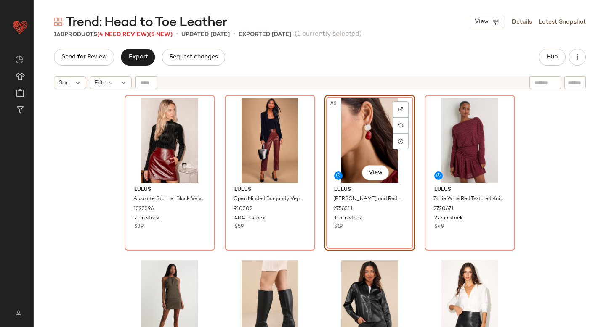
click at [570, 131] on div "Lulus Absolute Stunner Black Velvet Striped Long Sleeve Bodysuit 1323396 71 in …" at bounding box center [320, 220] width 572 height 255
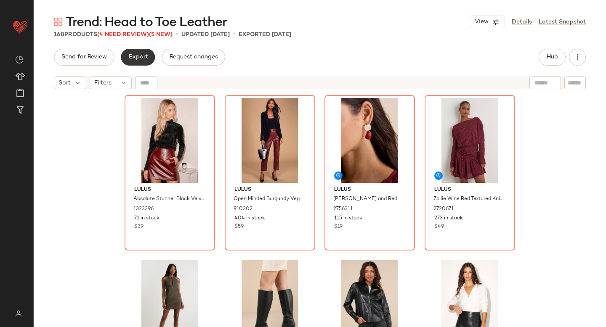
click at [146, 53] on button "Export" at bounding box center [138, 57] width 34 height 17
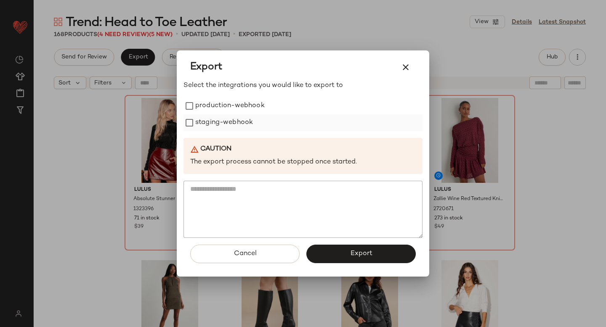
click at [219, 117] on label "staging-webhook" at bounding box center [224, 122] width 58 height 17
click at [216, 98] on label "production-webhook" at bounding box center [229, 106] width 69 height 17
click at [323, 255] on button "Export" at bounding box center [360, 254] width 109 height 19
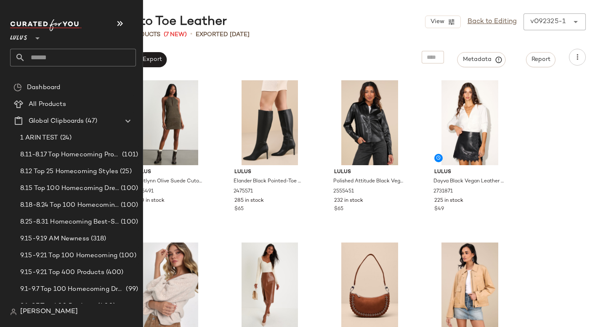
click at [64, 53] on input "text" at bounding box center [80, 58] width 111 height 18
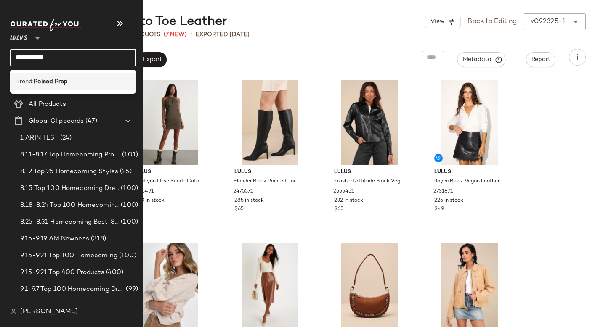
type input "**********"
click at [69, 82] on div "Trend: Poised Prep" at bounding box center [73, 81] width 112 height 9
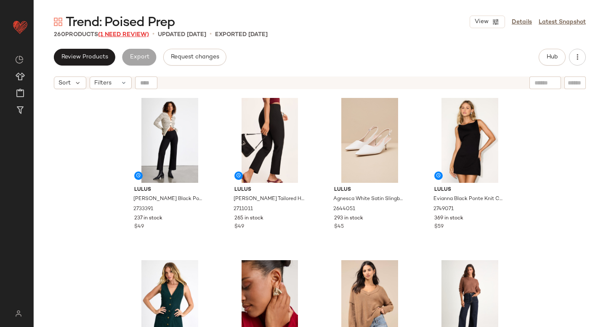
click at [141, 35] on span "(1 Need Review)" at bounding box center [123, 35] width 51 height 6
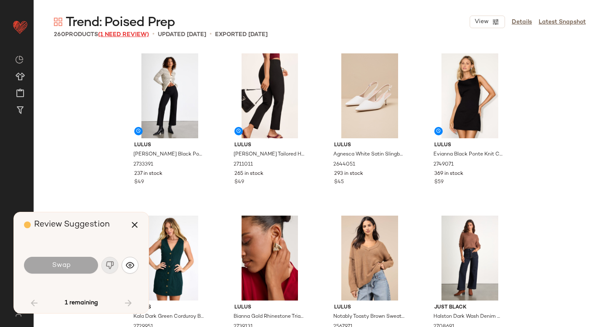
scroll to position [812, 0]
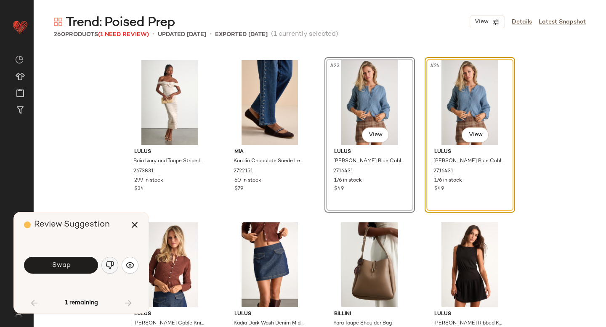
click at [110, 268] on img "button" at bounding box center [110, 265] width 8 height 8
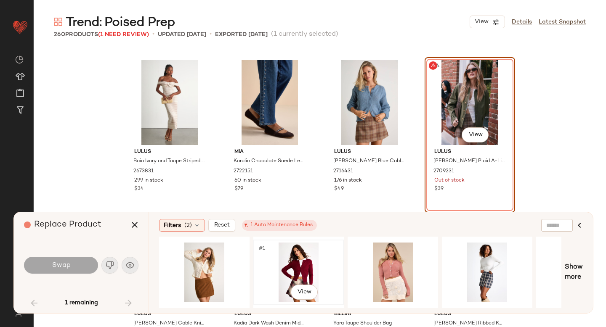
scroll to position [0, 155]
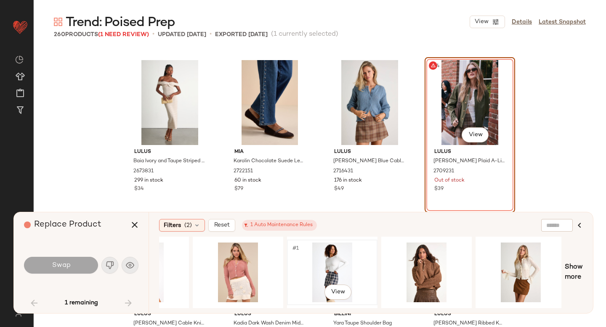
click at [331, 258] on div "#1 View" at bounding box center [332, 273] width 85 height 60
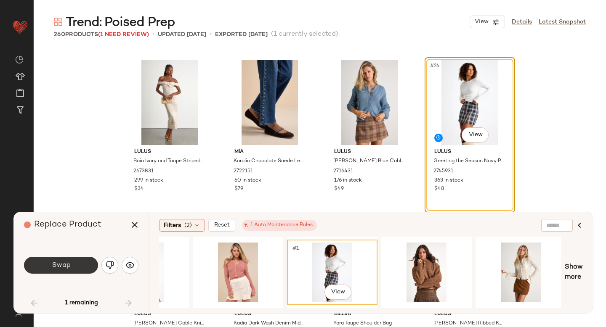
click at [84, 263] on button "Swap" at bounding box center [61, 265] width 74 height 17
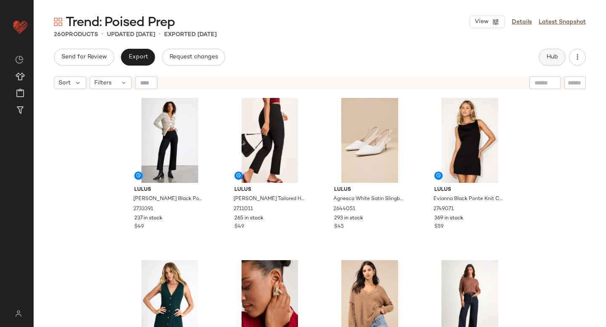
click at [549, 64] on button "Hub" at bounding box center [552, 57] width 27 height 17
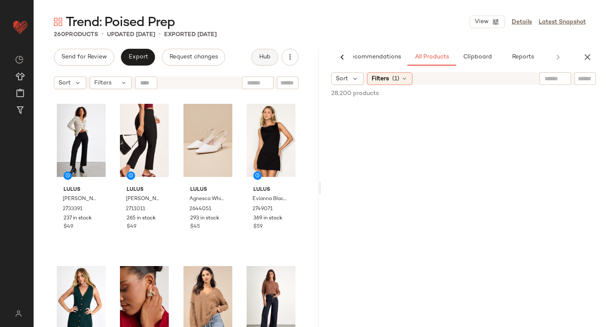
scroll to position [0, 20]
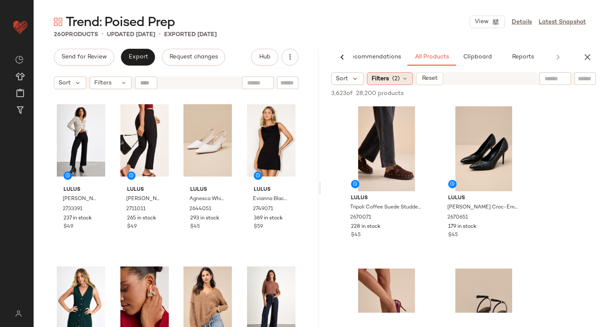
click at [397, 83] on span "(2)" at bounding box center [396, 79] width 8 height 9
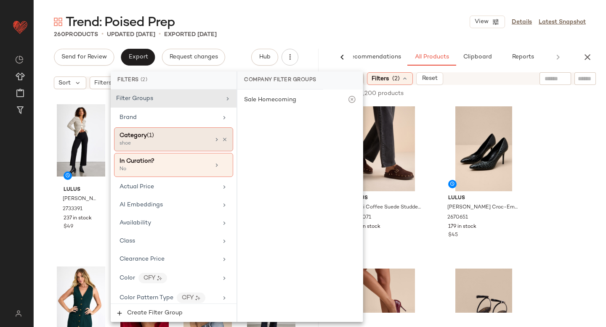
click at [173, 149] on div "Category (1) shoe" at bounding box center [173, 140] width 119 height 24
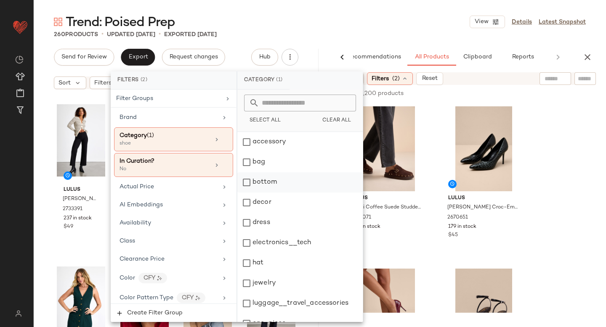
click at [248, 181] on div "bottom" at bounding box center [299, 183] width 125 height 20
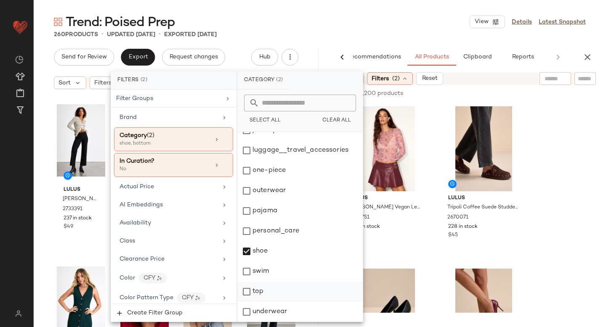
click at [248, 293] on div "top" at bounding box center [299, 292] width 125 height 20
click at [249, 251] on div "shoe" at bounding box center [299, 252] width 125 height 20
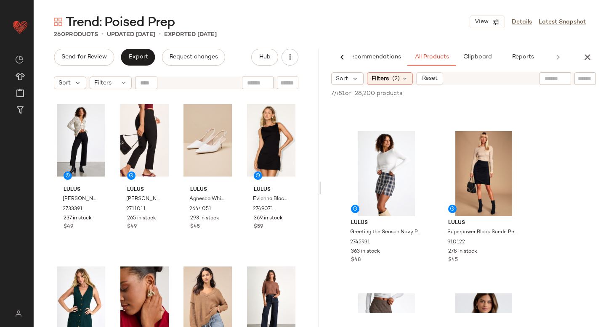
scroll to position [2573, 0]
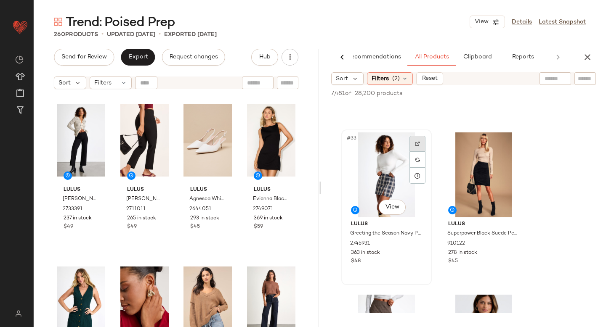
click at [418, 145] on img at bounding box center [417, 143] width 5 height 5
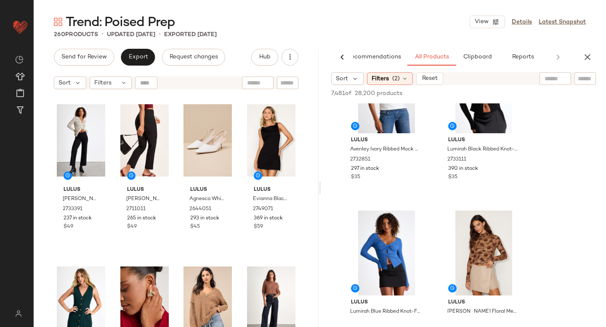
scroll to position [3812, 0]
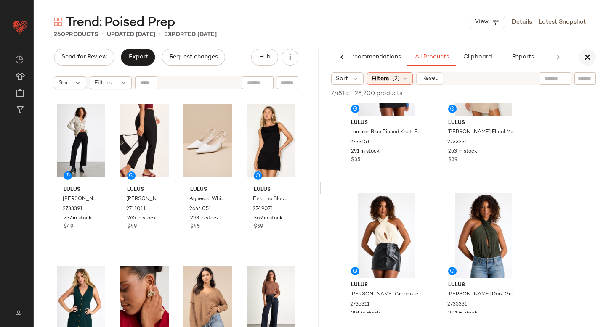
click at [586, 53] on icon "button" at bounding box center [588, 57] width 10 height 10
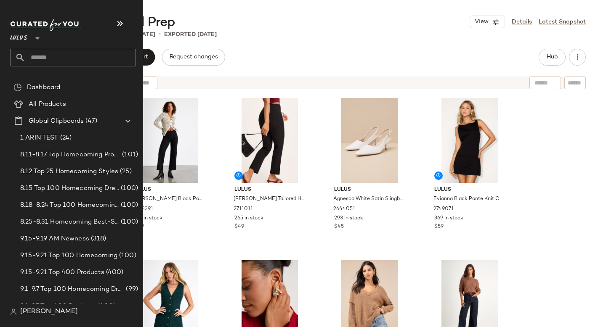
click at [48, 53] on input "text" at bounding box center [80, 58] width 111 height 18
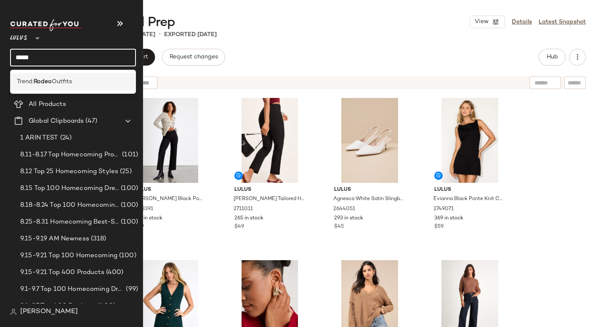
type input "*****"
click at [38, 76] on div "Trend: Rodeo Outfits" at bounding box center [73, 81] width 126 height 17
